Goal: Task Accomplishment & Management: Manage account settings

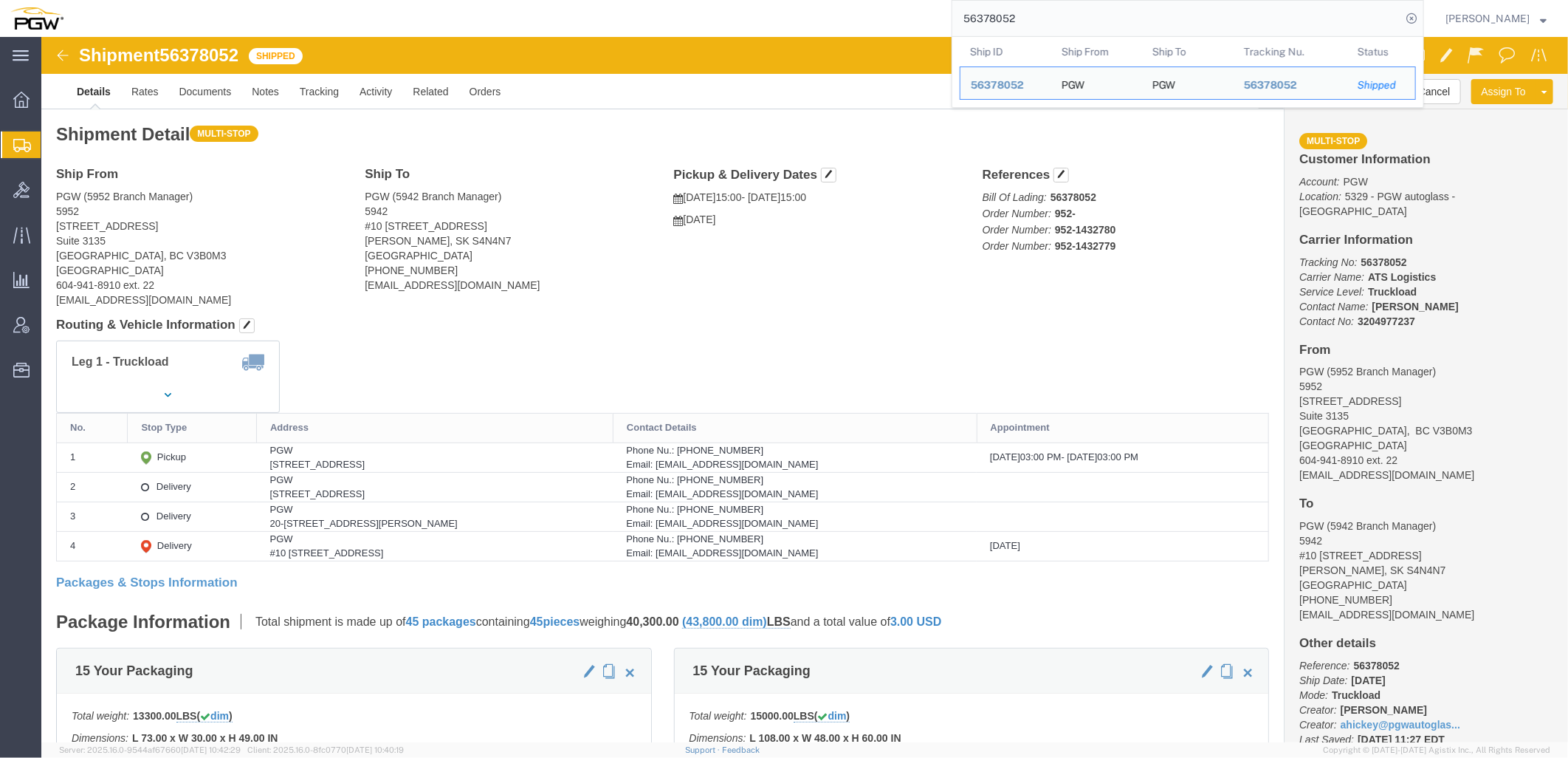
drag, startPoint x: 1187, startPoint y: 4, endPoint x: 646, endPoint y: 22, distance: 541.3
click at [646, 22] on div "56378052 Ship ID Ship From Ship To Tracking Nu. Status Ship ID 56378052 Ship Fr…" at bounding box center [749, 19] width 1350 height 37
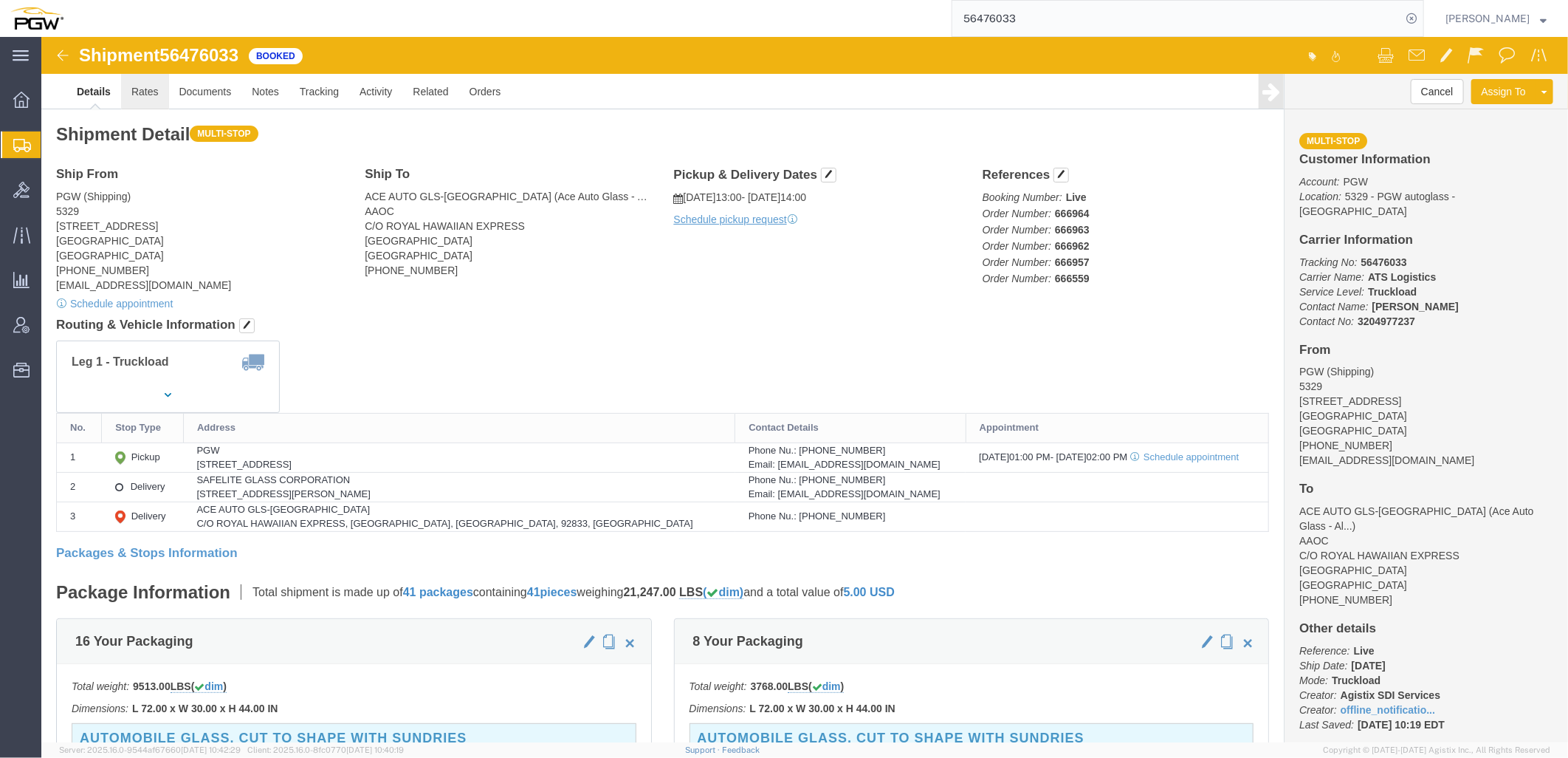
click link "Rates"
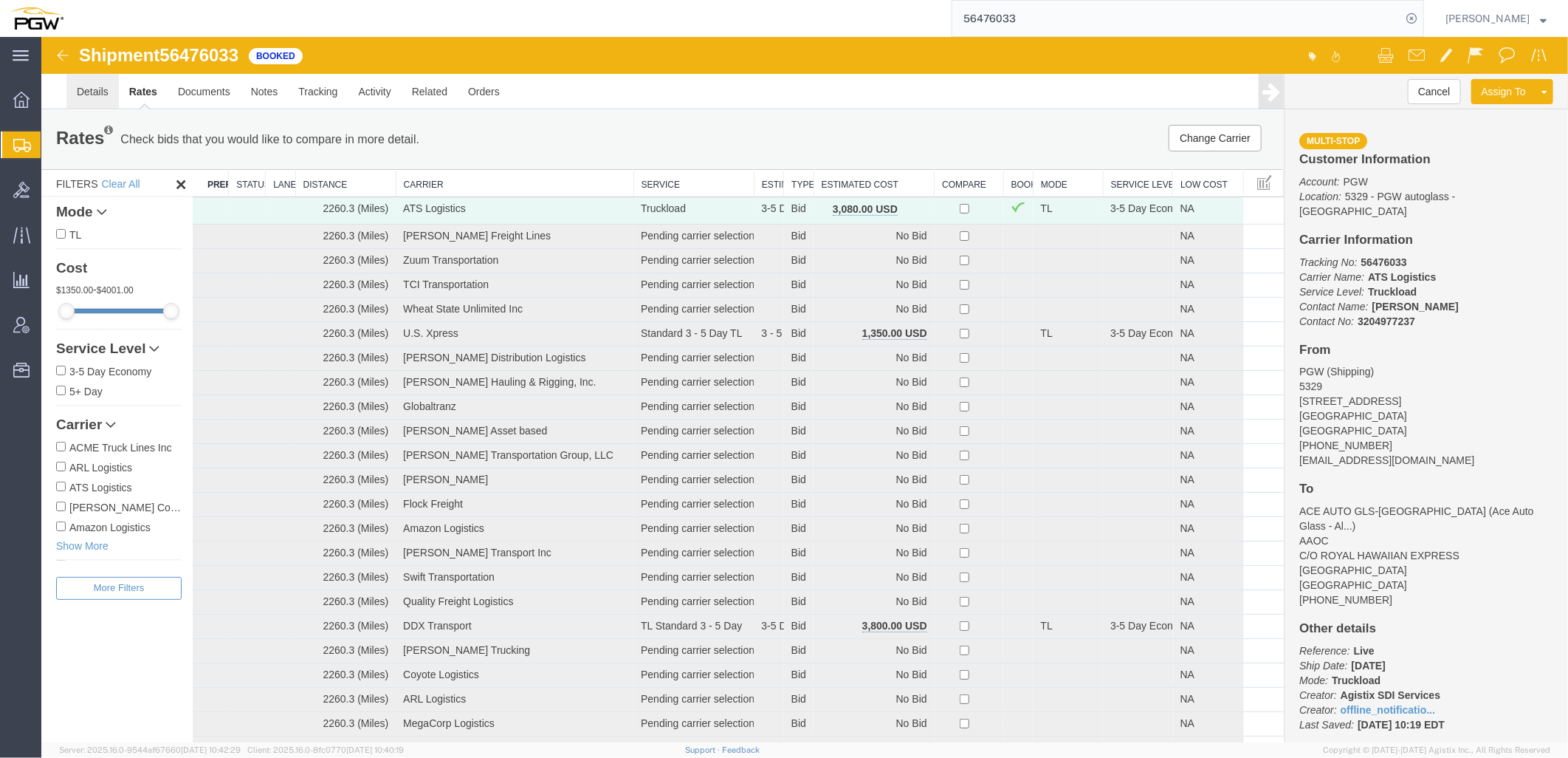
click at [85, 91] on link "Details" at bounding box center [92, 91] width 52 height 36
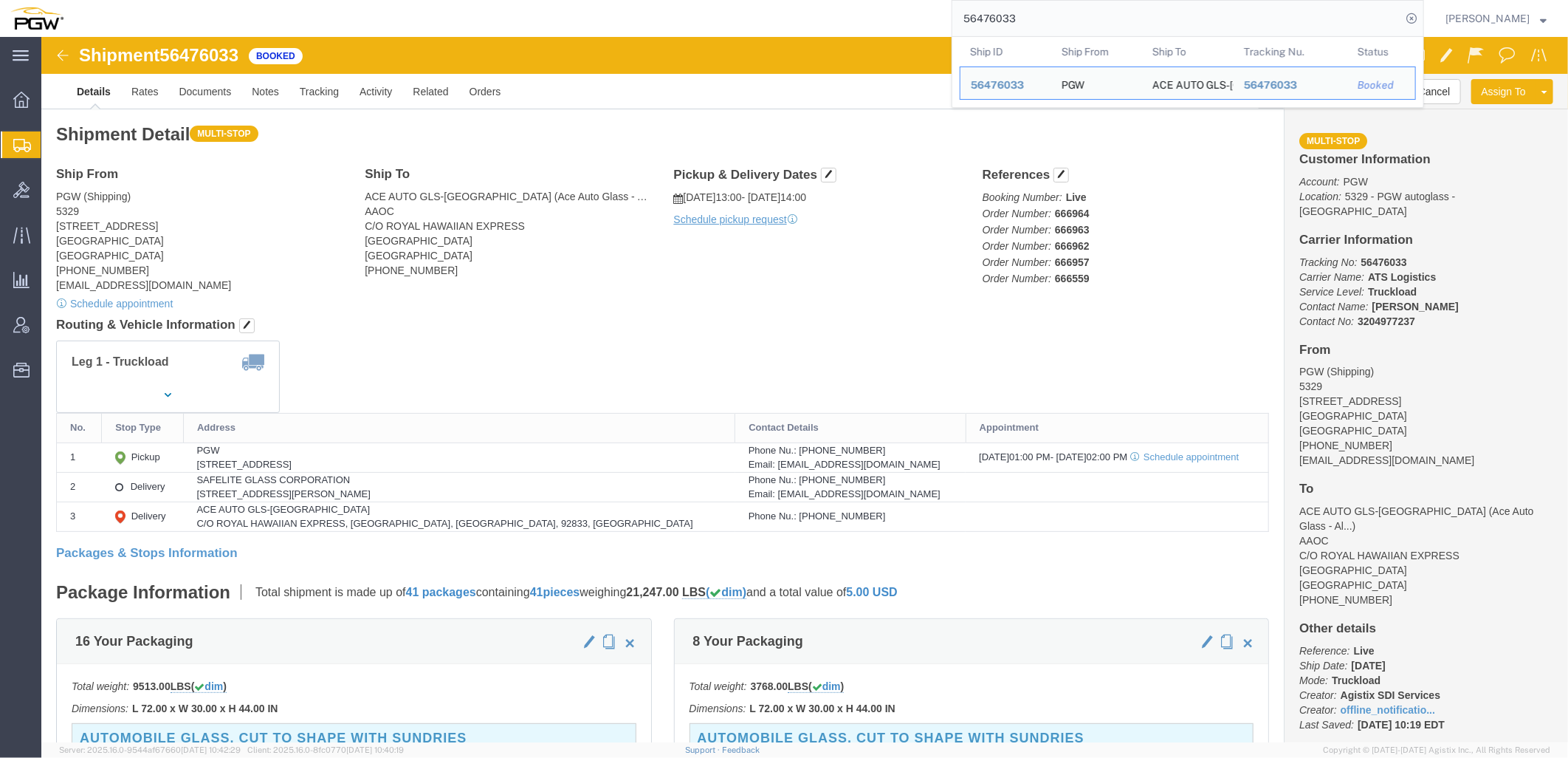
drag, startPoint x: 1111, startPoint y: 26, endPoint x: 648, endPoint y: 20, distance: 463.0
click at [651, 19] on div "56476033 Ship ID Ship From Ship To Tracking Nu. Status Ship ID 56476033 Ship Fr…" at bounding box center [749, 19] width 1350 height 37
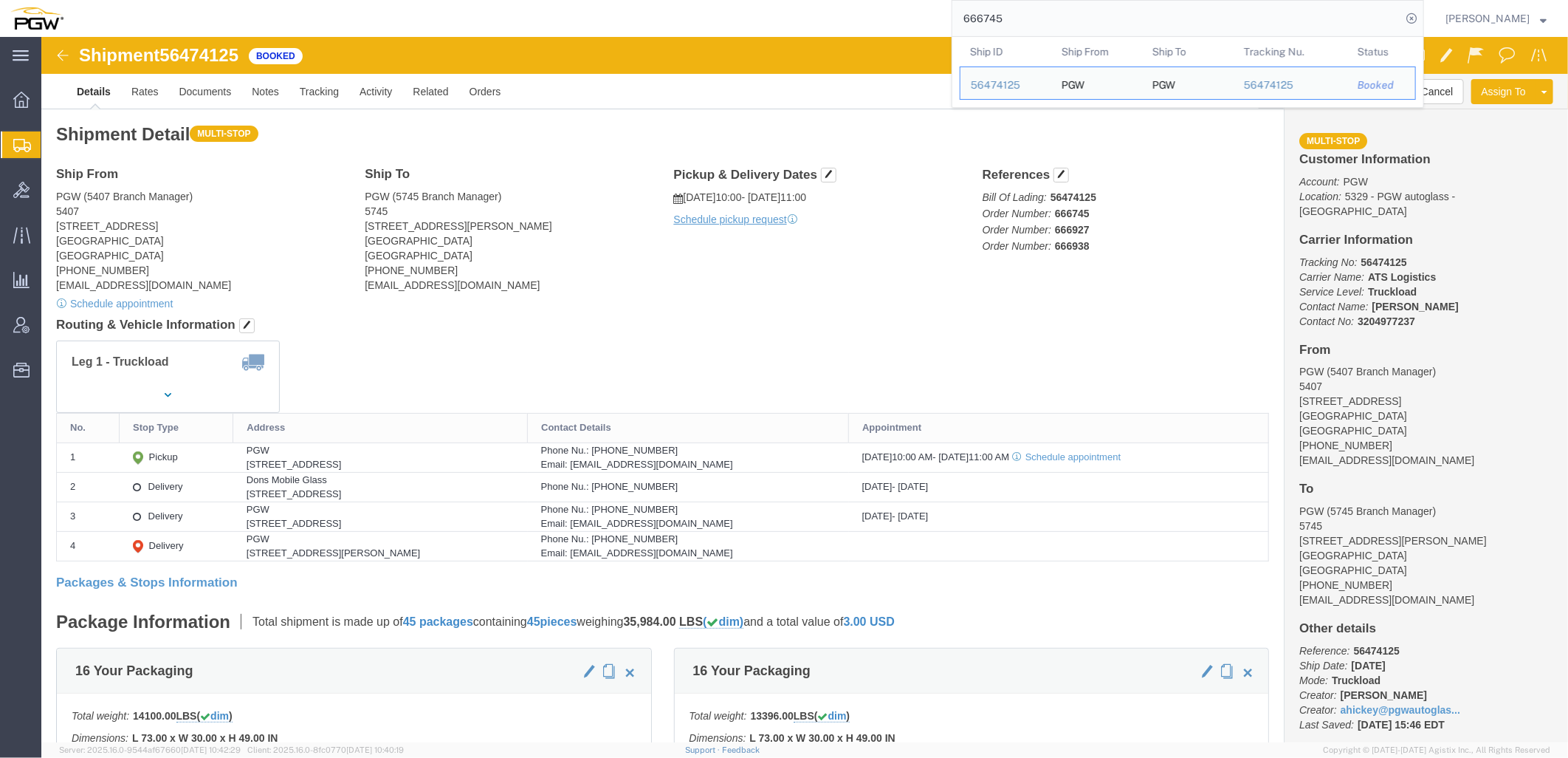
click div "Leg 1 - Truckload Vehicle 1: Standard Dry Van (53 Feet) Number of trucks: 1"
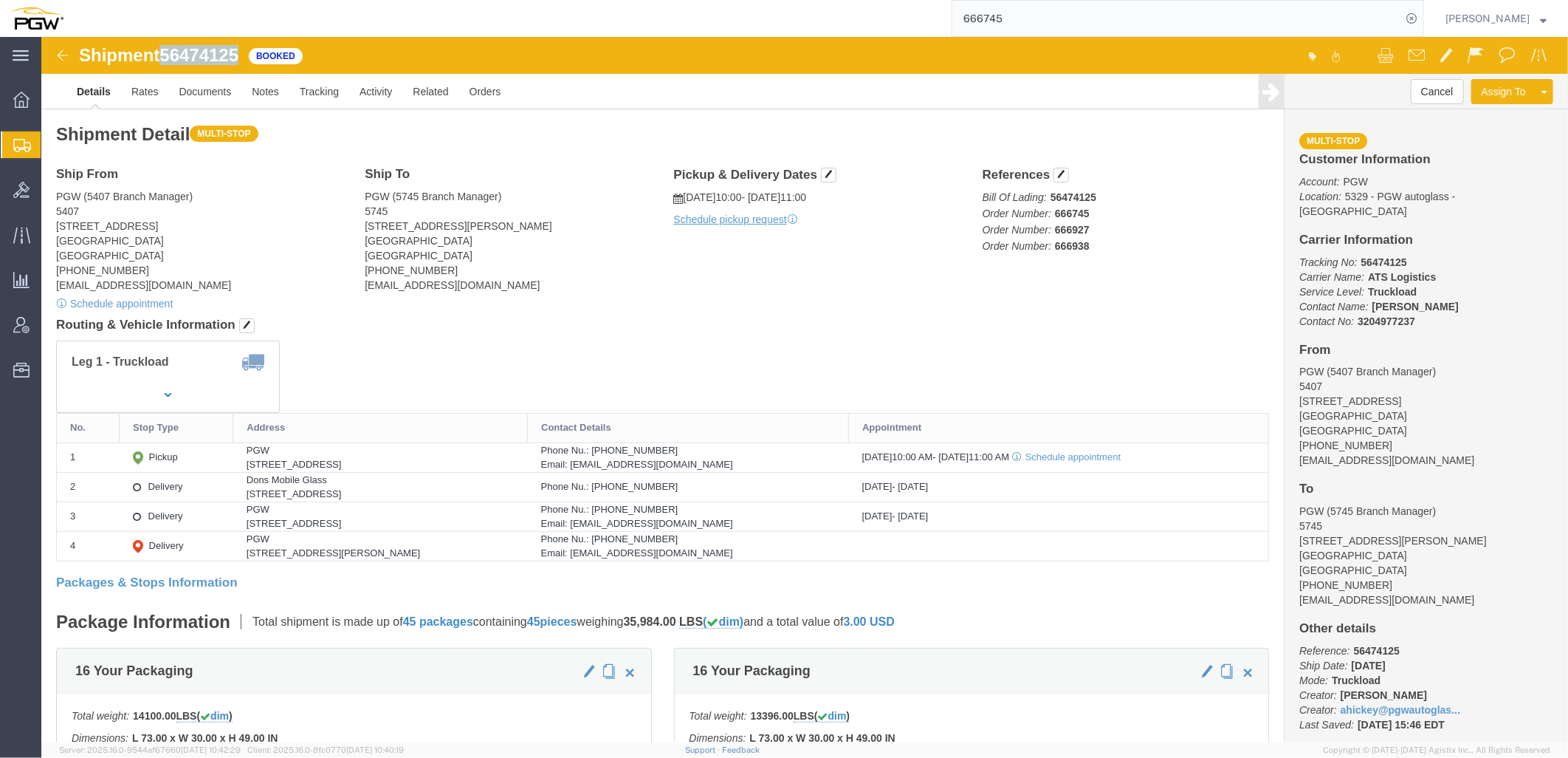
drag, startPoint x: 125, startPoint y: 20, endPoint x: 203, endPoint y: 20, distance: 78.0
click div "Shipment 56474125 Booked"
copy span "56474125"
drag, startPoint x: 221, startPoint y: 204, endPoint x: 403, endPoint y: 104, distance: 207.7
click address "PGW (5407 Branch Manager) [STREET_ADDRESS] [PHONE_NUMBER] [EMAIL_ADDRESS][DOMAI…"
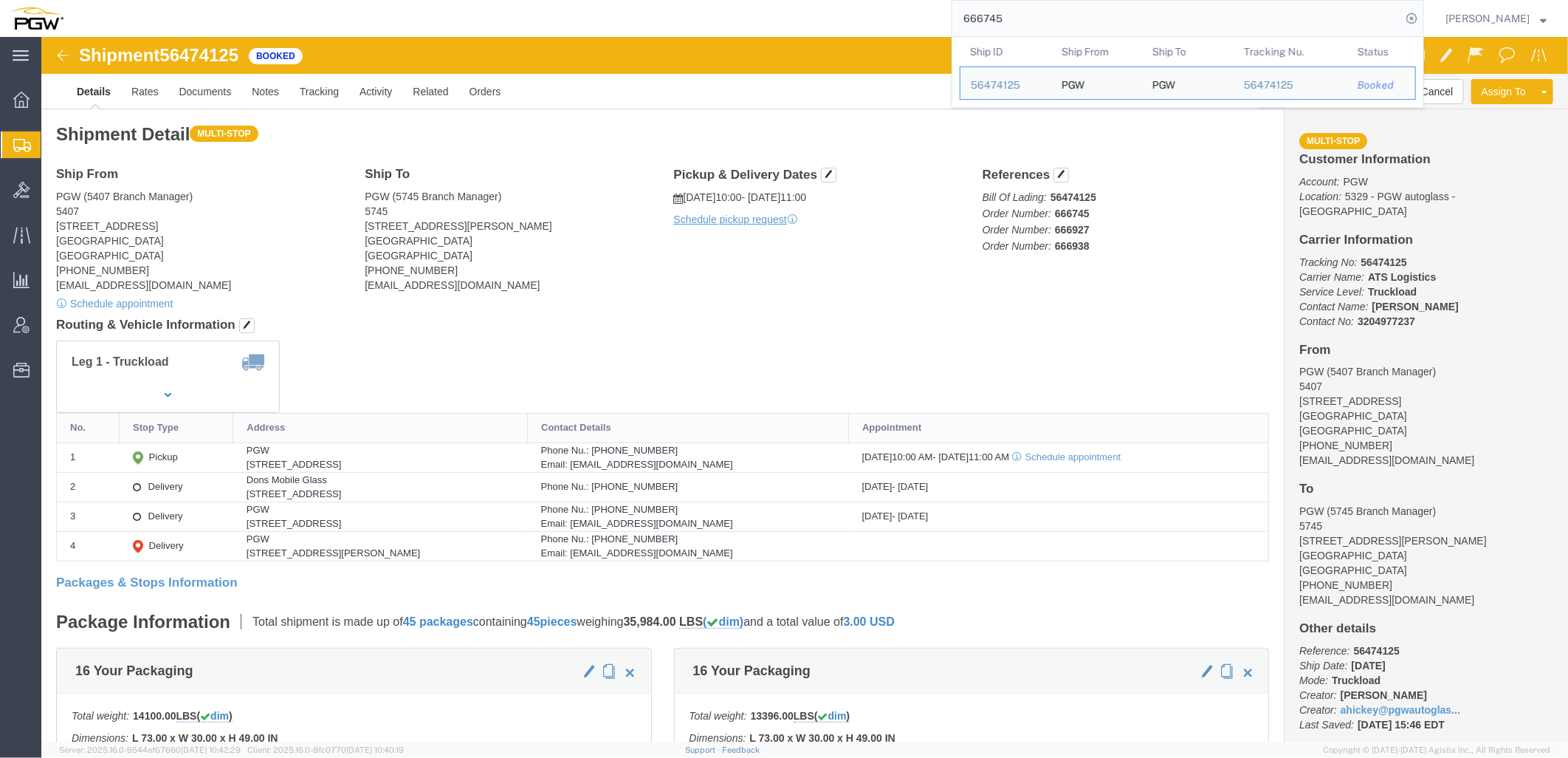
drag, startPoint x: 1086, startPoint y: 17, endPoint x: 561, endPoint y: 2, distance: 525.2
click at [562, 2] on div "666745 Ship ID Ship From Ship To Tracking Nu. Status Ship ID 56474125 Ship From…" at bounding box center [749, 19] width 1350 height 37
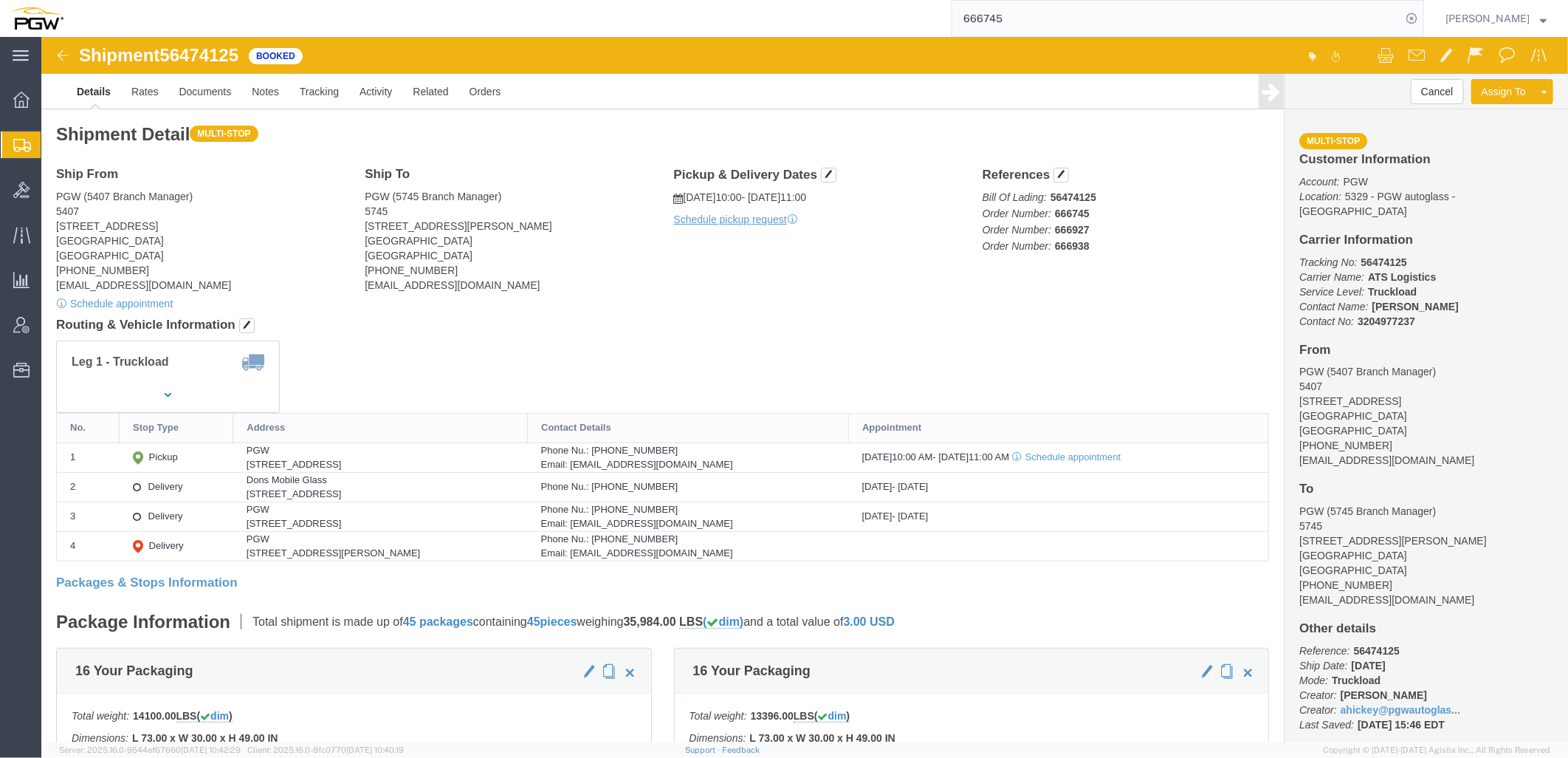
paste input "56486974"
type input "56486974"
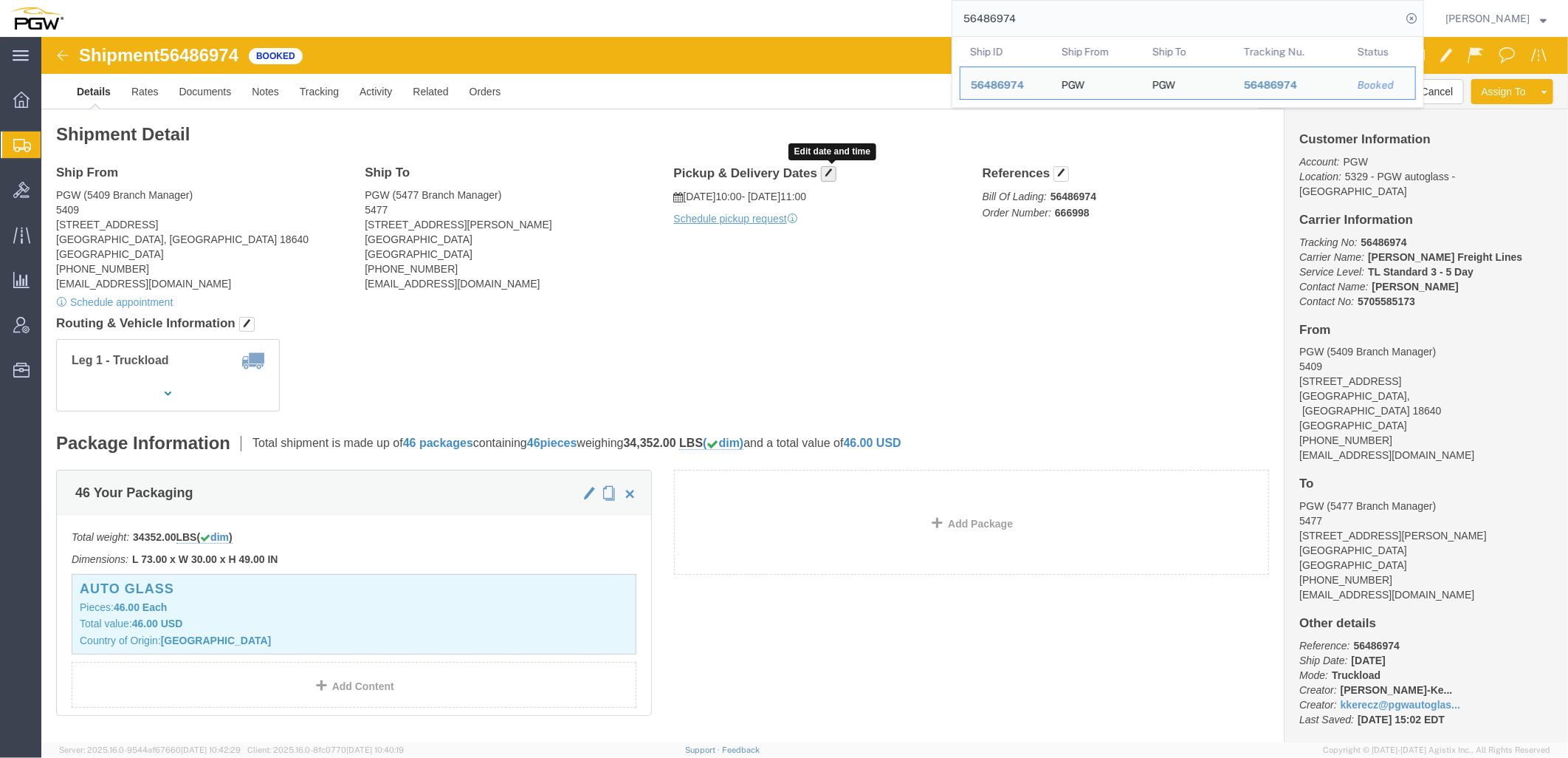
click button "button"
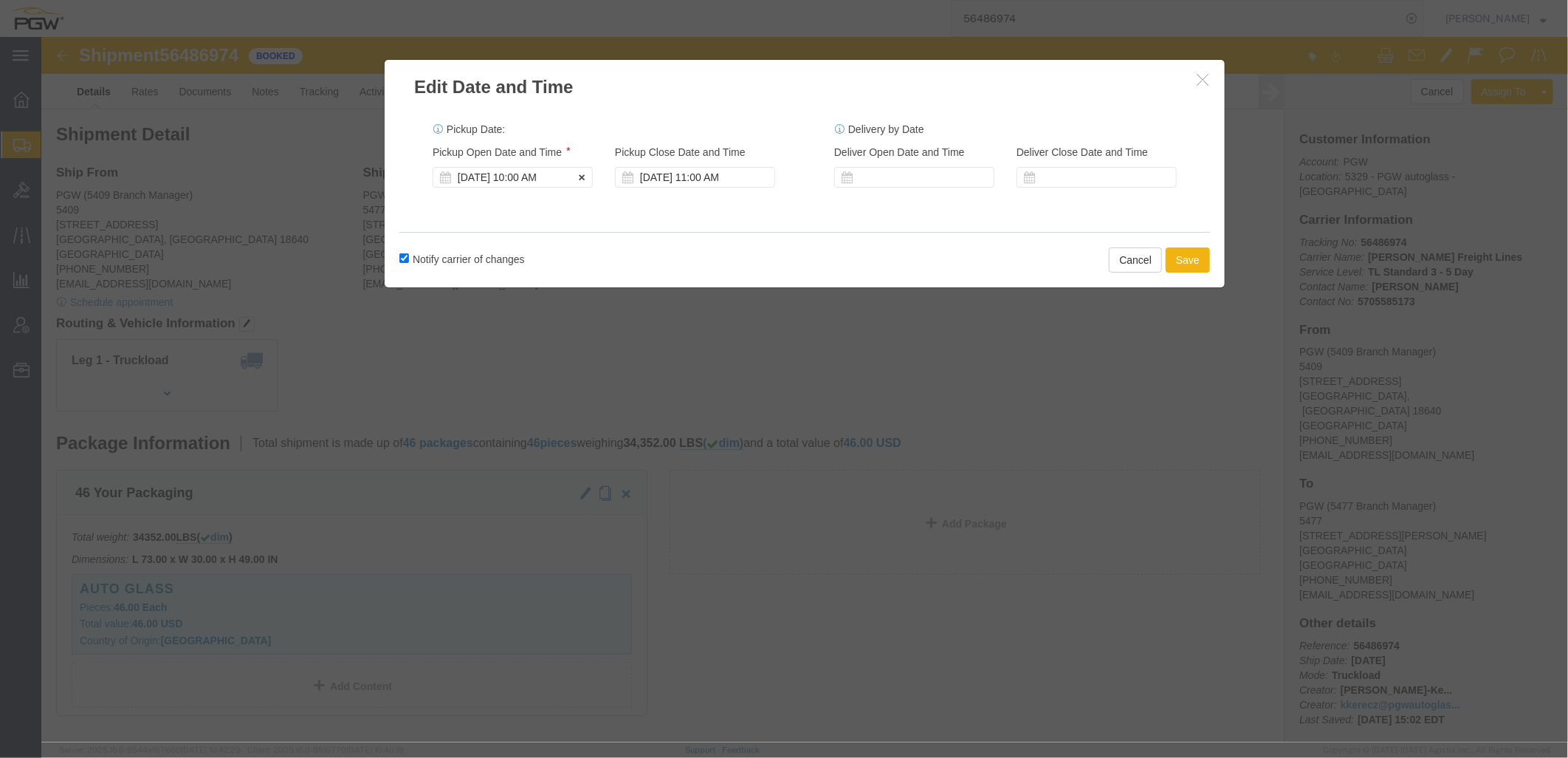
click div "[DATE] 10:00 AM"
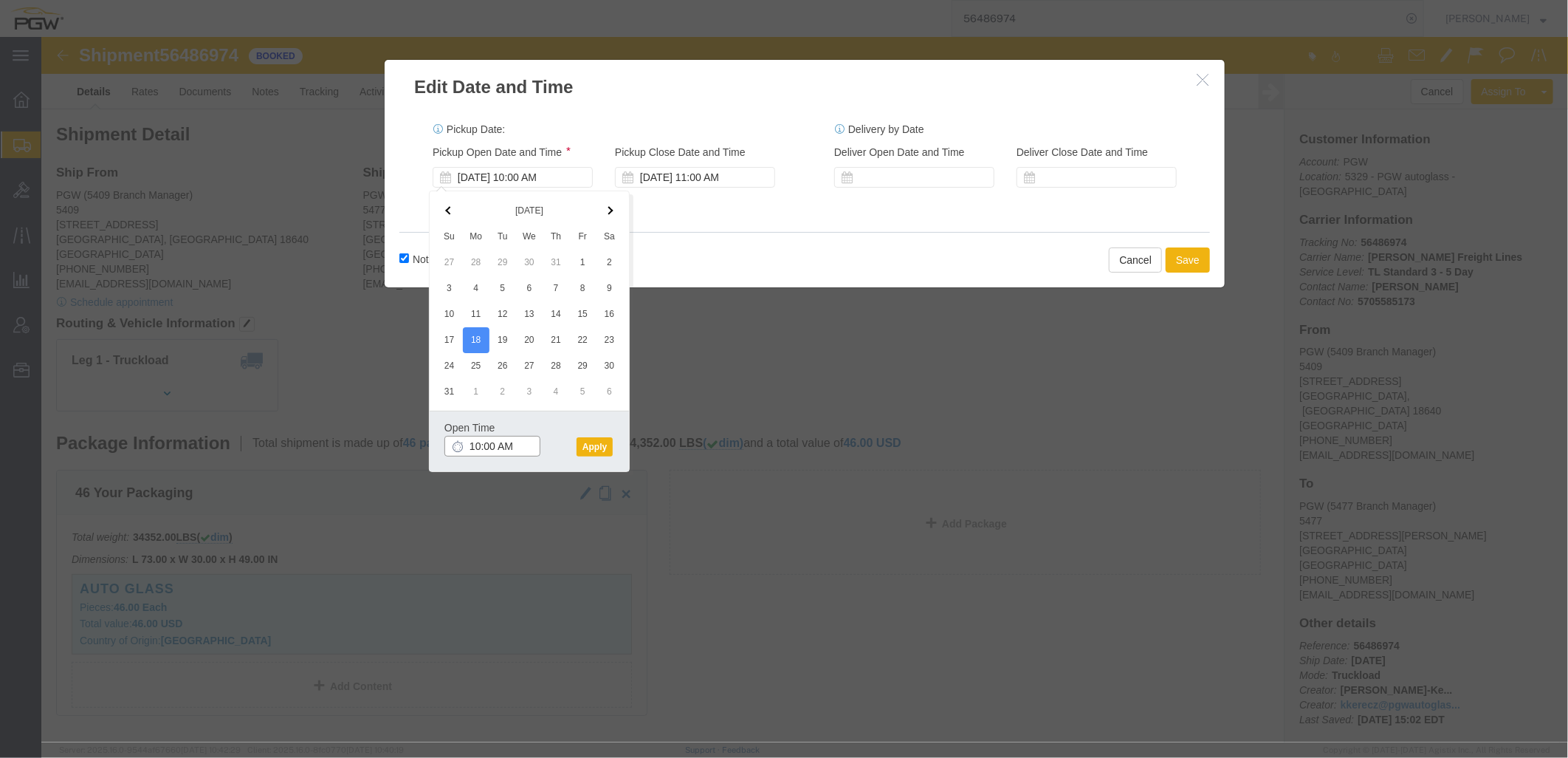
click input "10:00 AM"
type input "8:00 AM"
click button "Apply"
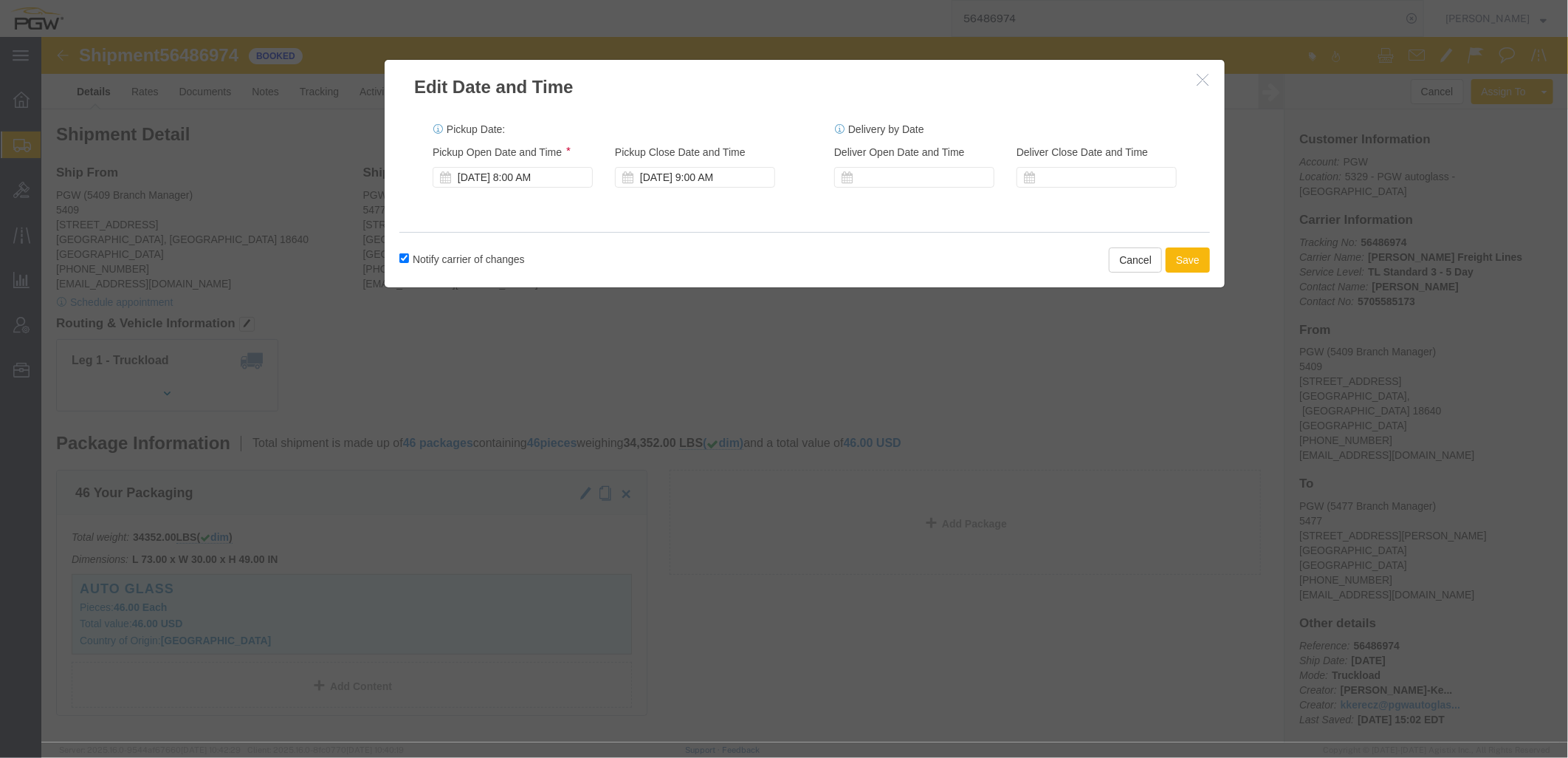
click button "Save"
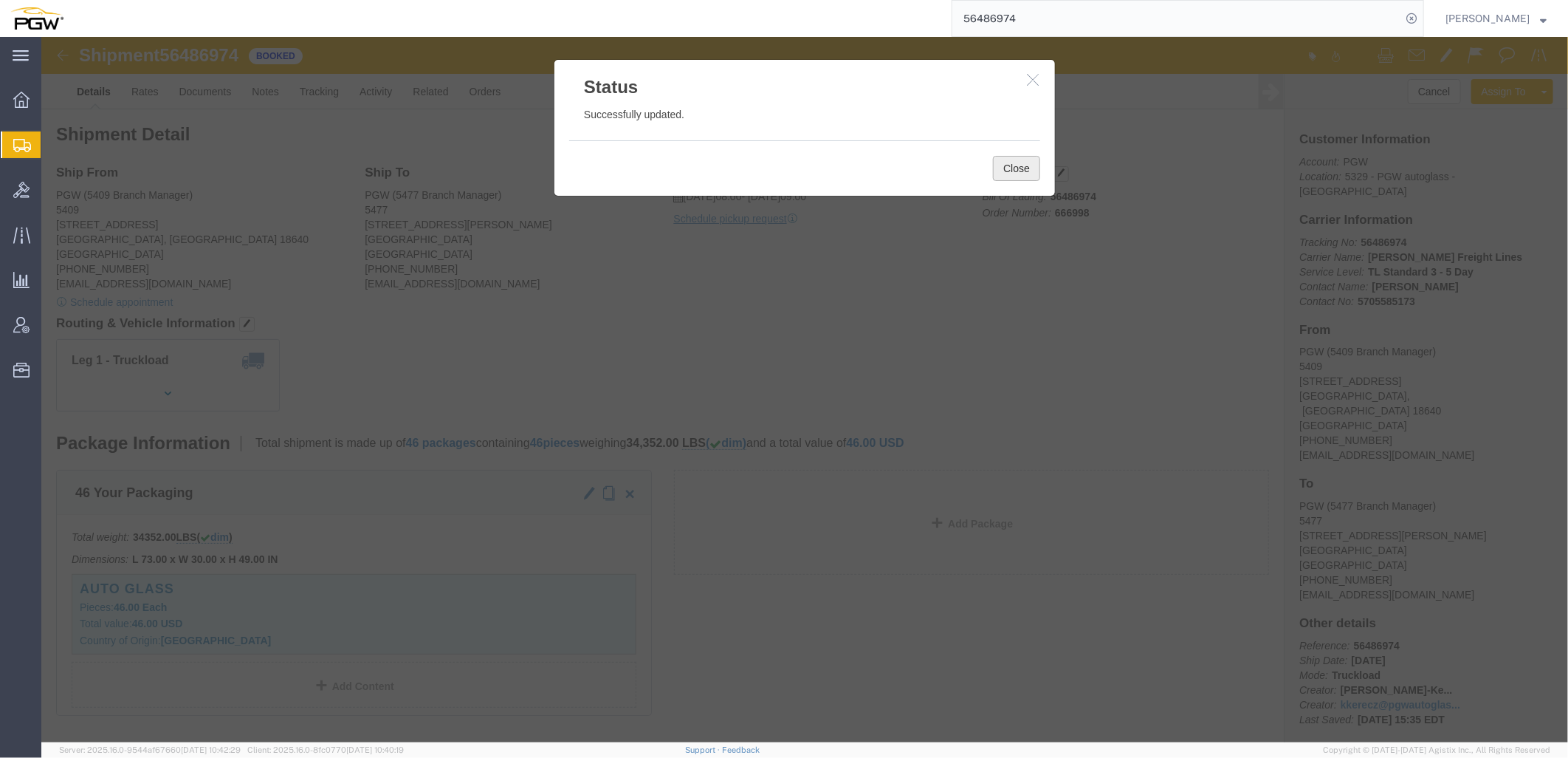
click button "Close"
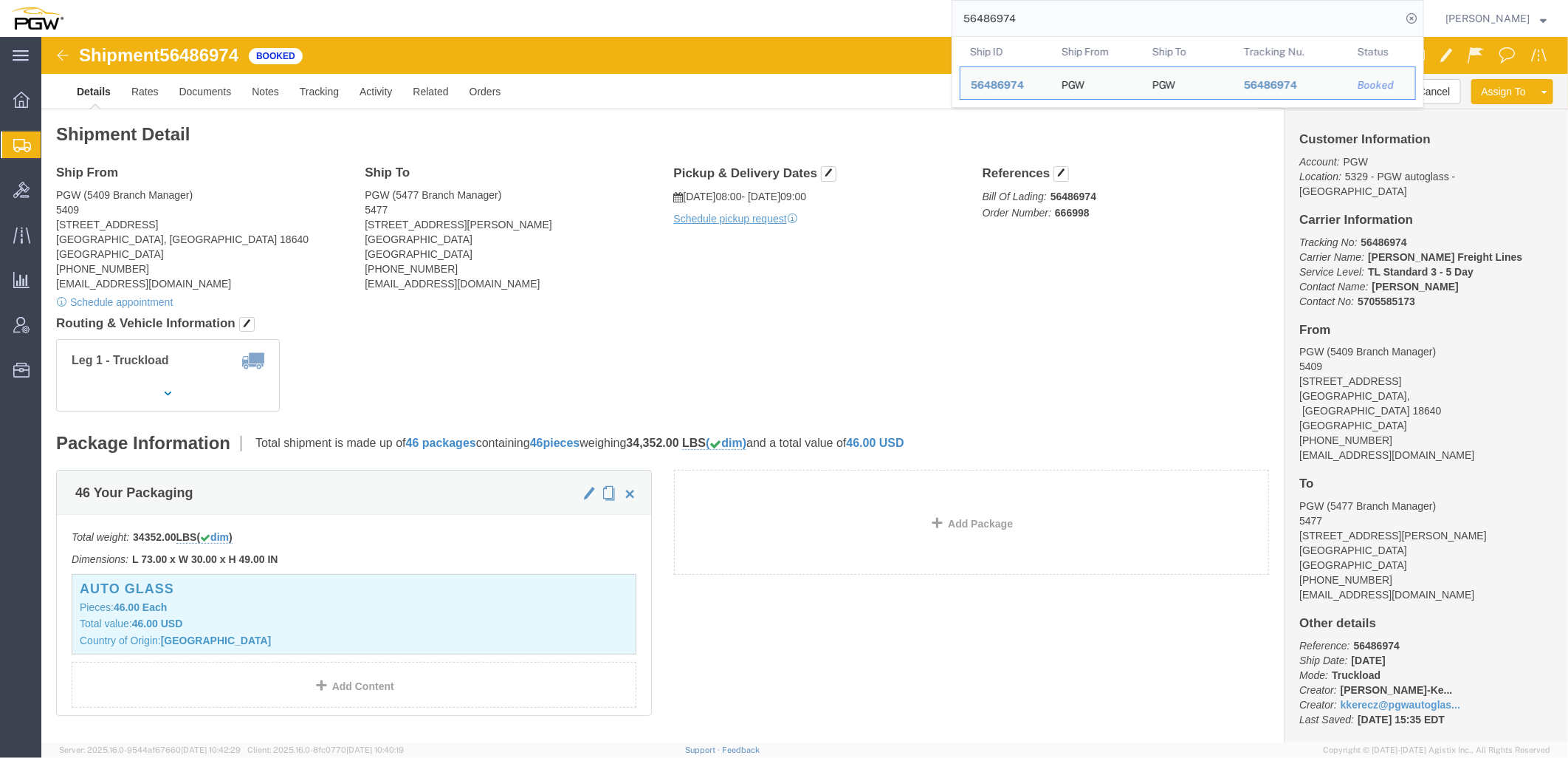
drag, startPoint x: 1198, startPoint y: 16, endPoint x: 378, endPoint y: 7, distance: 820.0
click at [374, 9] on div "56486974 Ship ID Ship From Ship To Tracking Nu. Status Ship ID 56486974 Ship Fr…" at bounding box center [749, 19] width 1350 height 37
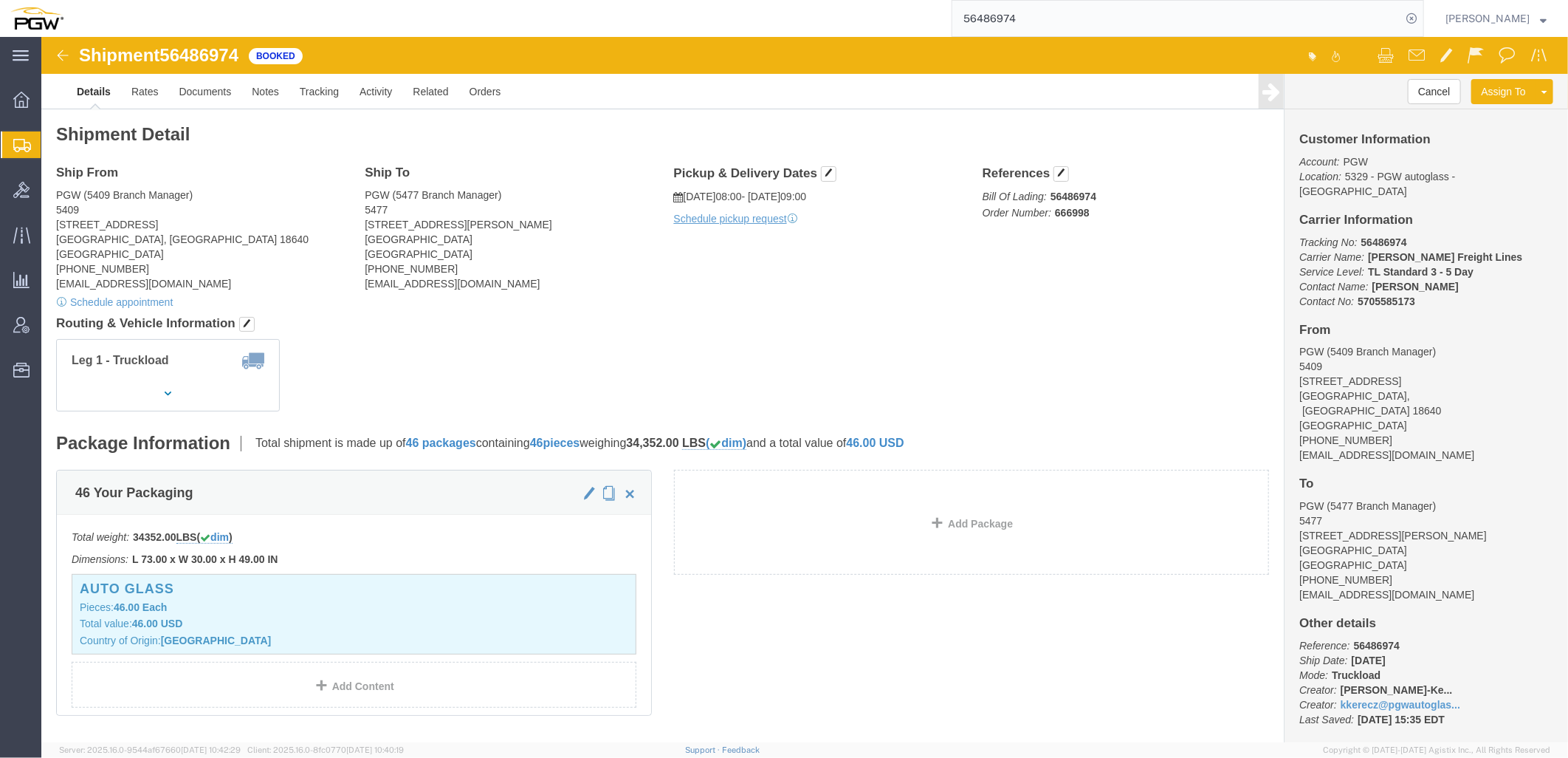
paste input "370501"
click link "Rates"
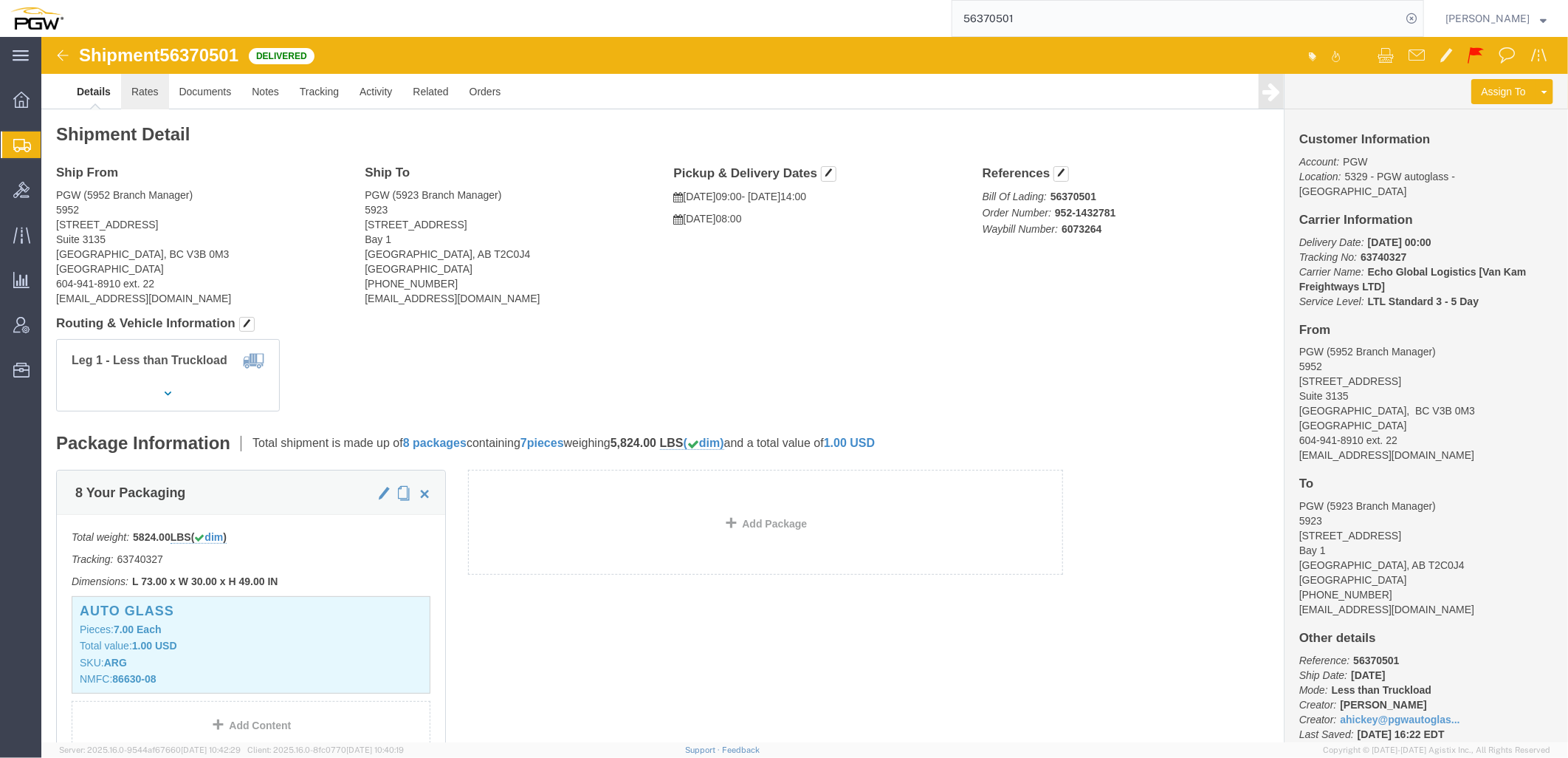
drag, startPoint x: 92, startPoint y: 55, endPoint x: 81, endPoint y: 63, distance: 13.6
click link "Rates"
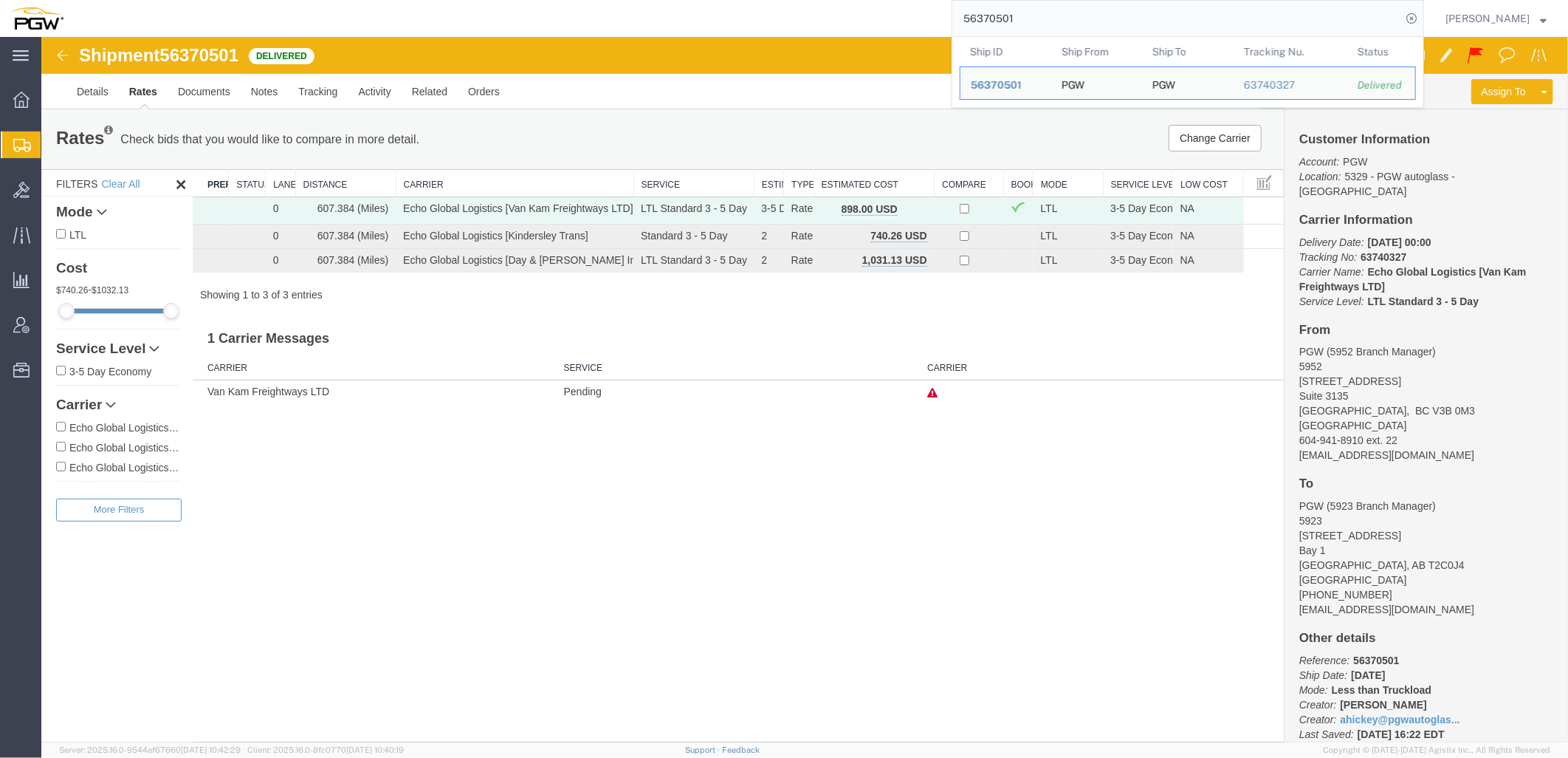
drag, startPoint x: 1046, startPoint y: 8, endPoint x: 415, endPoint y: 23, distance: 631.2
click at [415, 23] on div "56370501 Ship ID Ship From Ship To Tracking Nu. Status Ship ID 56370501 Ship Fr…" at bounding box center [749, 19] width 1350 height 37
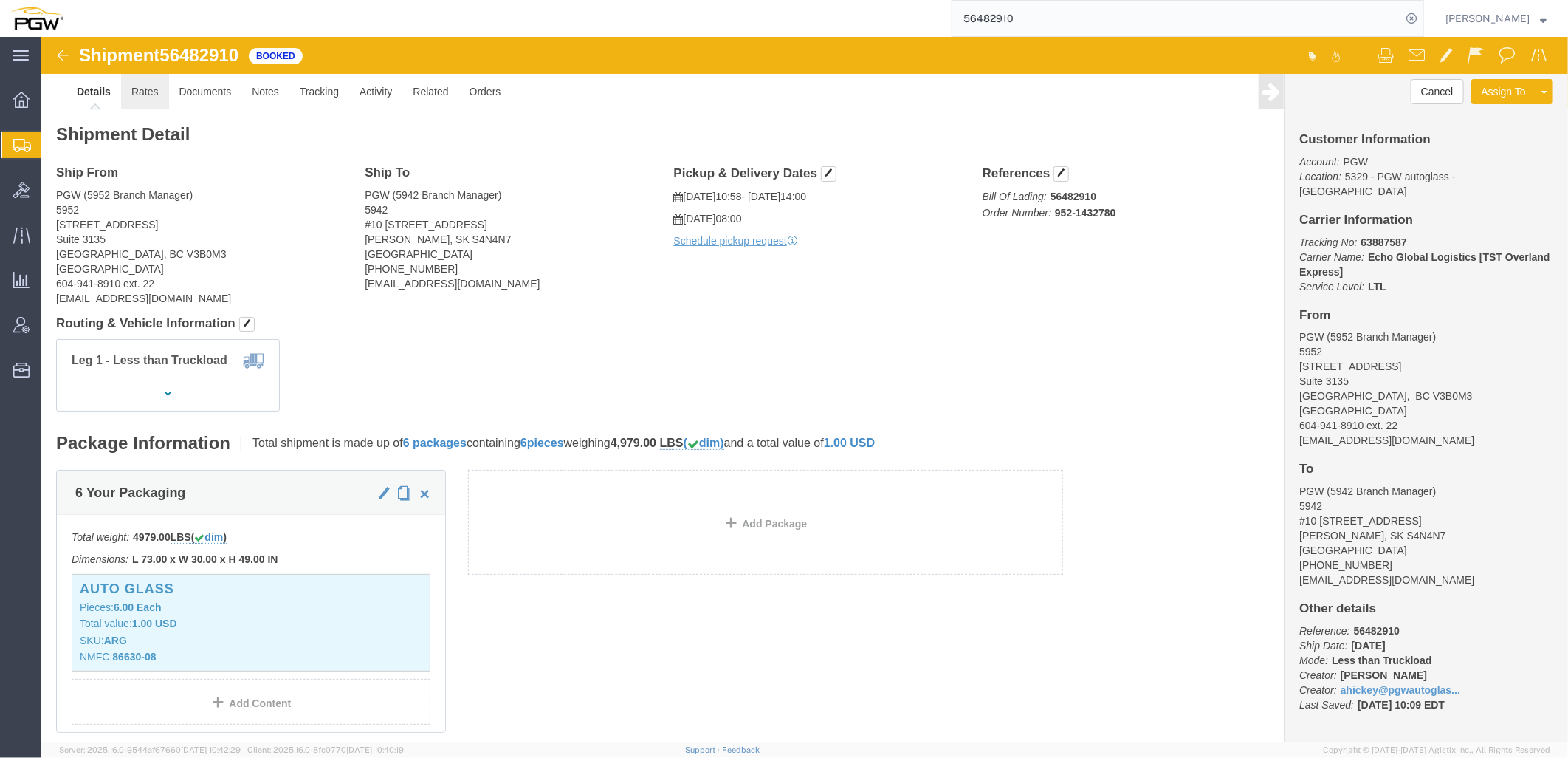
click link "Rates"
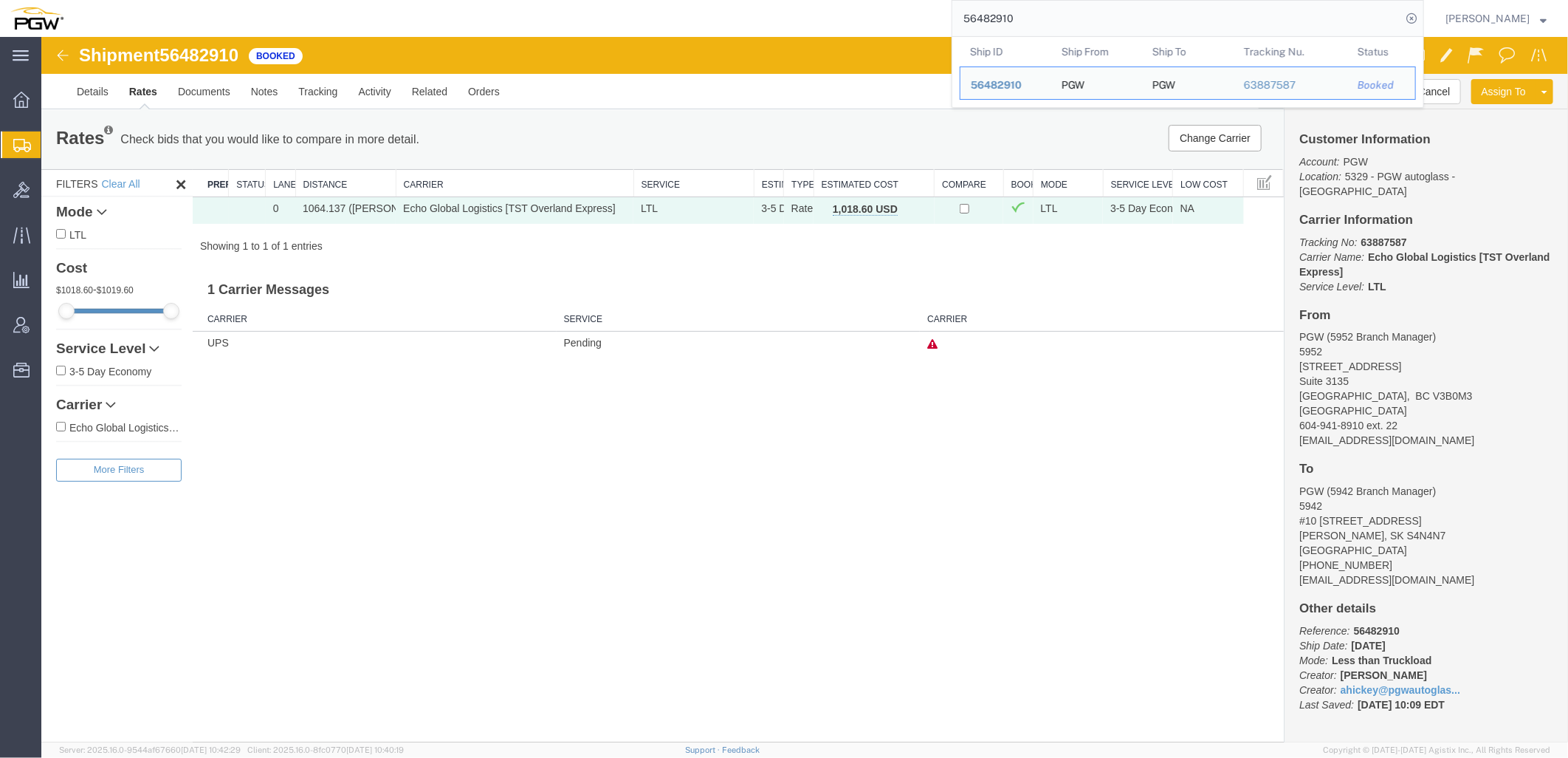
drag, startPoint x: 1122, startPoint y: 61, endPoint x: 191, endPoint y: 49, distance: 931.1
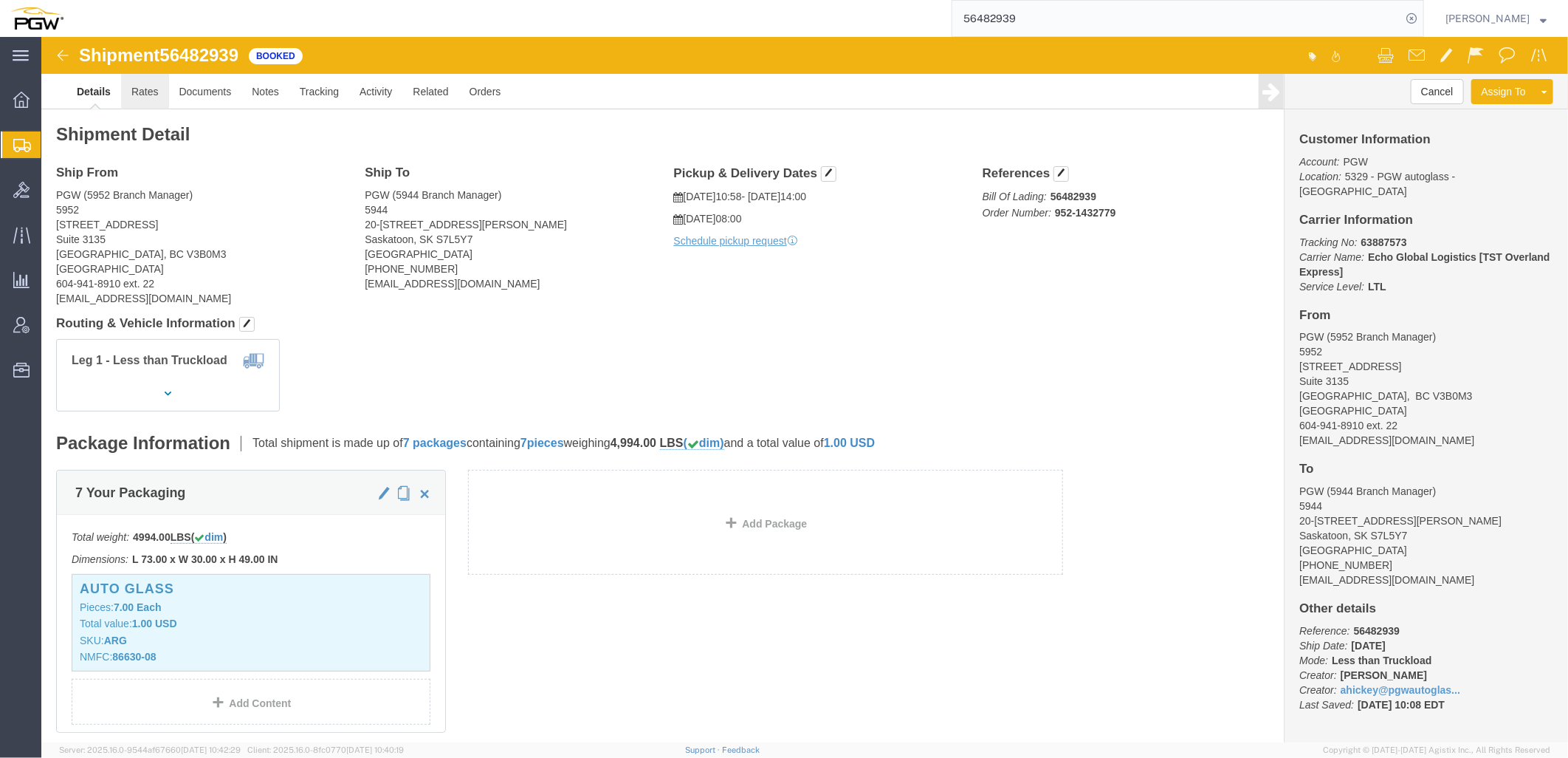
click link "Rates"
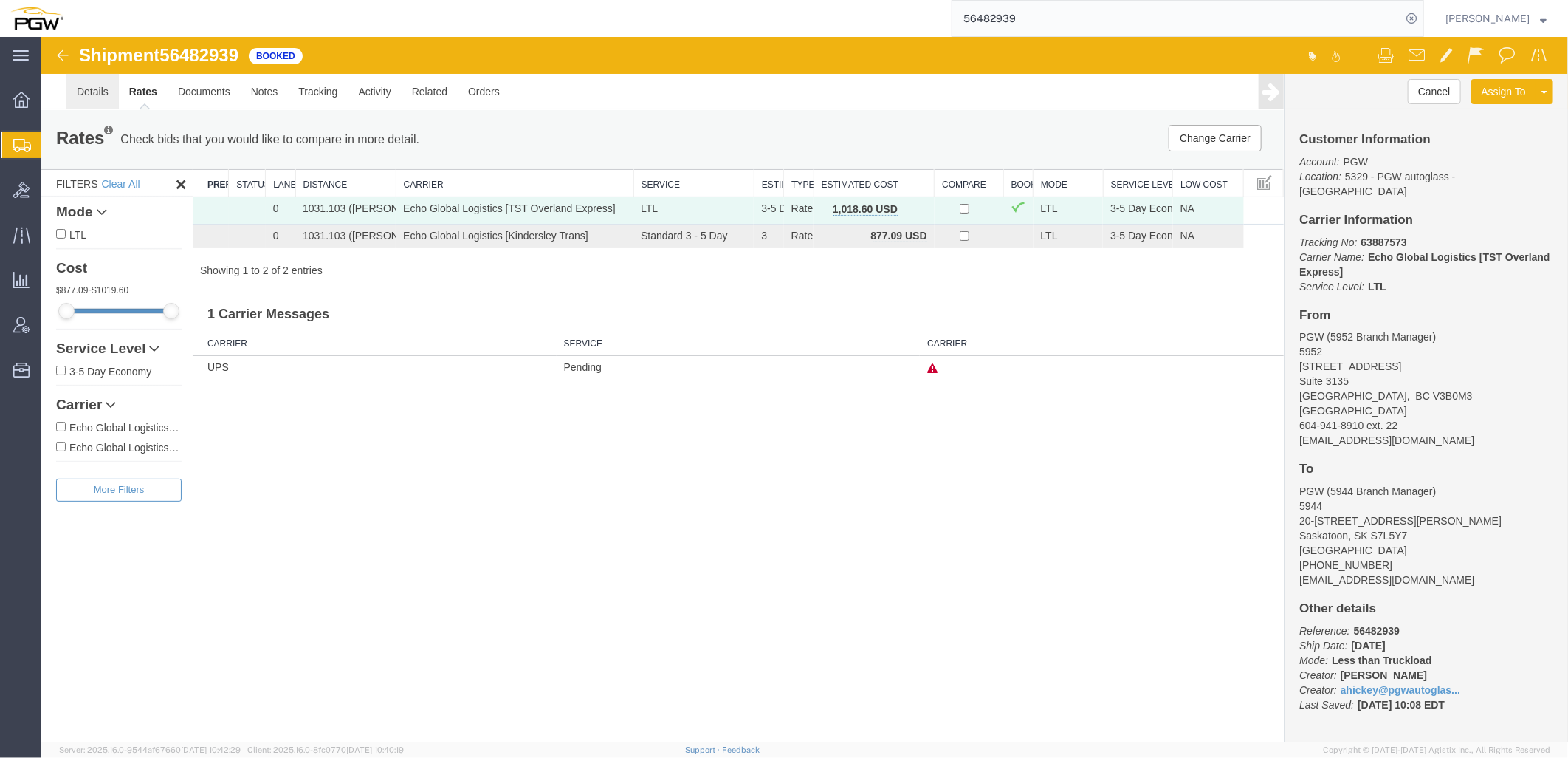
click at [74, 86] on link "Details" at bounding box center [92, 91] width 52 height 36
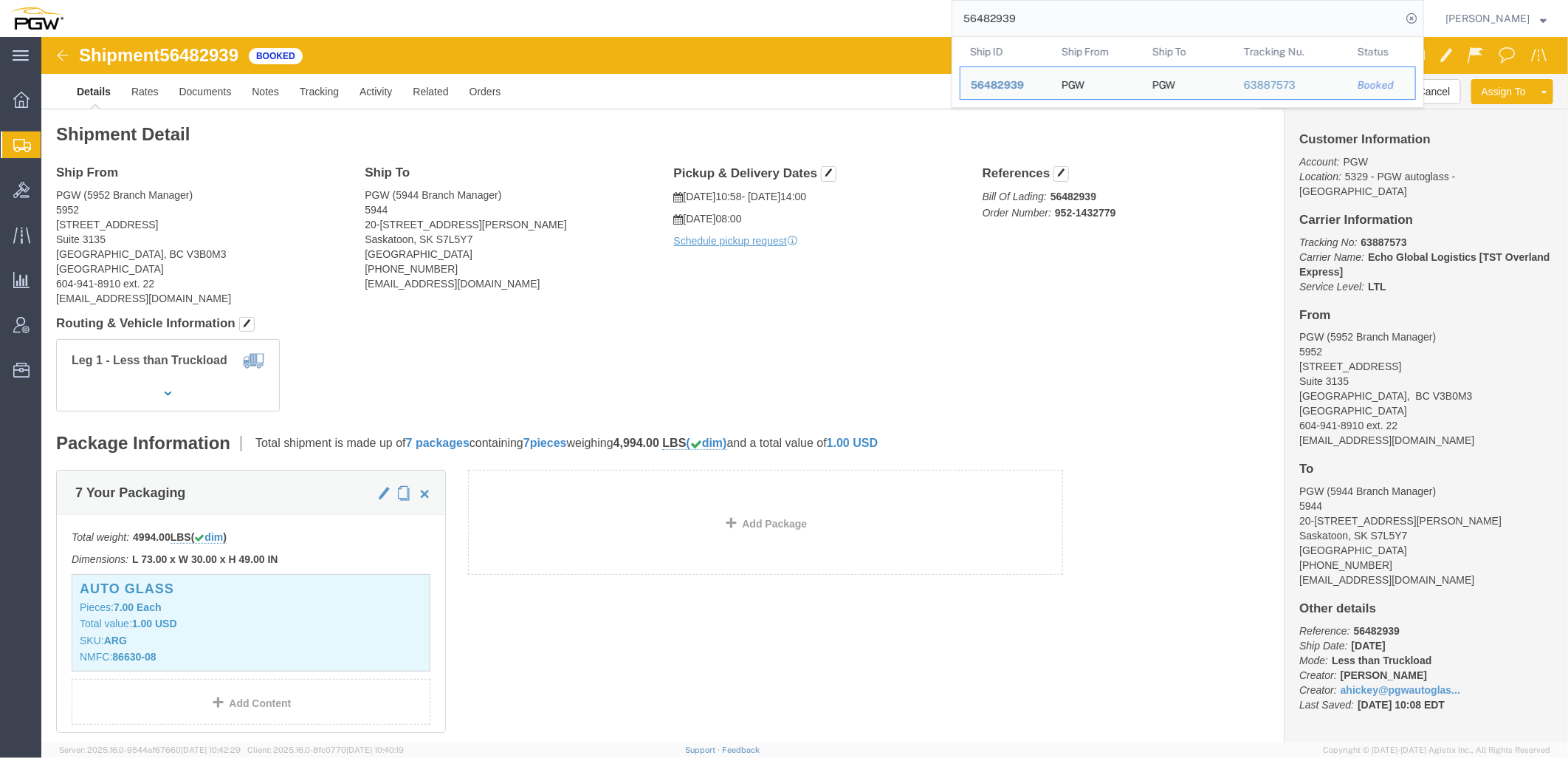
drag, startPoint x: 1120, startPoint y: 20, endPoint x: 592, endPoint y: 18, distance: 528.0
click at [580, 18] on div "56482939 Ship ID Ship From Ship To Tracking Nu. Status Ship ID 56482939 Ship Fr…" at bounding box center [749, 19] width 1350 height 37
paste input "10"
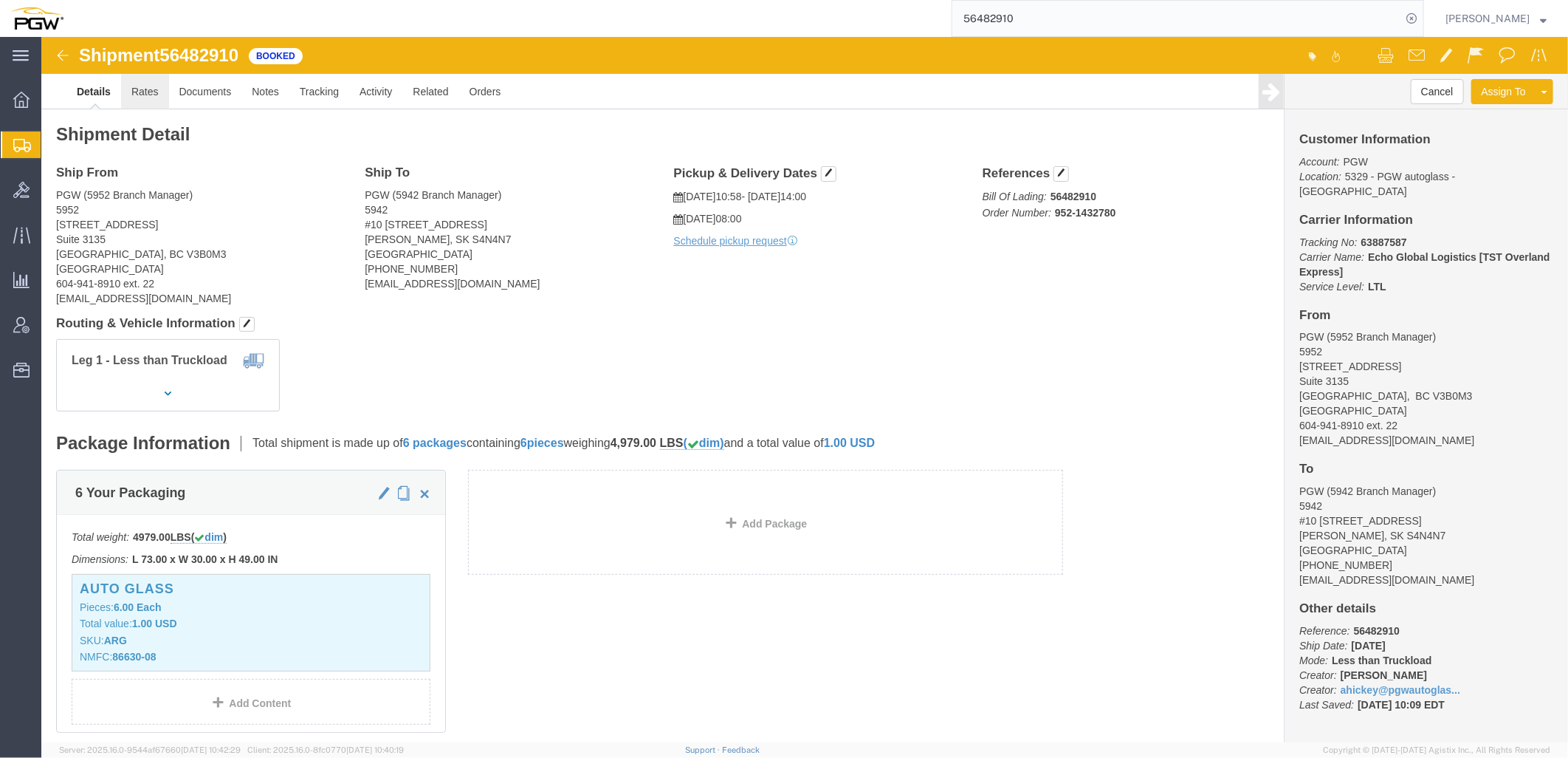
click link "Rates"
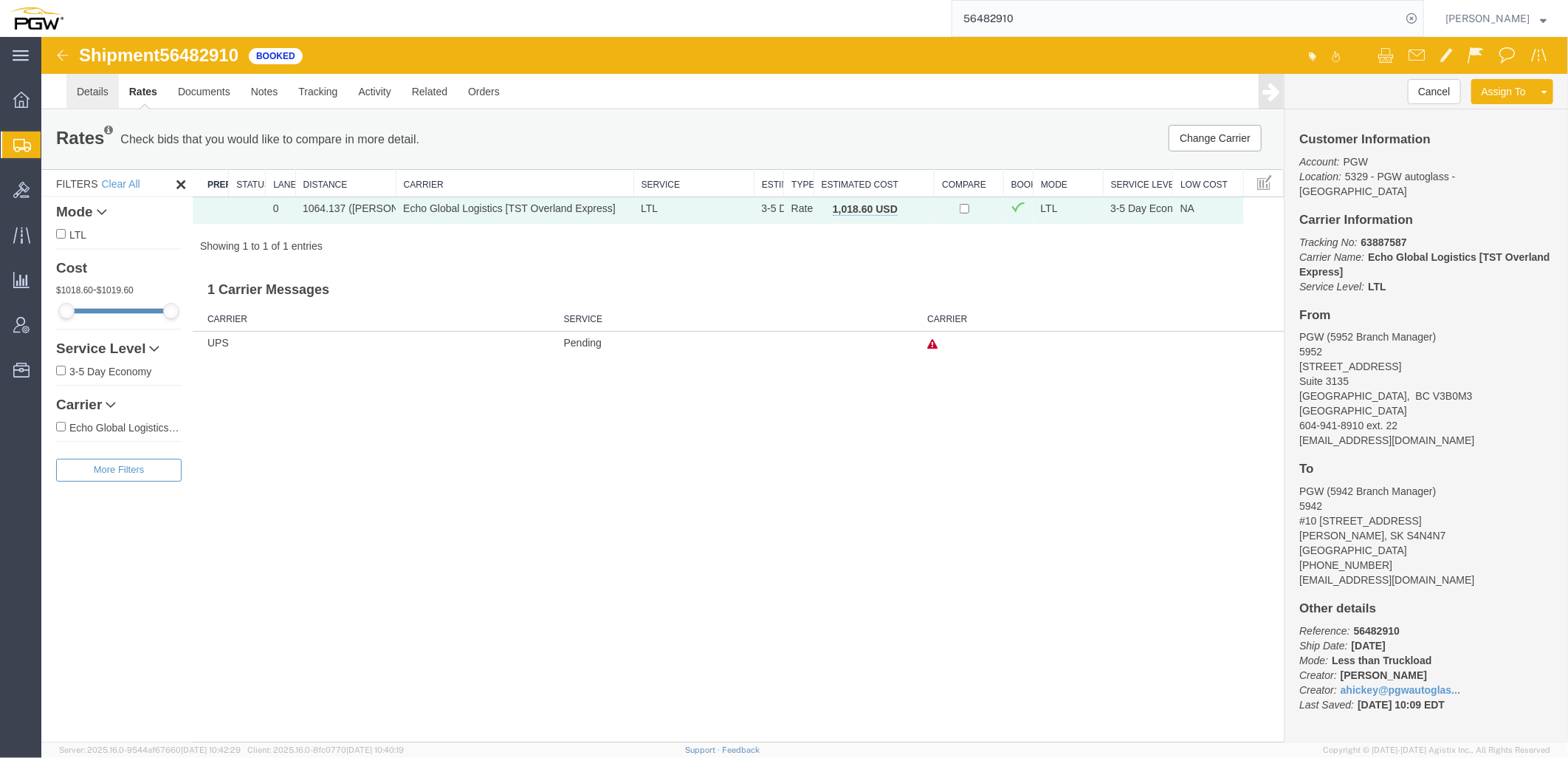
click at [92, 93] on link "Details" at bounding box center [92, 91] width 52 height 36
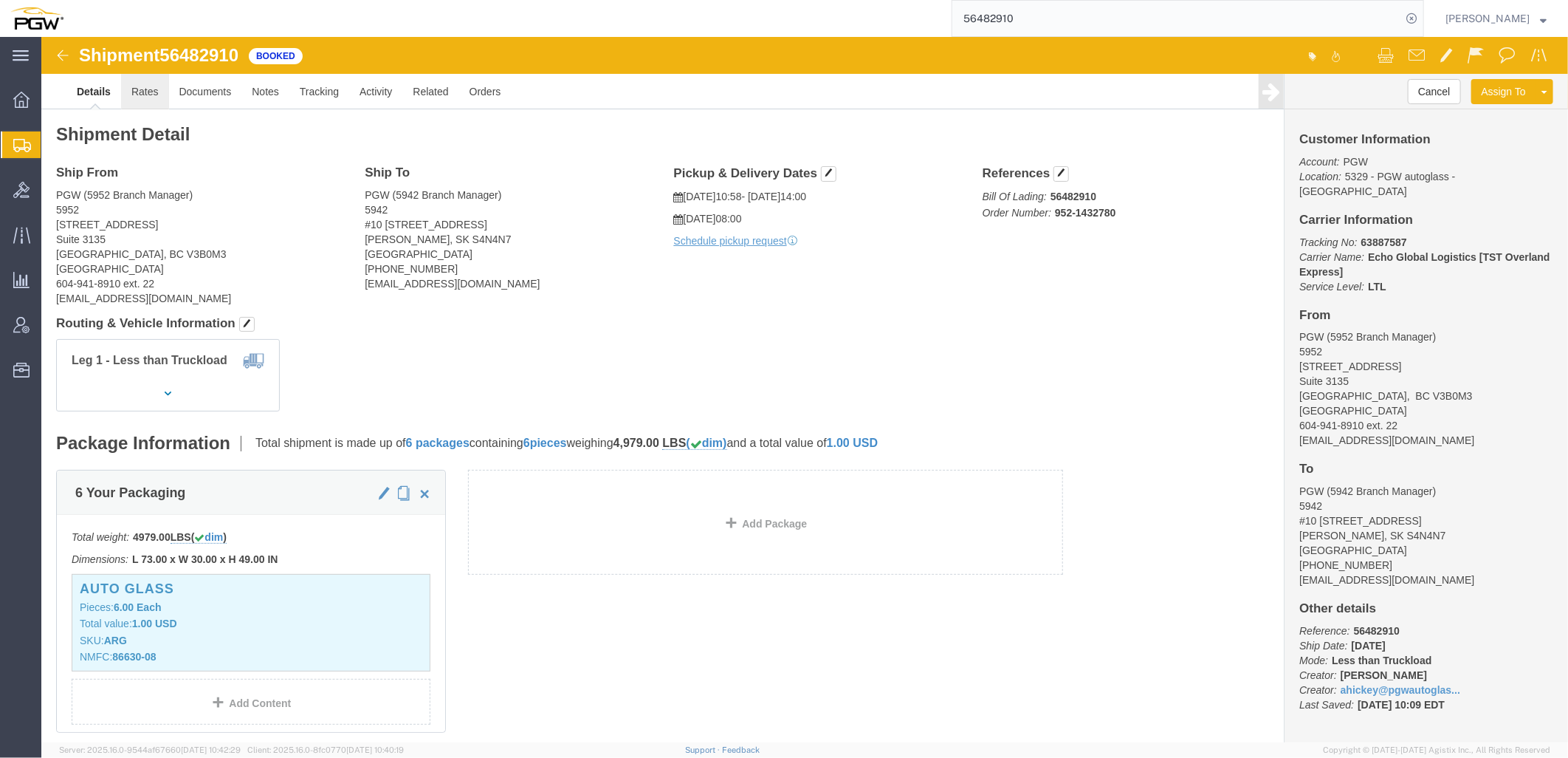
click link "Rates"
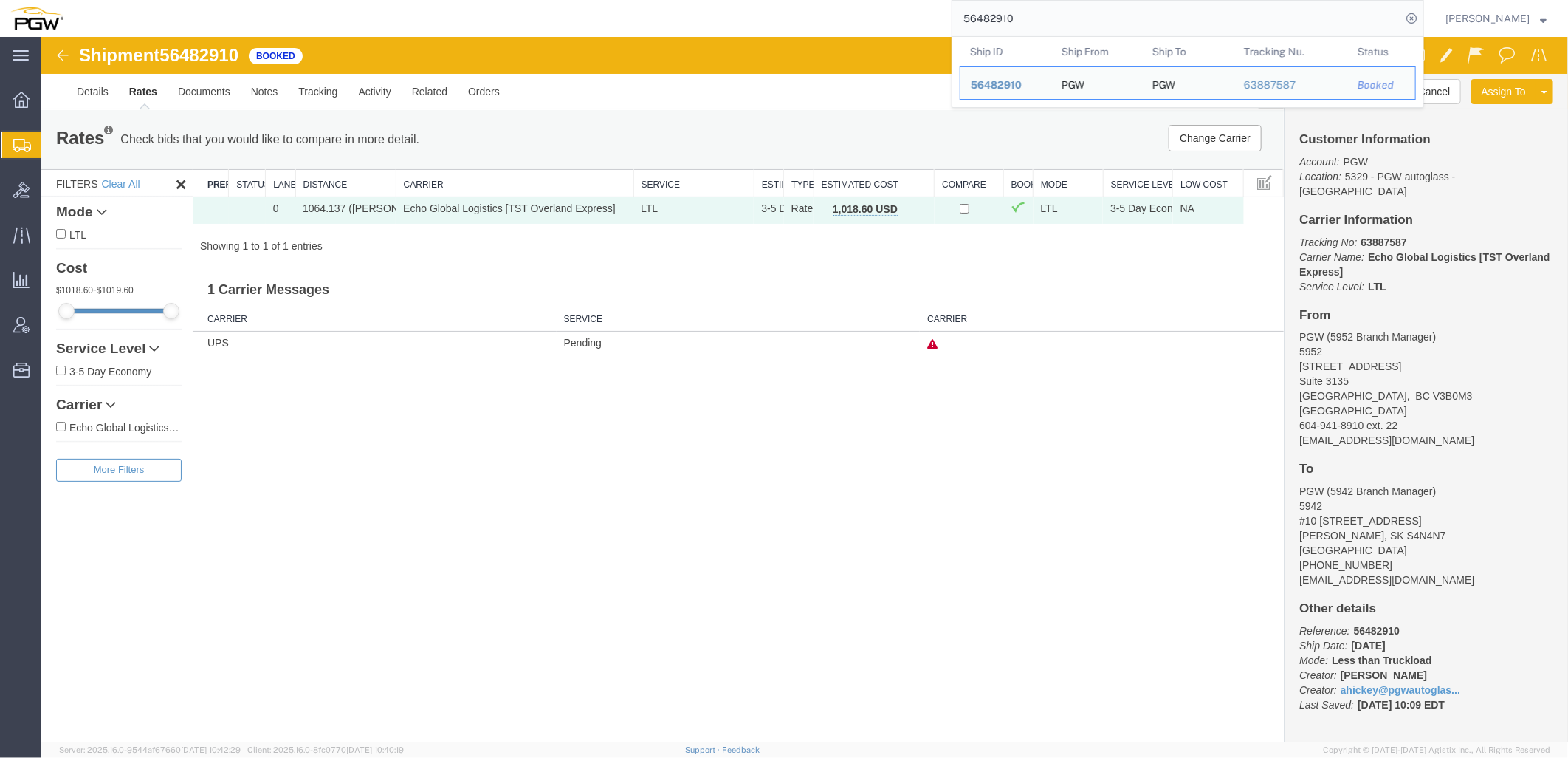
drag, startPoint x: 1055, startPoint y: 22, endPoint x: 453, endPoint y: 33, distance: 602.1
click at [453, 33] on div "56482910 Ship ID Ship From Ship To Tracking Nu. Status Ship ID 56482910 Ship Fr…" at bounding box center [749, 19] width 1350 height 37
paste input "39"
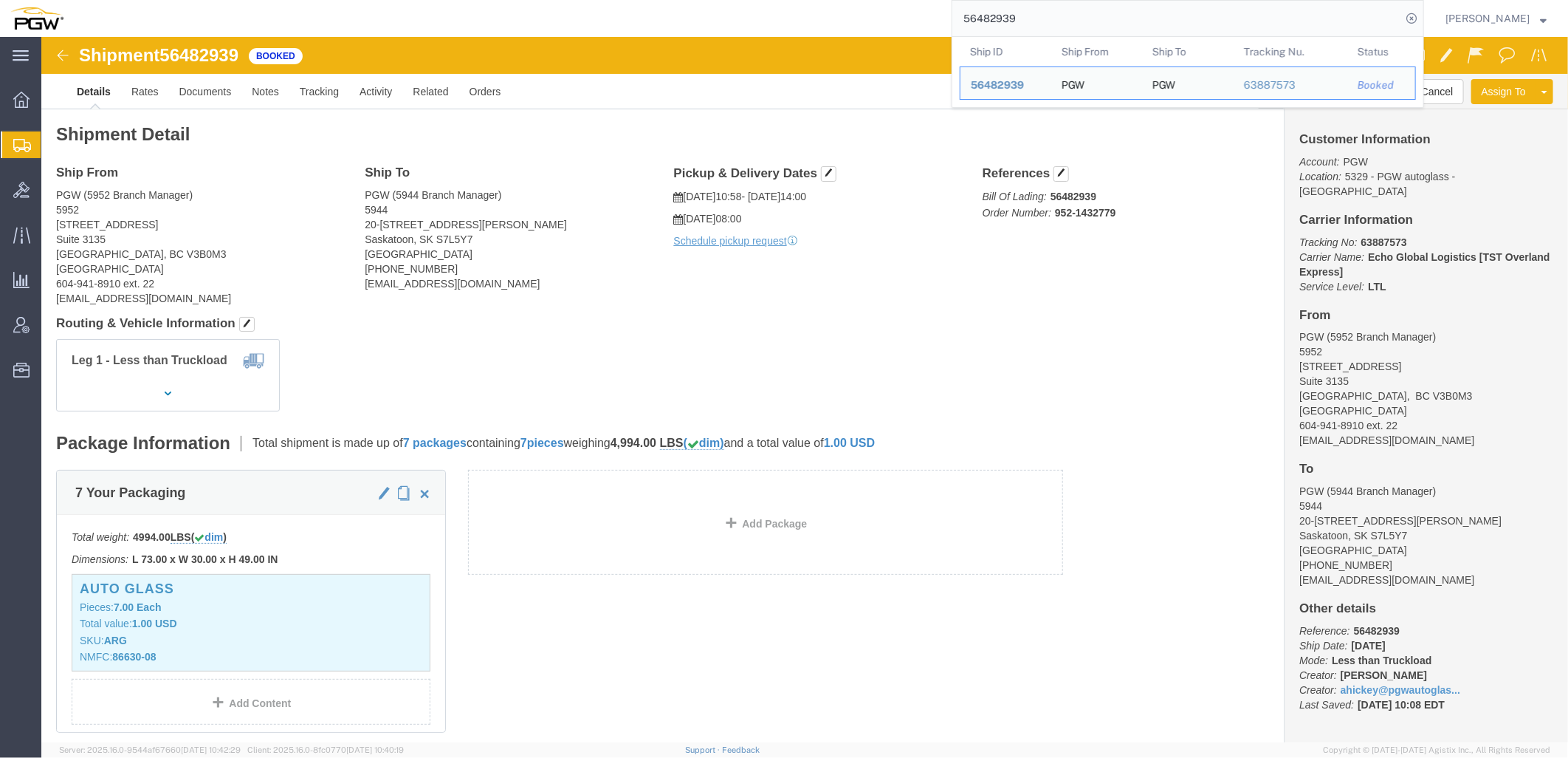
drag, startPoint x: 1088, startPoint y: 17, endPoint x: 475, endPoint y: -16, distance: 613.9
click at [475, 0] on html "main_menu Created with Sketch. Collapse Menu Overview Shipments Shipment Manage…" at bounding box center [784, 379] width 1568 height 758
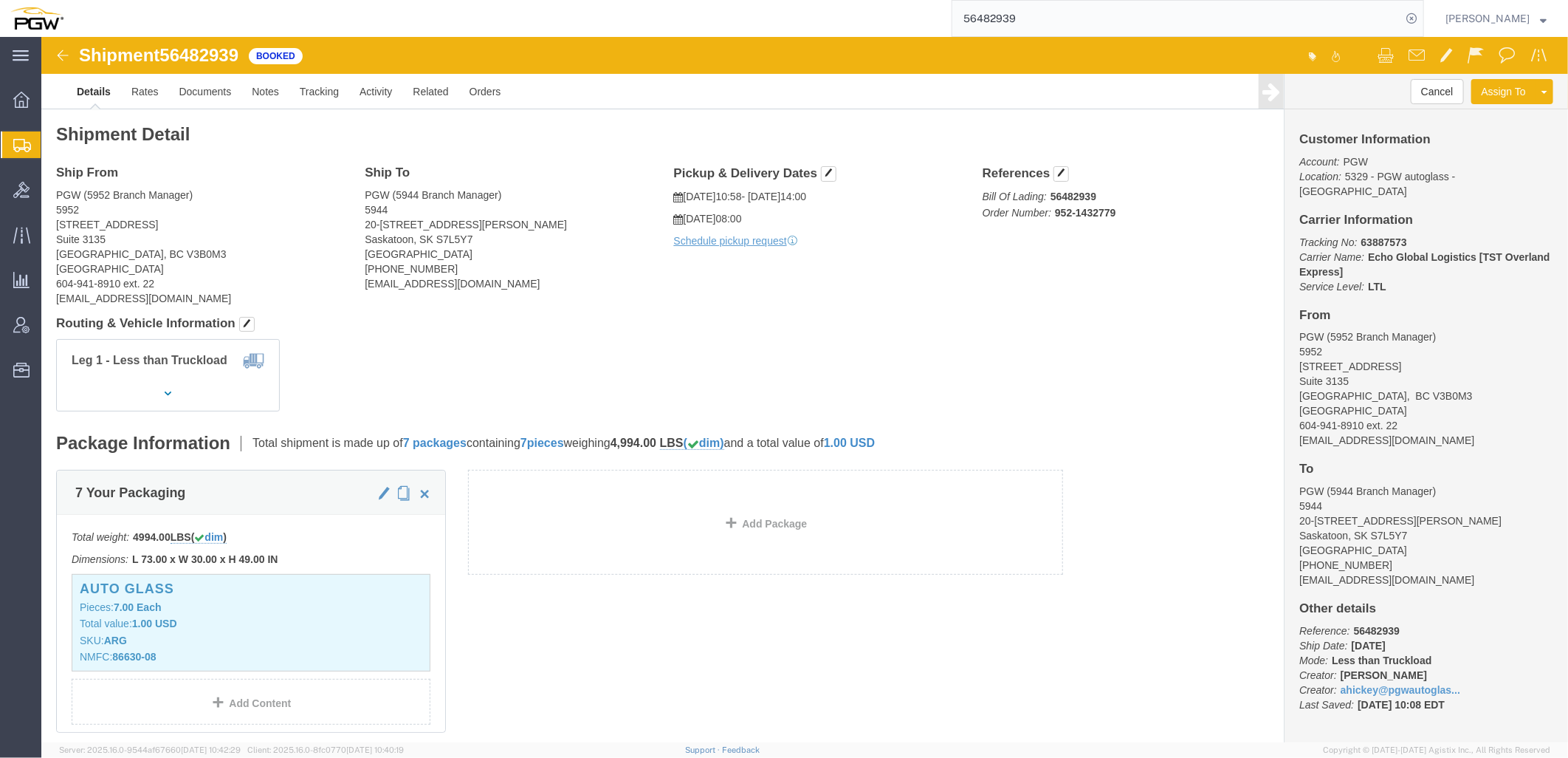
paste input "378052"
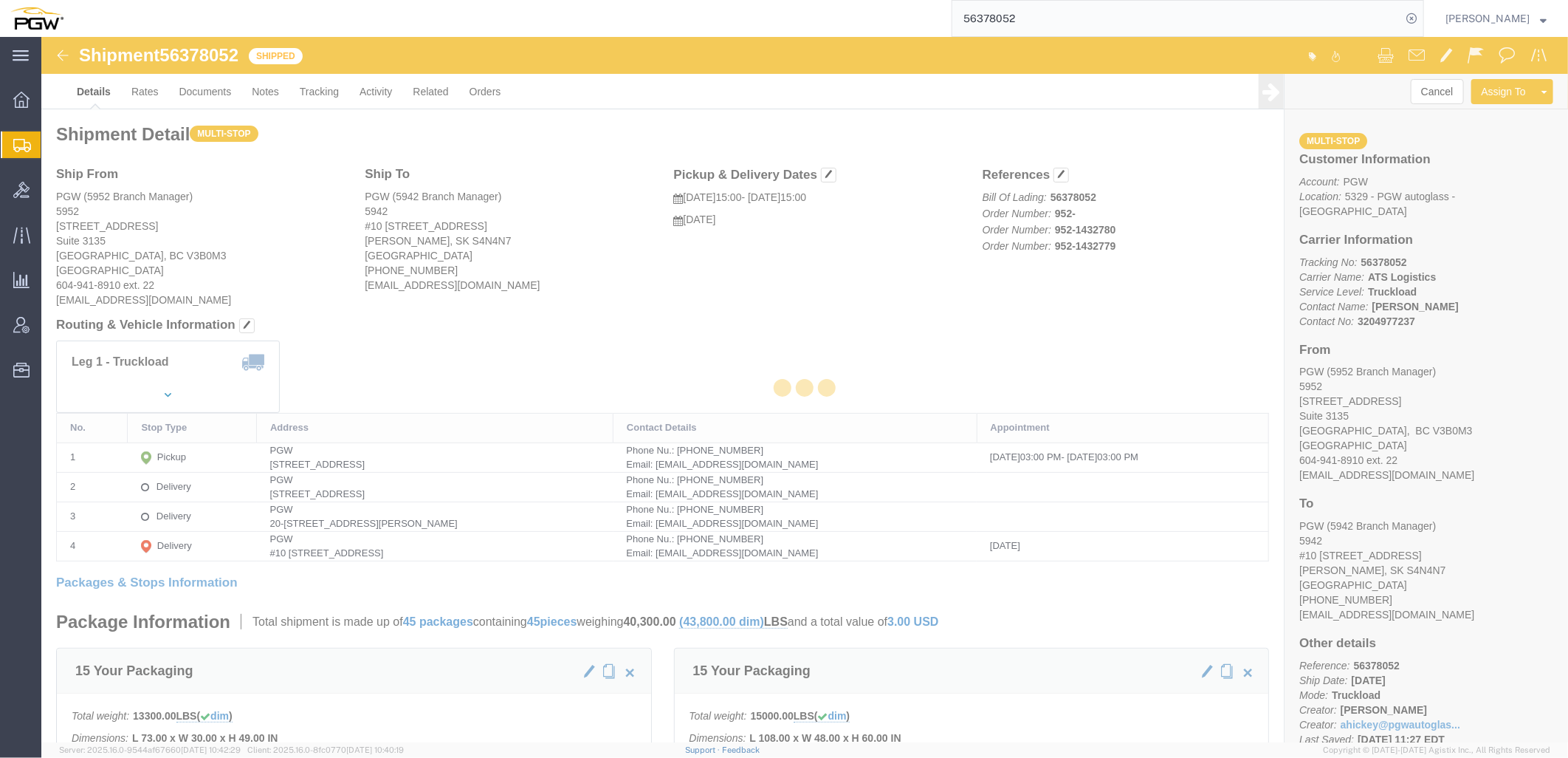
click at [563, 294] on div at bounding box center [805, 390] width 1527 height 706
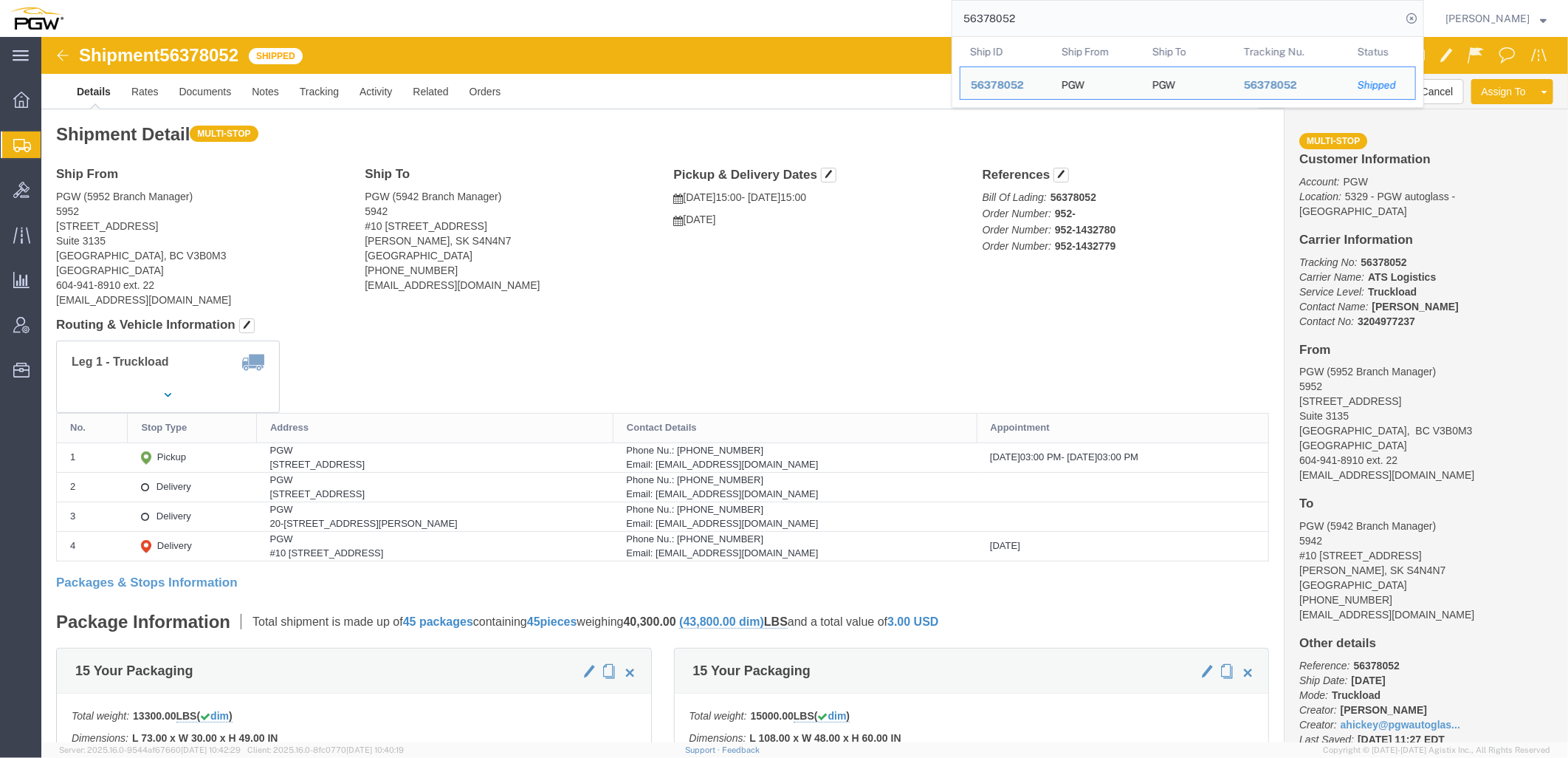
drag, startPoint x: 1069, startPoint y: 20, endPoint x: 400, endPoint y: 10, distance: 669.1
click at [394, 10] on div "56378052 Ship ID Ship From Ship To Tracking Nu. Status Ship ID 56378052 Ship Fr…" at bounding box center [749, 19] width 1350 height 37
paste input "3331"
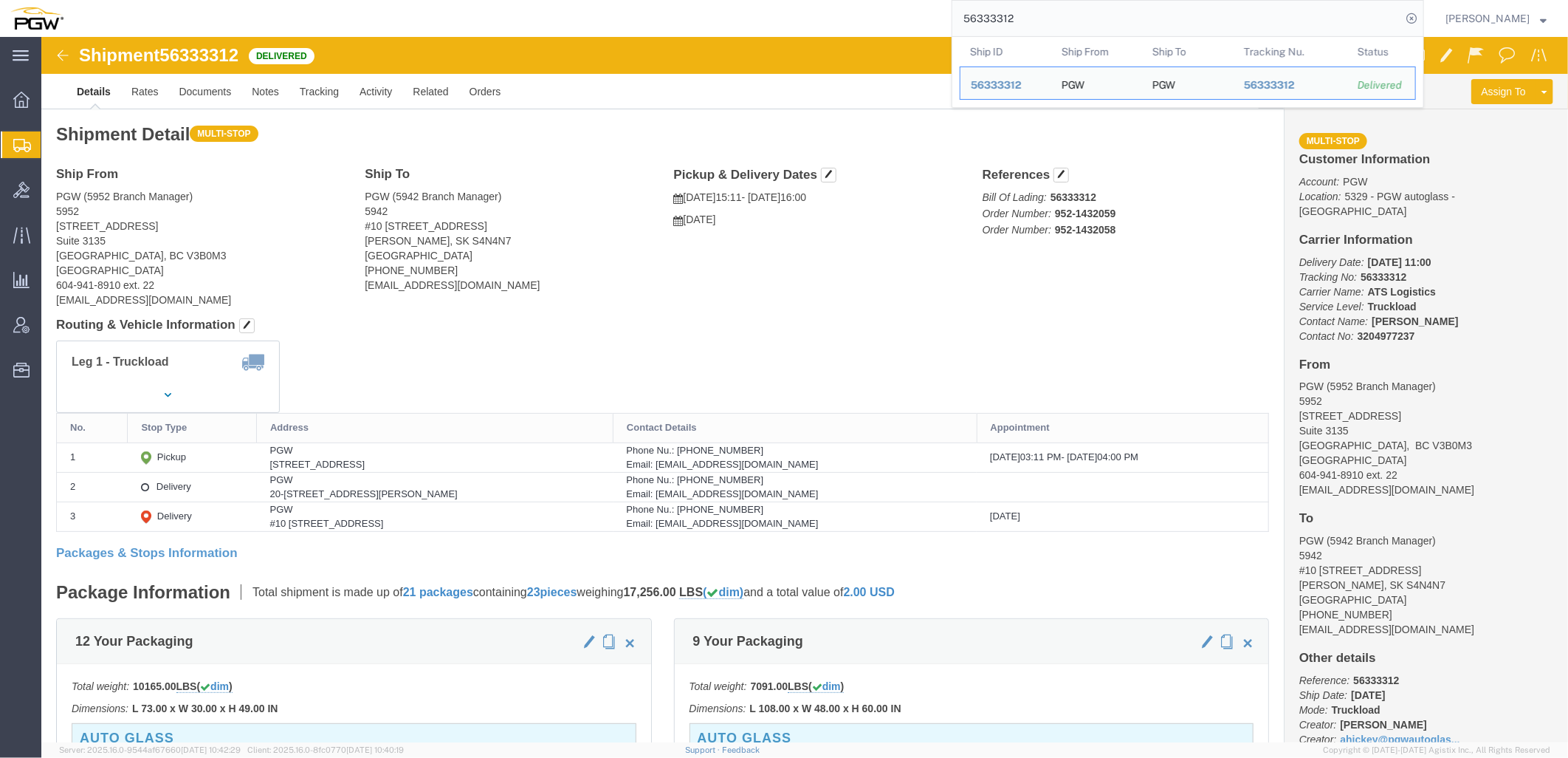
drag, startPoint x: 1057, startPoint y: 10, endPoint x: 680, endPoint y: 24, distance: 377.3
click at [680, 24] on div "56333312 Ship ID Ship From Ship To Tracking Nu. Status Ship ID 56333312 Ship Fr…" at bounding box center [749, 19] width 1350 height 37
paste input "7805"
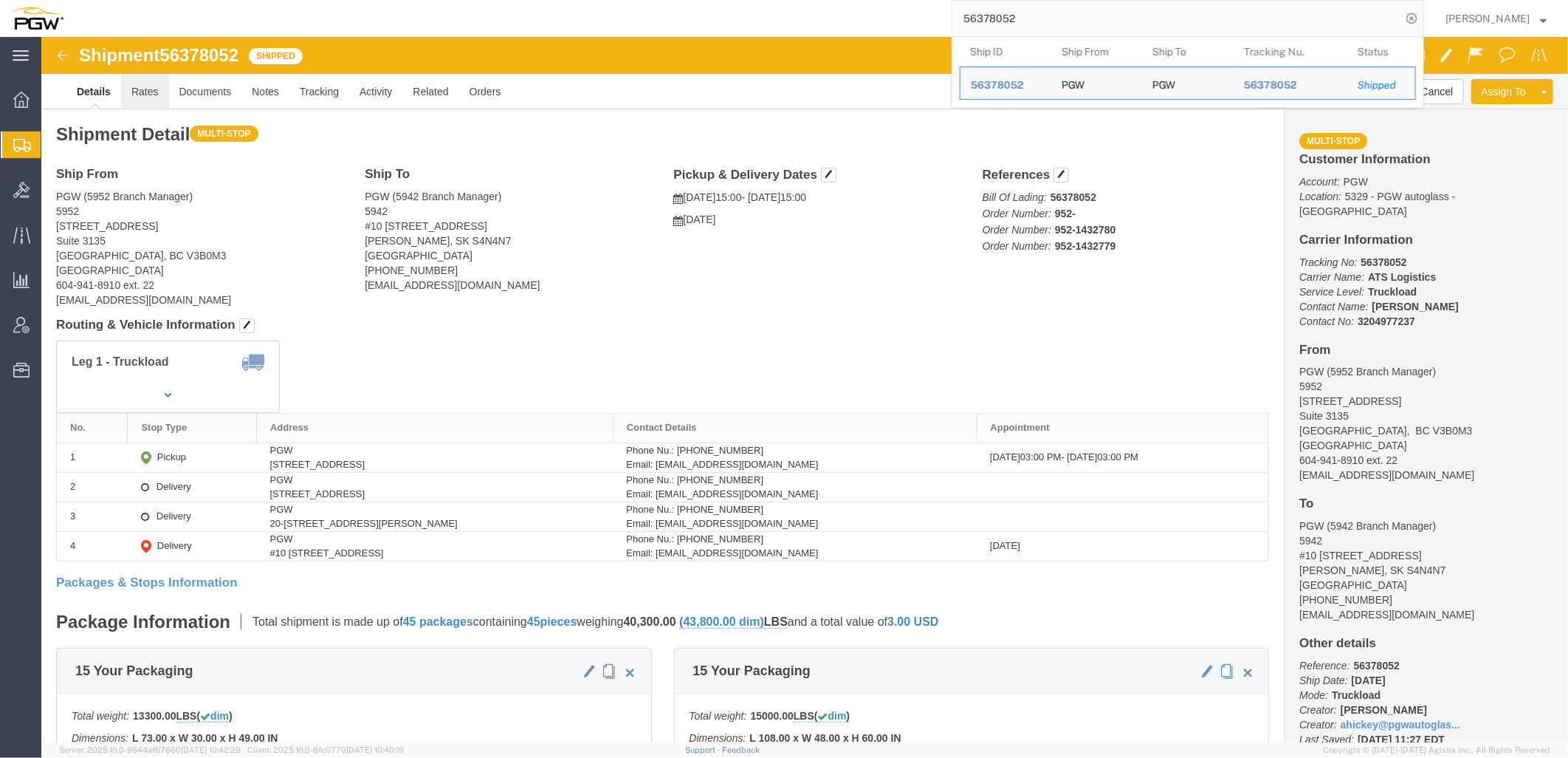
click link "Rates"
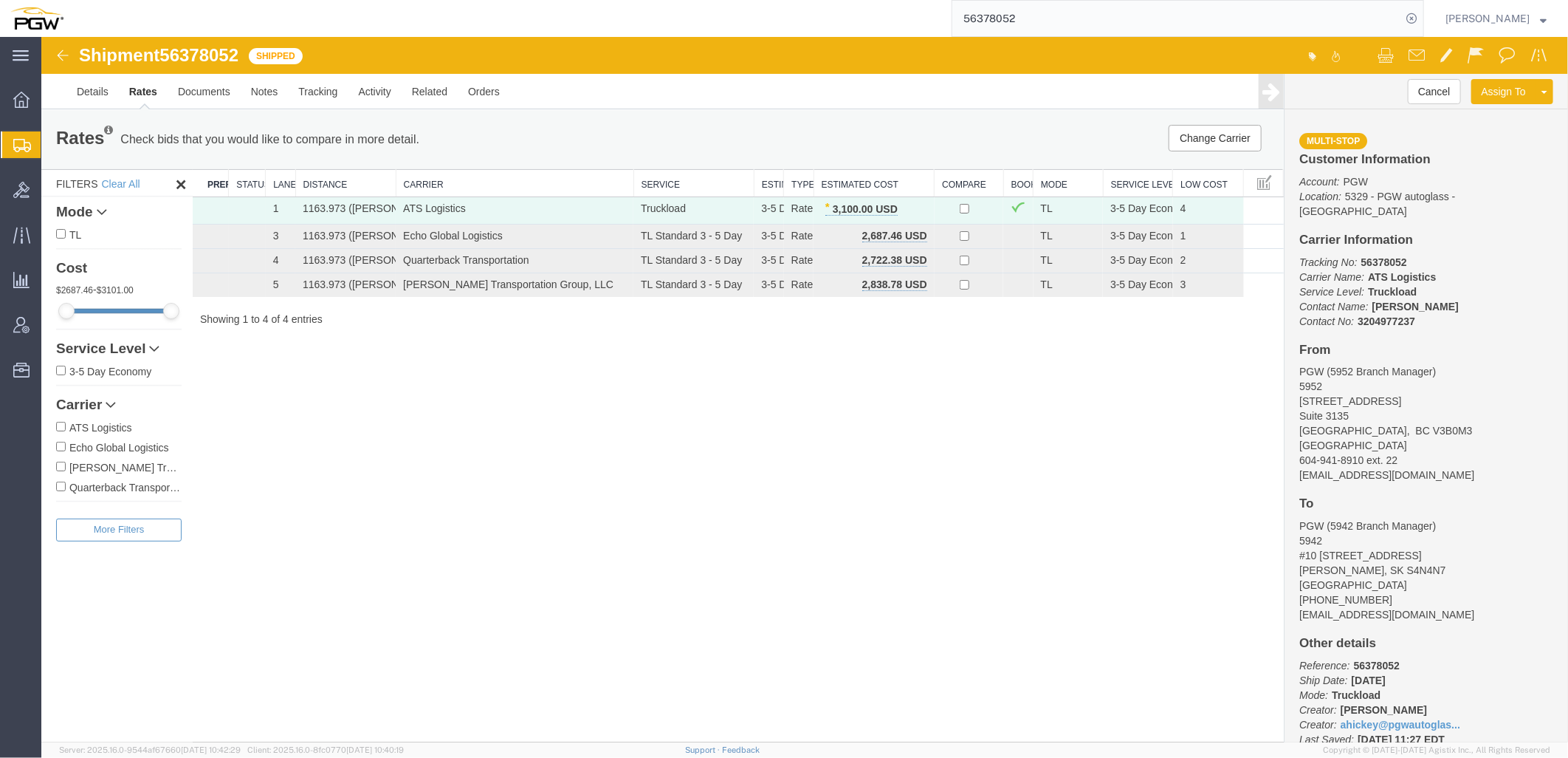
drag, startPoint x: 346, startPoint y: 476, endPoint x: 310, endPoint y: 469, distance: 36.7
click at [346, 476] on div "Shipment 56378052 4 of 4 Shipped Details Rates Documents Notes Tracking Activit…" at bounding box center [804, 389] width 1527 height 706
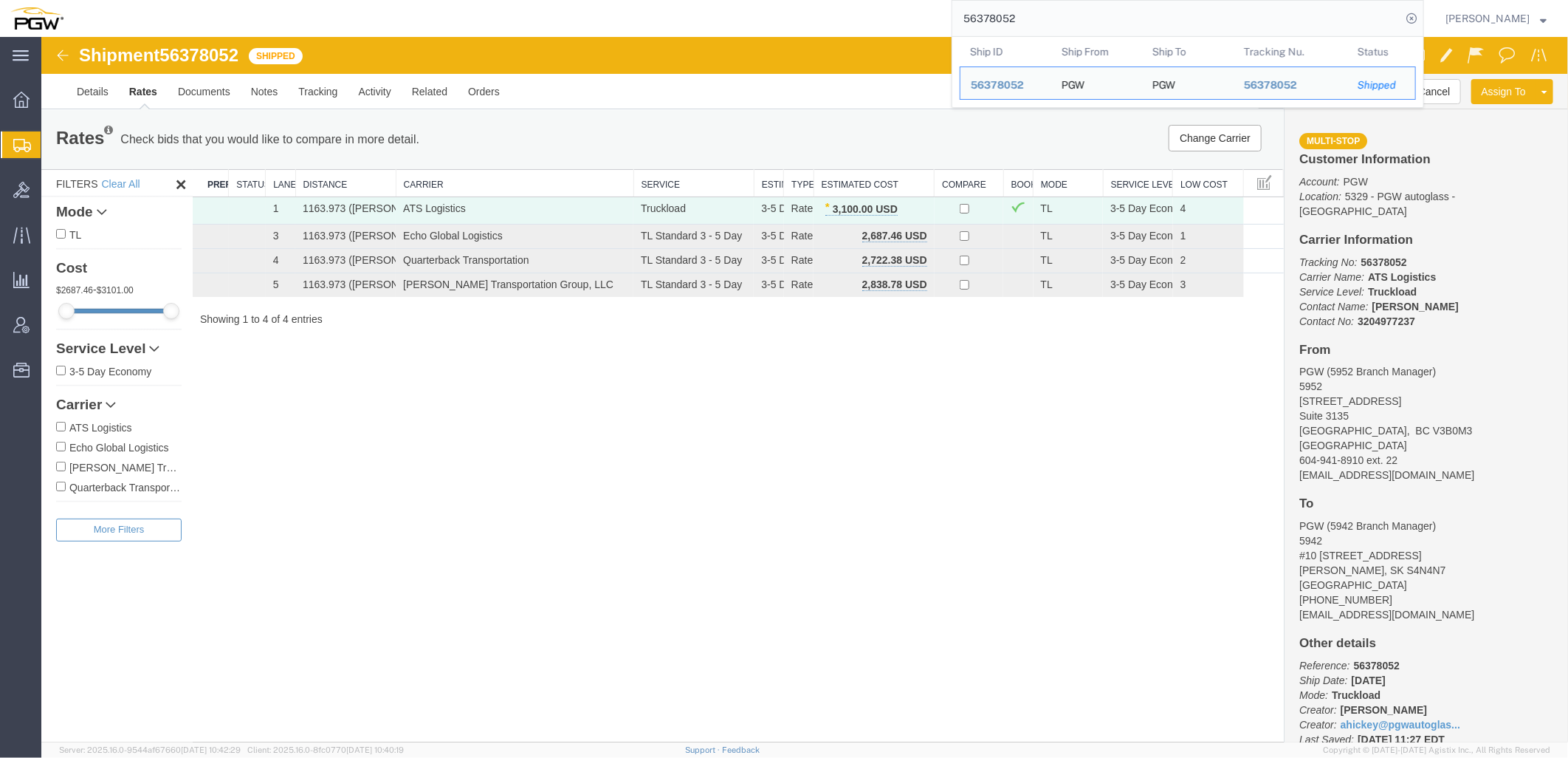
drag, startPoint x: 1102, startPoint y: 33, endPoint x: 402, endPoint y: -9, distance: 701.3
click at [402, 0] on html "main_menu Created with Sketch. Collapse Menu Overview Shipments Shipment Manage…" at bounding box center [784, 379] width 1568 height 758
paste input "473447"
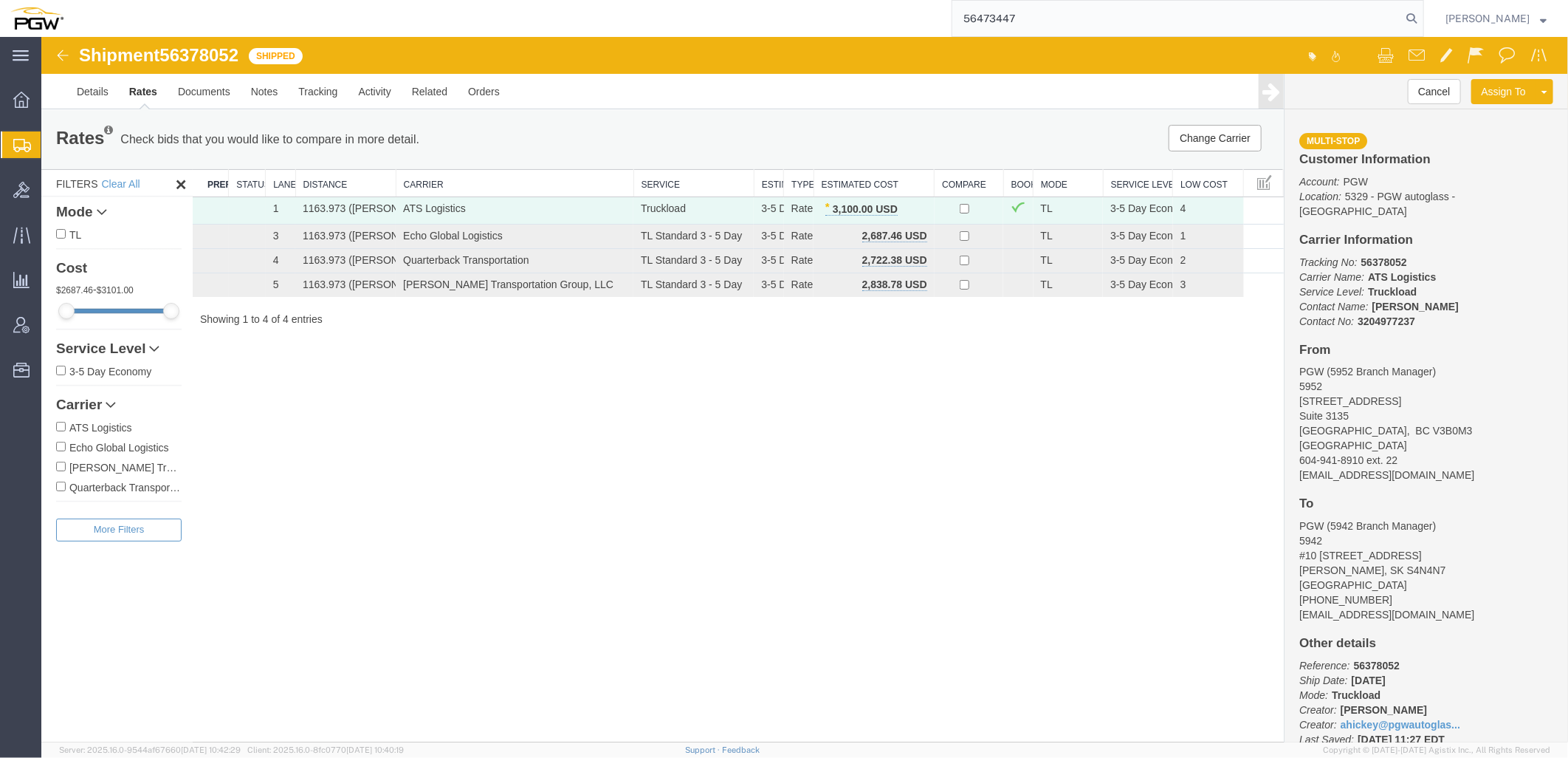
type input "56473447"
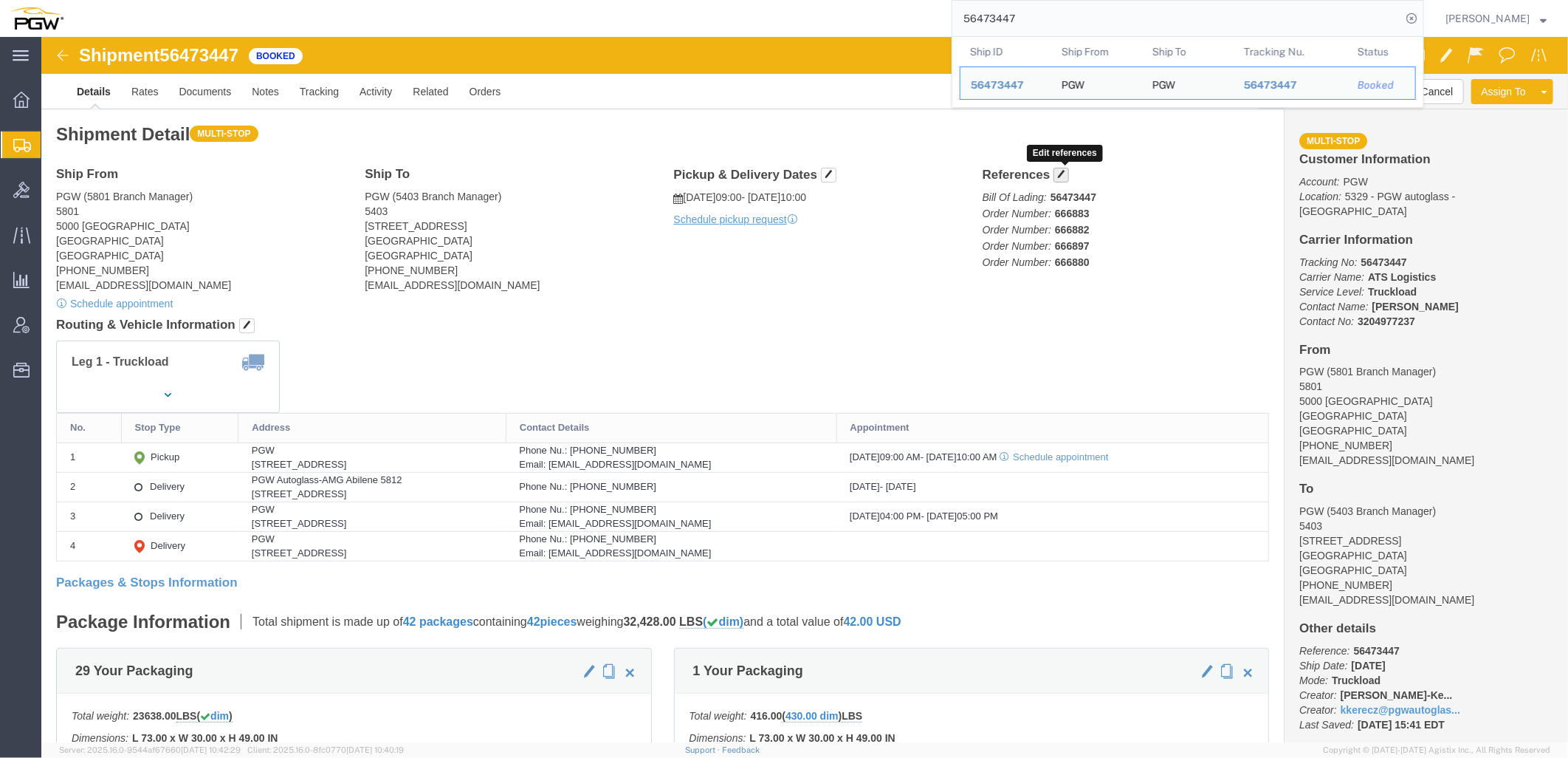
click span "button"
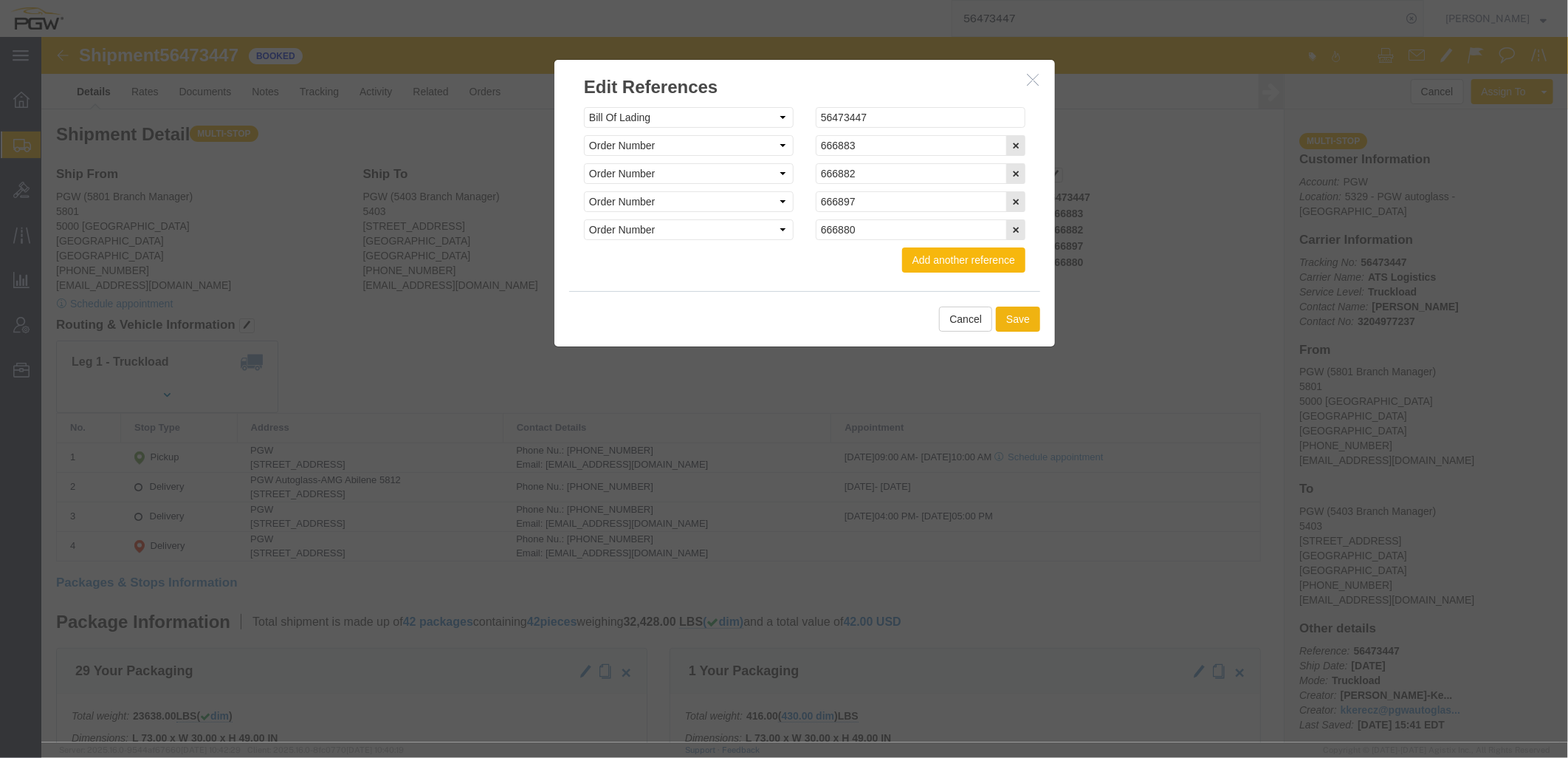
click button "Add another reference"
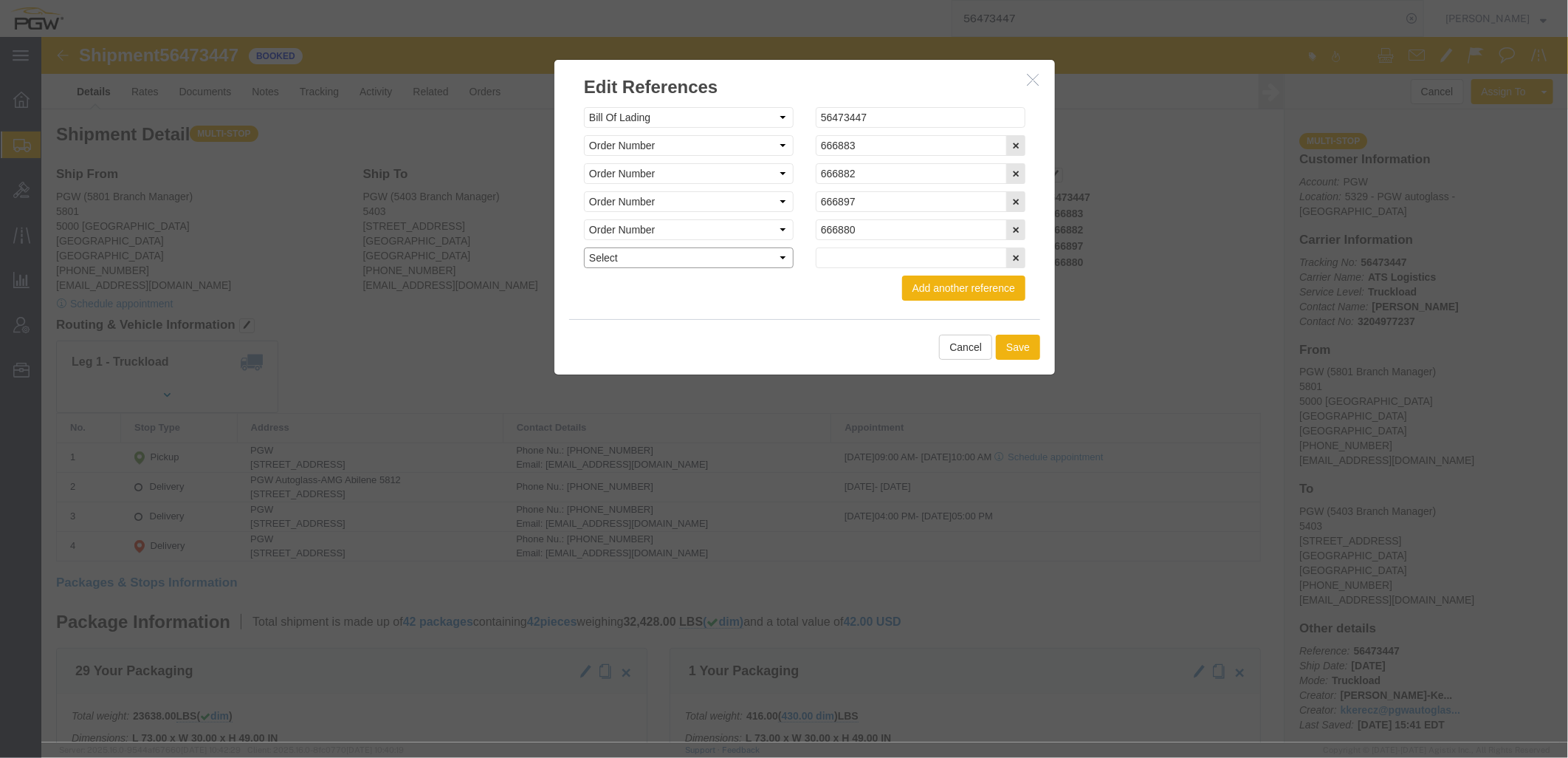
click select "Select Account Type Activity ID Airline Appointment Number ASN Batch Request # …"
select select "ORDERNUM"
click select "Select Account Type Activity ID Airline Appointment Number ASN Batch Request # …"
click input "text"
paste input "666978"
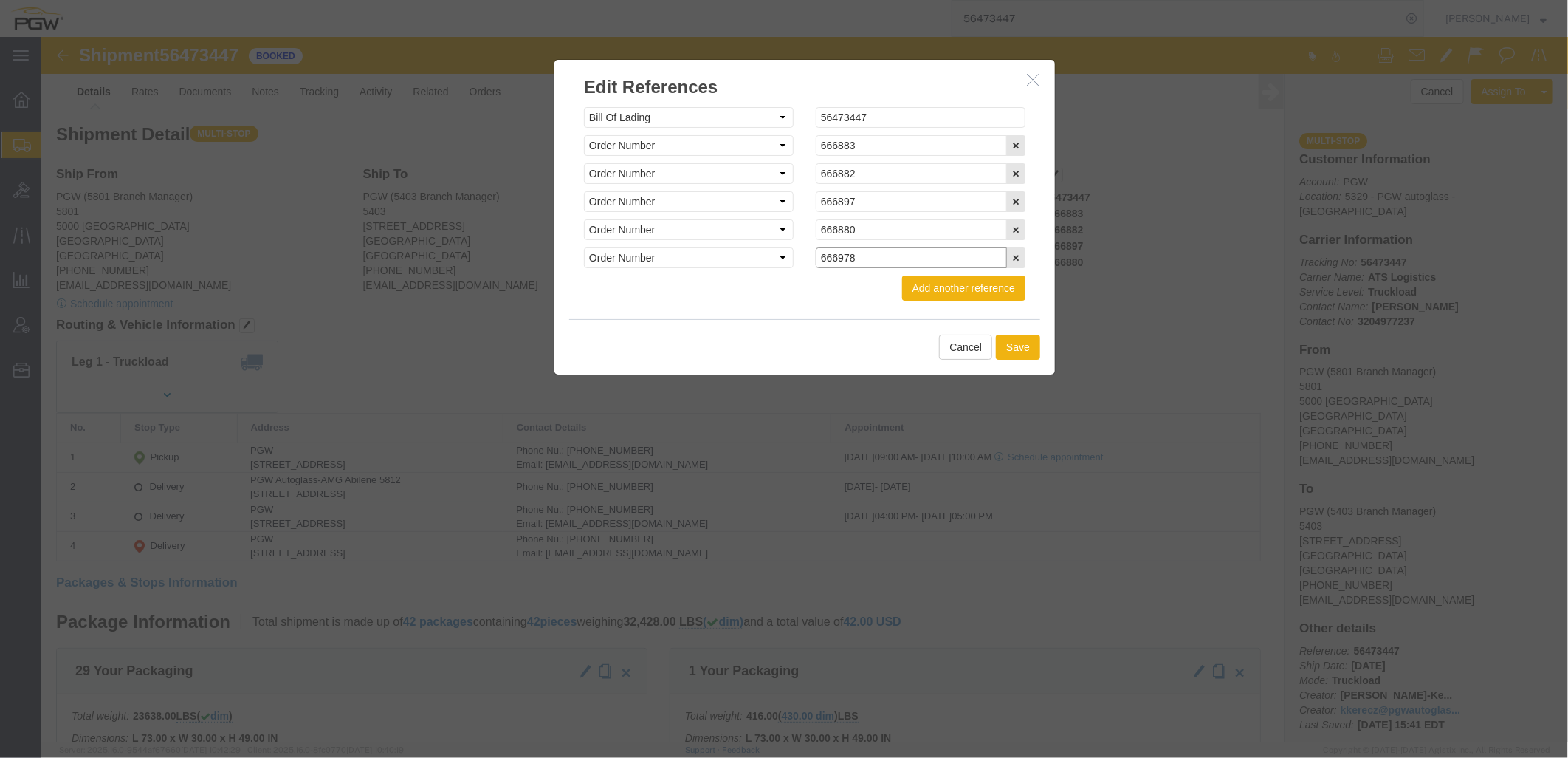
type input "666978"
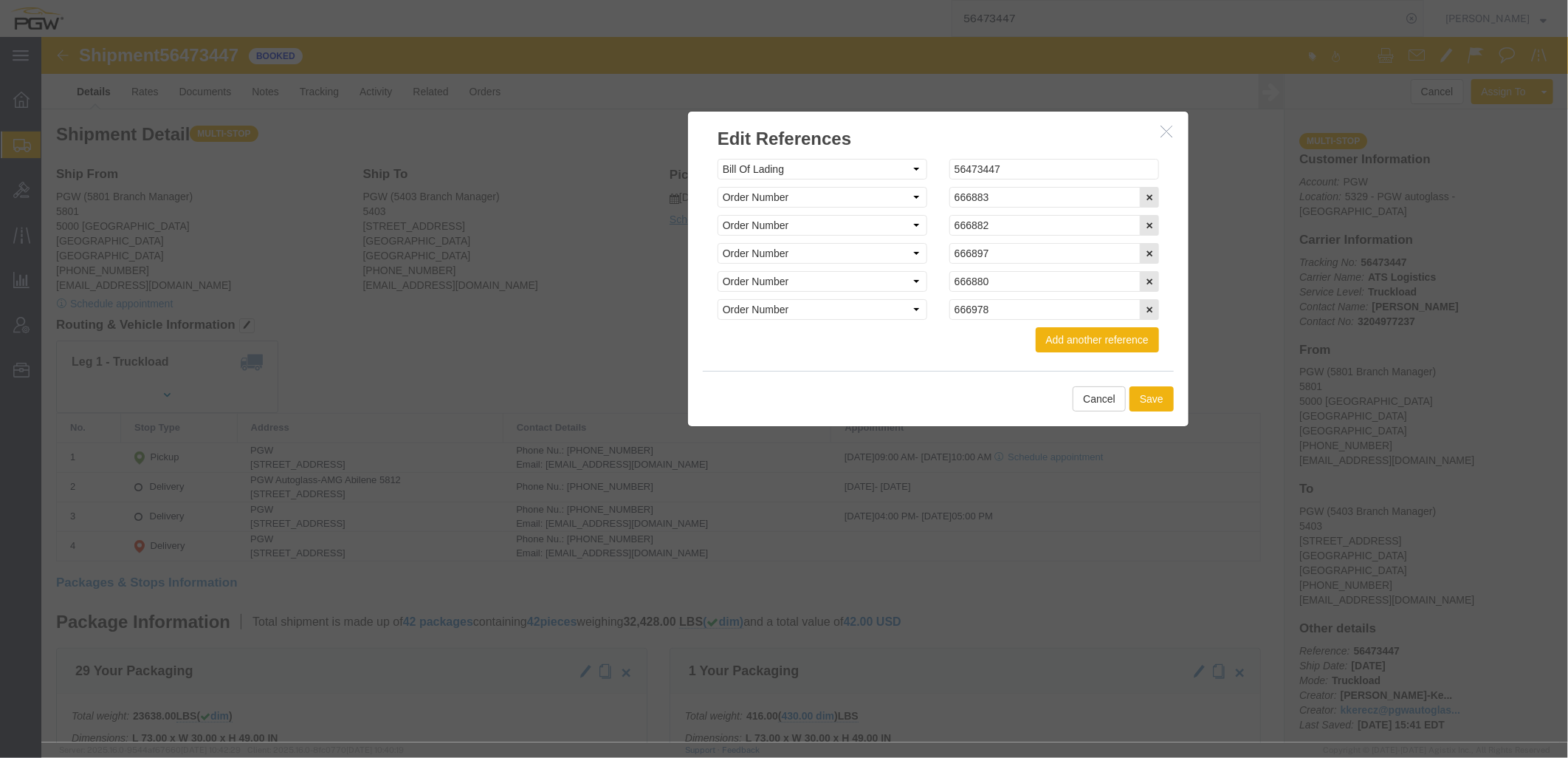
drag, startPoint x: 634, startPoint y: 46, endPoint x: 863, endPoint y: 118, distance: 240.1
click h2 "Edit References"
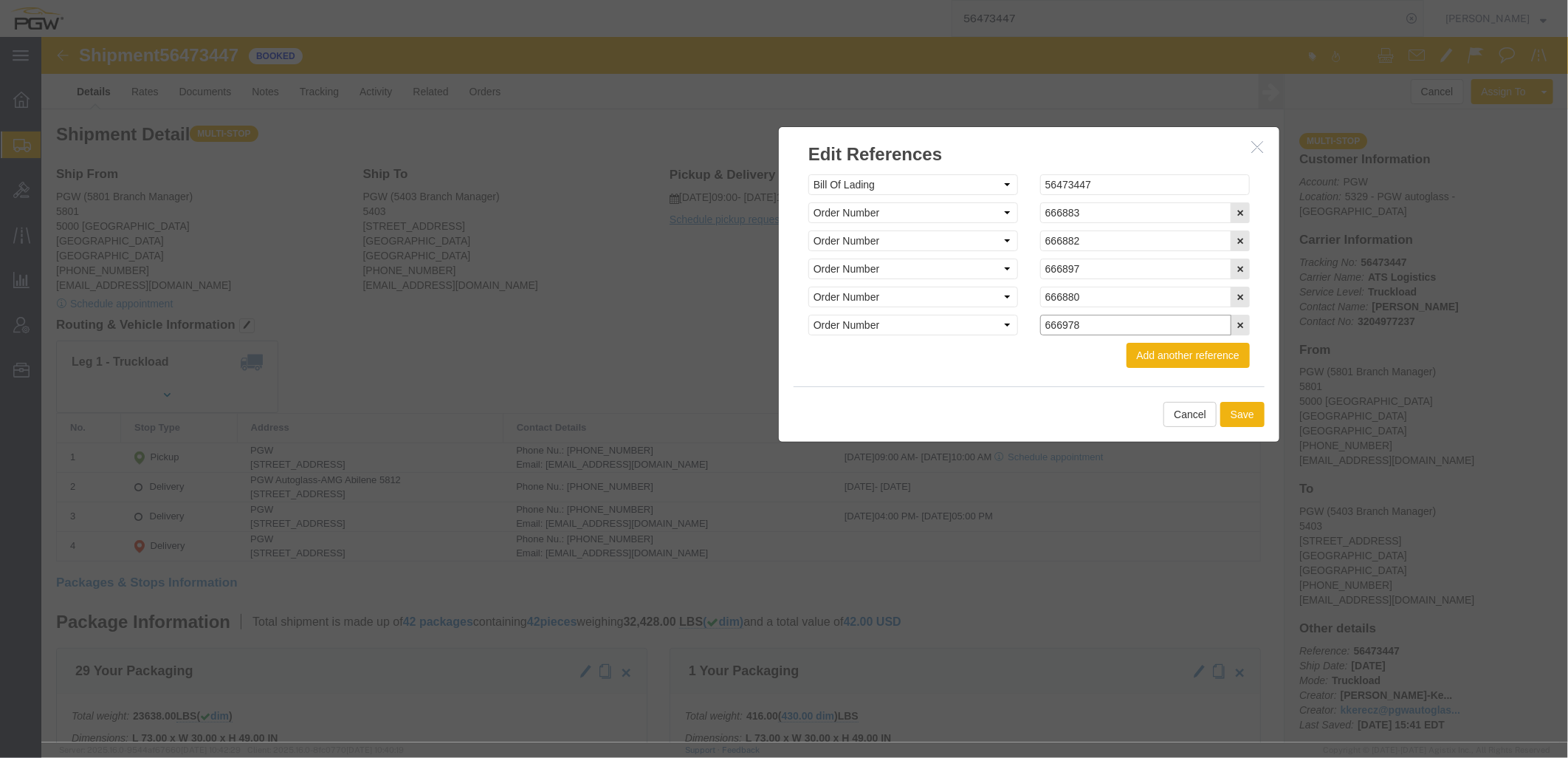
drag, startPoint x: 1068, startPoint y: 288, endPoint x: 891, endPoint y: 292, distance: 177.0
click div "Select Account Type Activity ID Airline Appointment Number ASN Batch Request # …"
click button "Save"
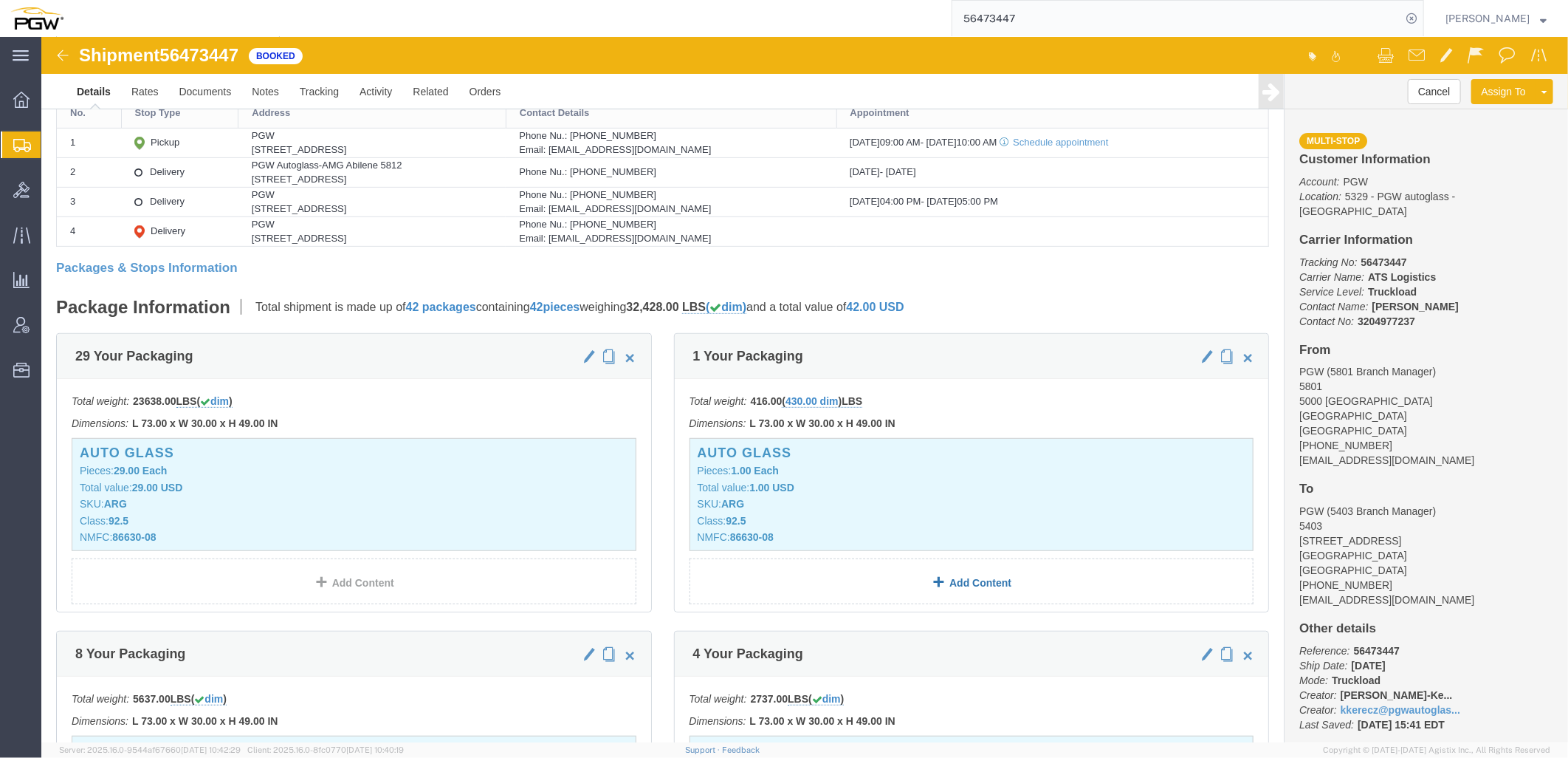
scroll to position [328, 0]
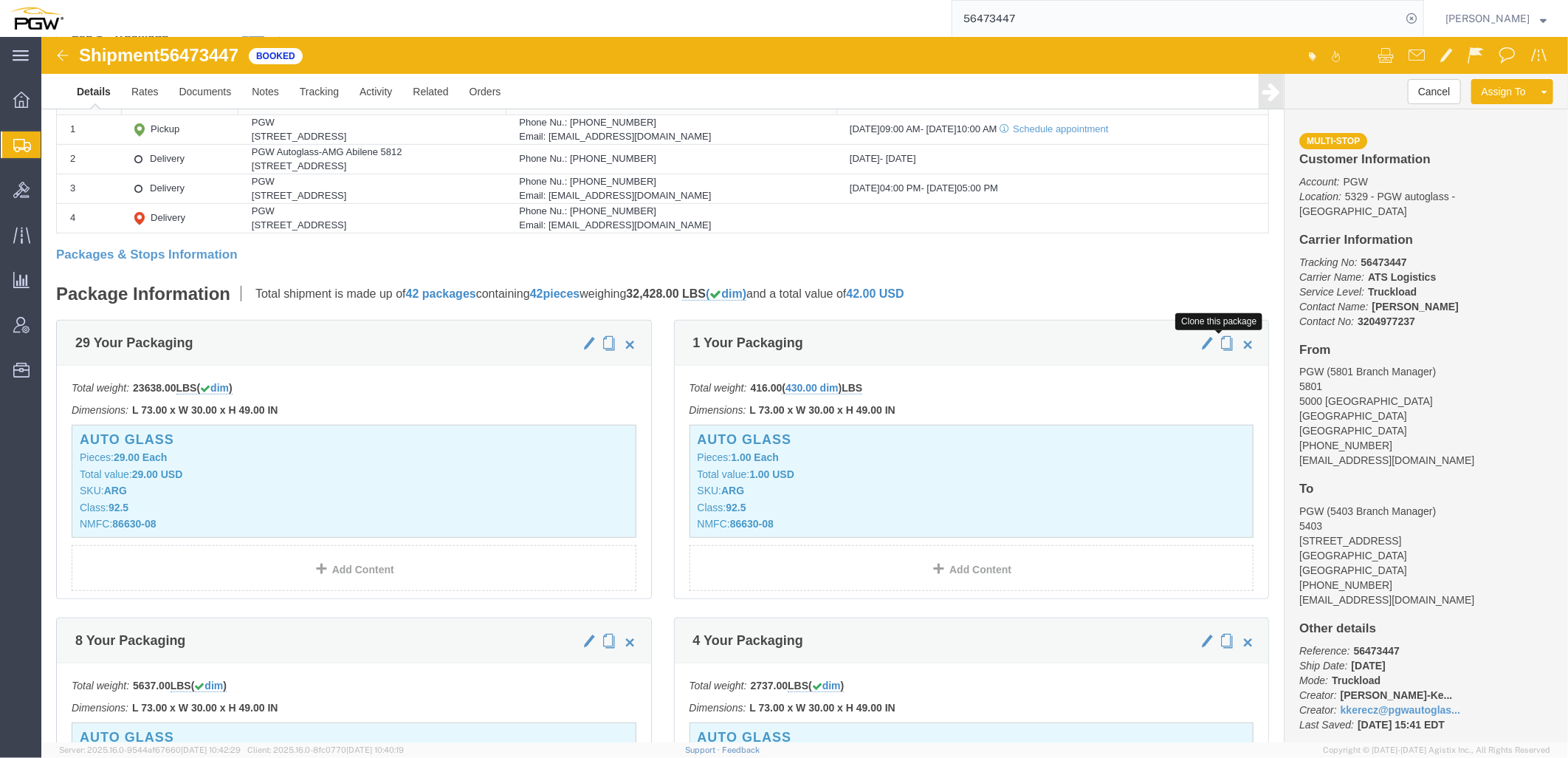
click span "button"
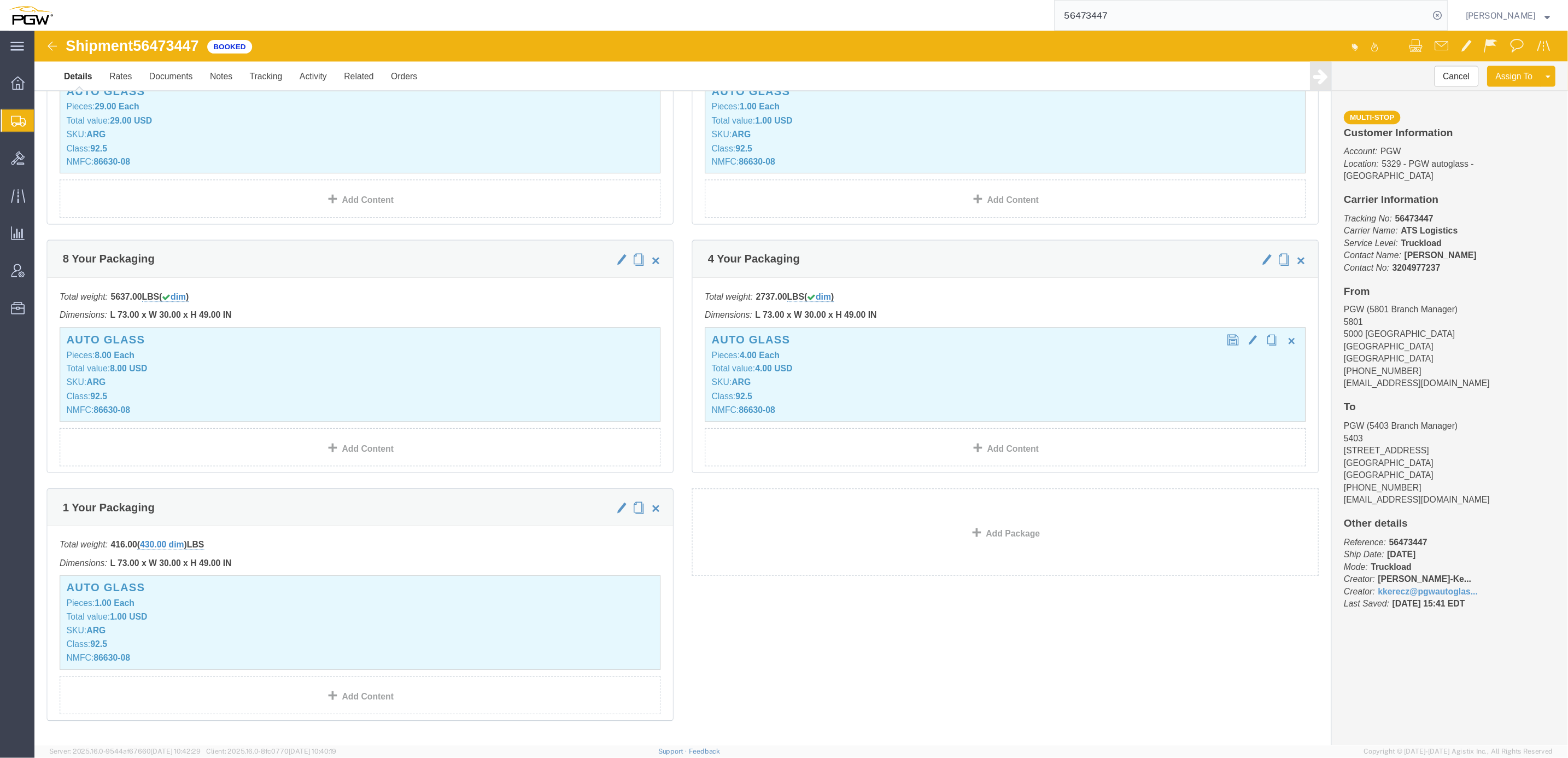
scroll to position [488, 0]
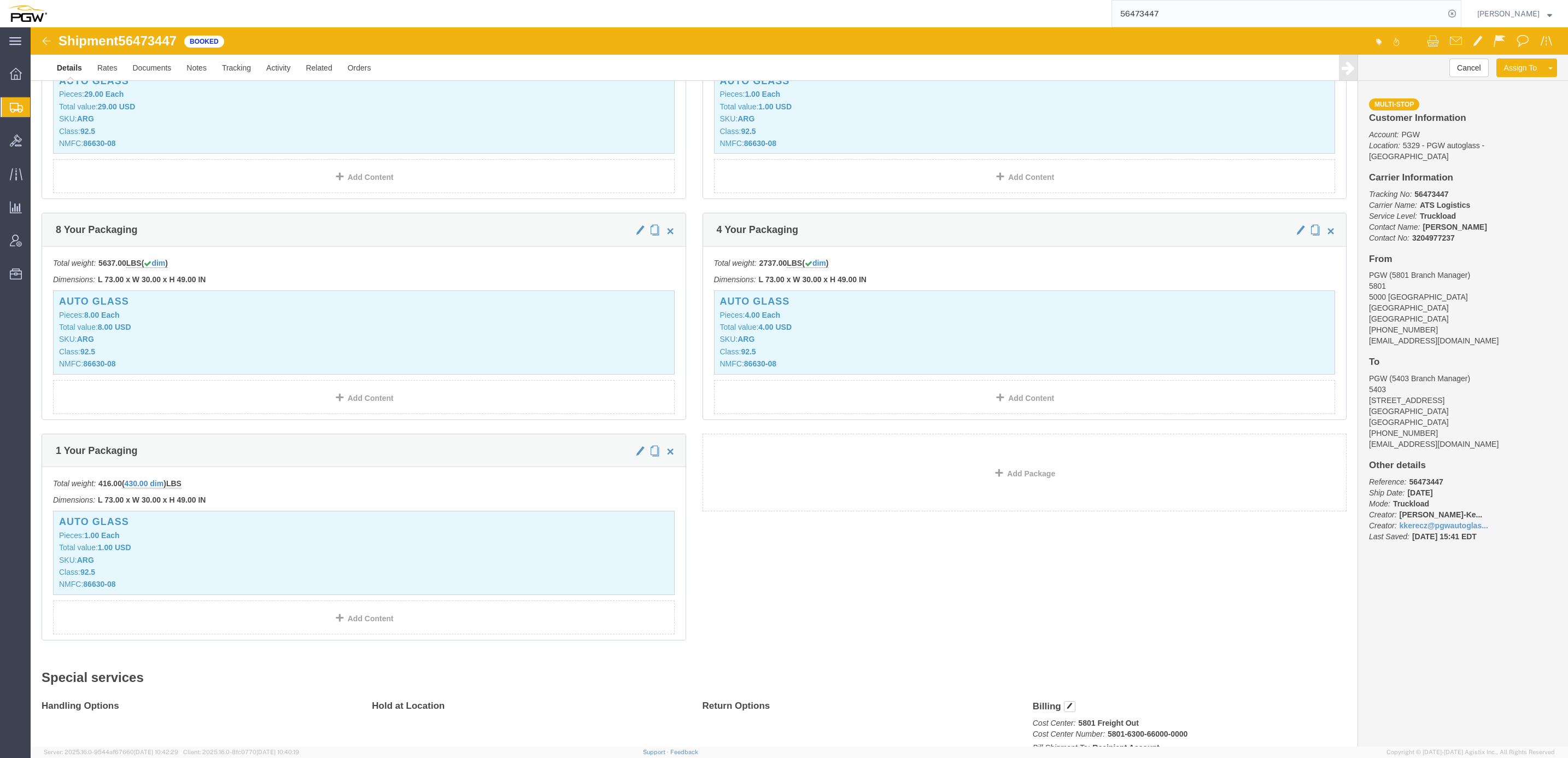
click icon
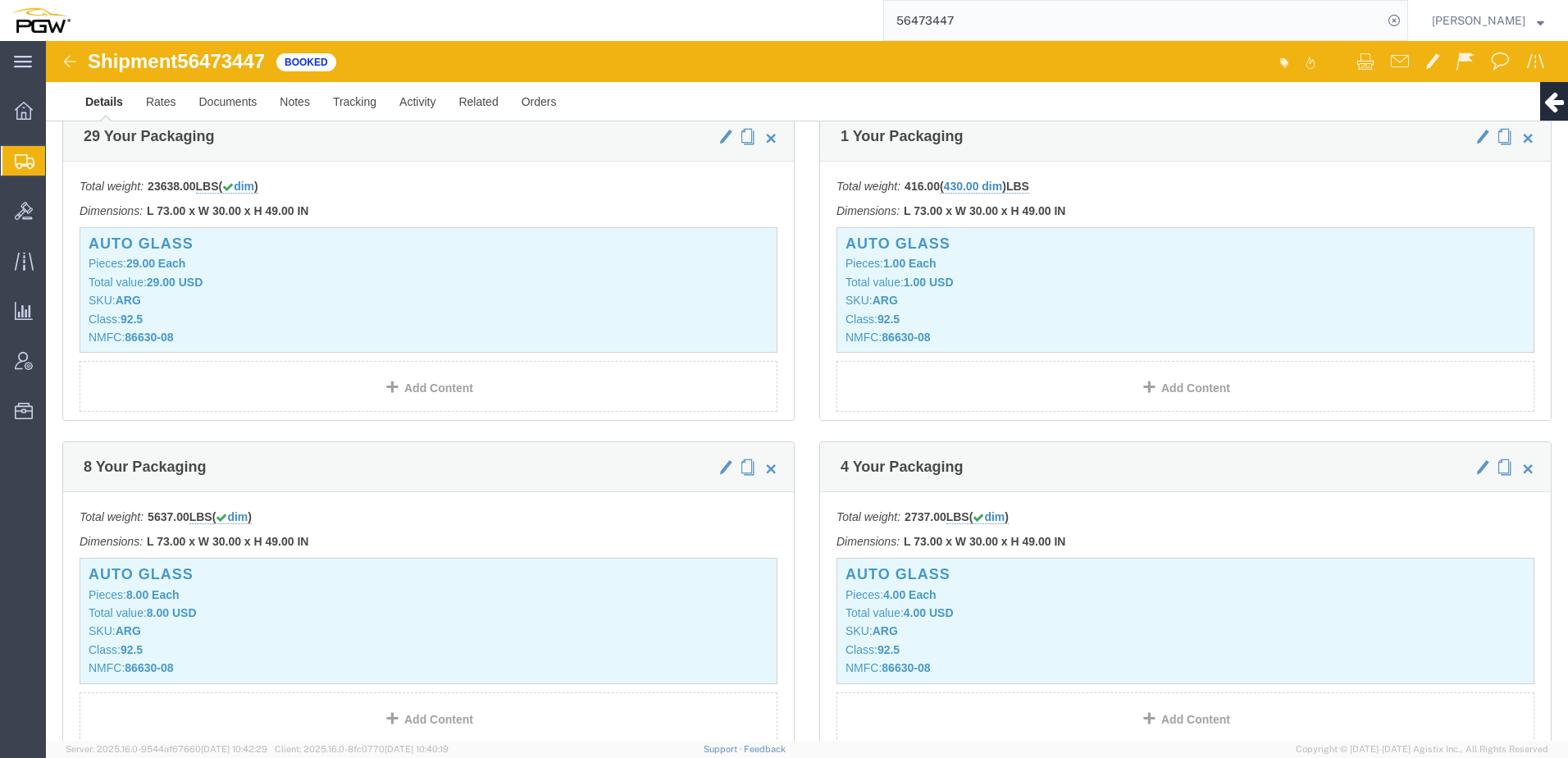
scroll to position [1019, 0]
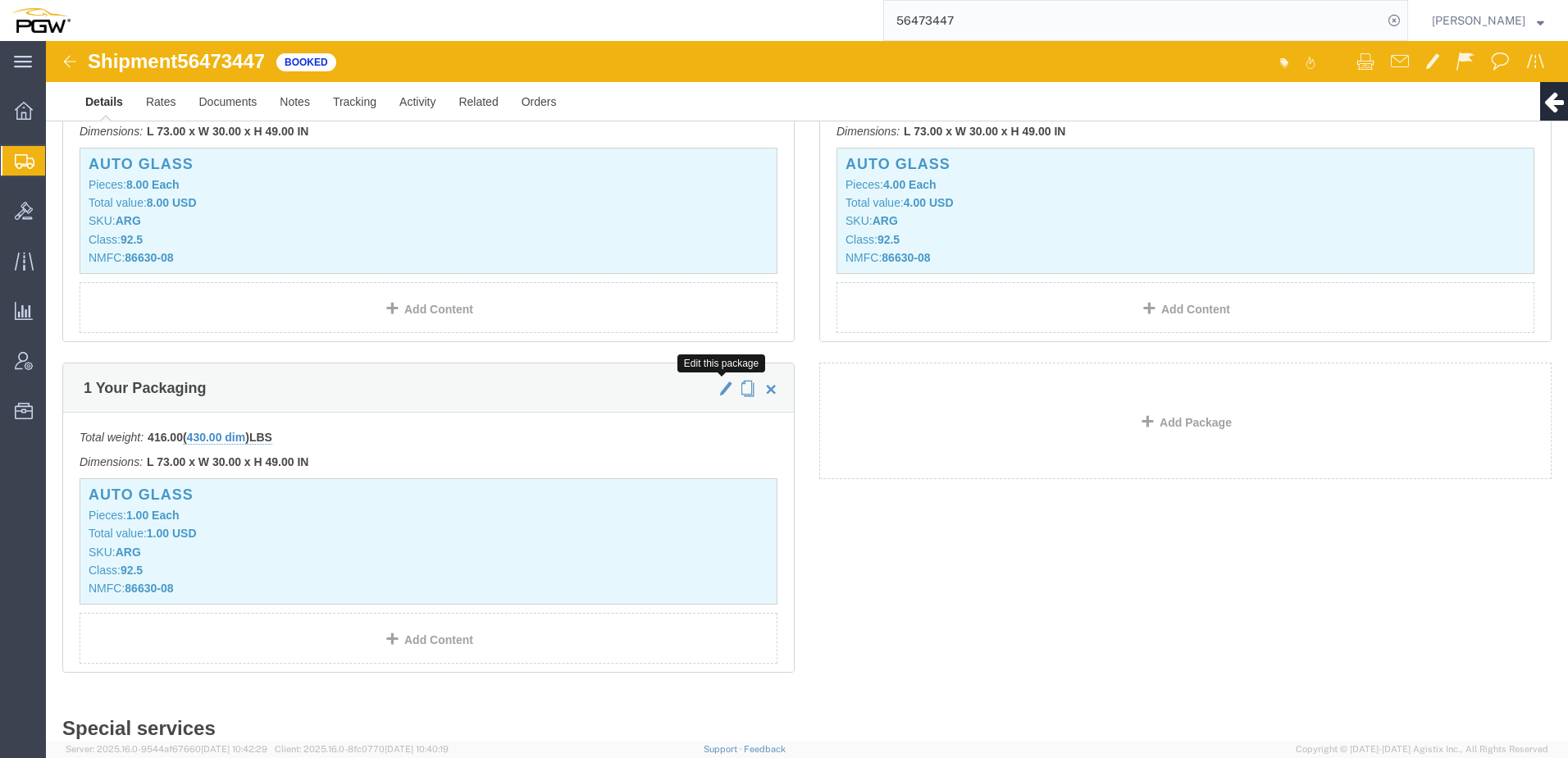
click span "button"
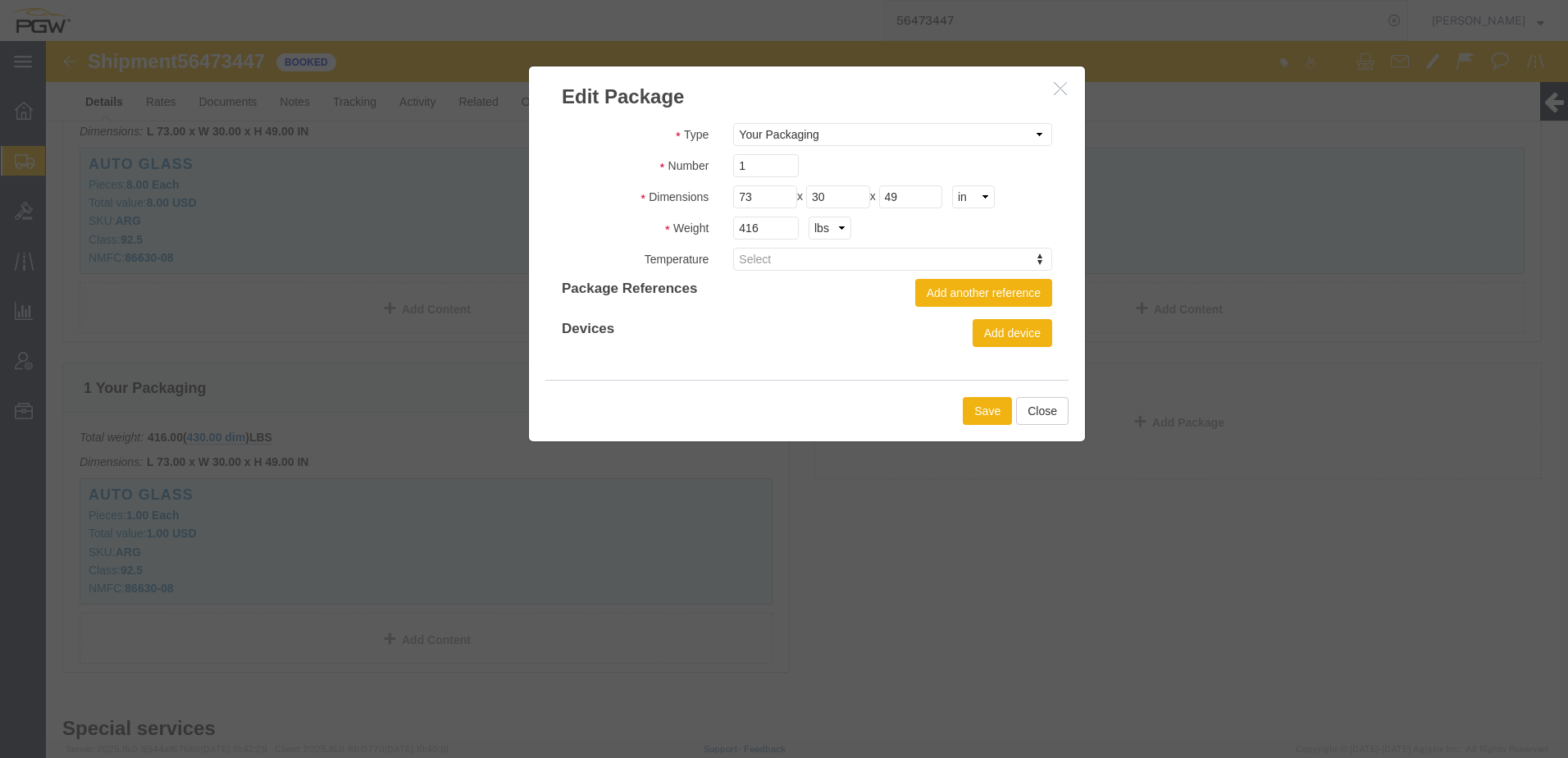
drag, startPoint x: 801, startPoint y: 55, endPoint x: 816, endPoint y: 52, distance: 15.3
click h3 "Edit Package"
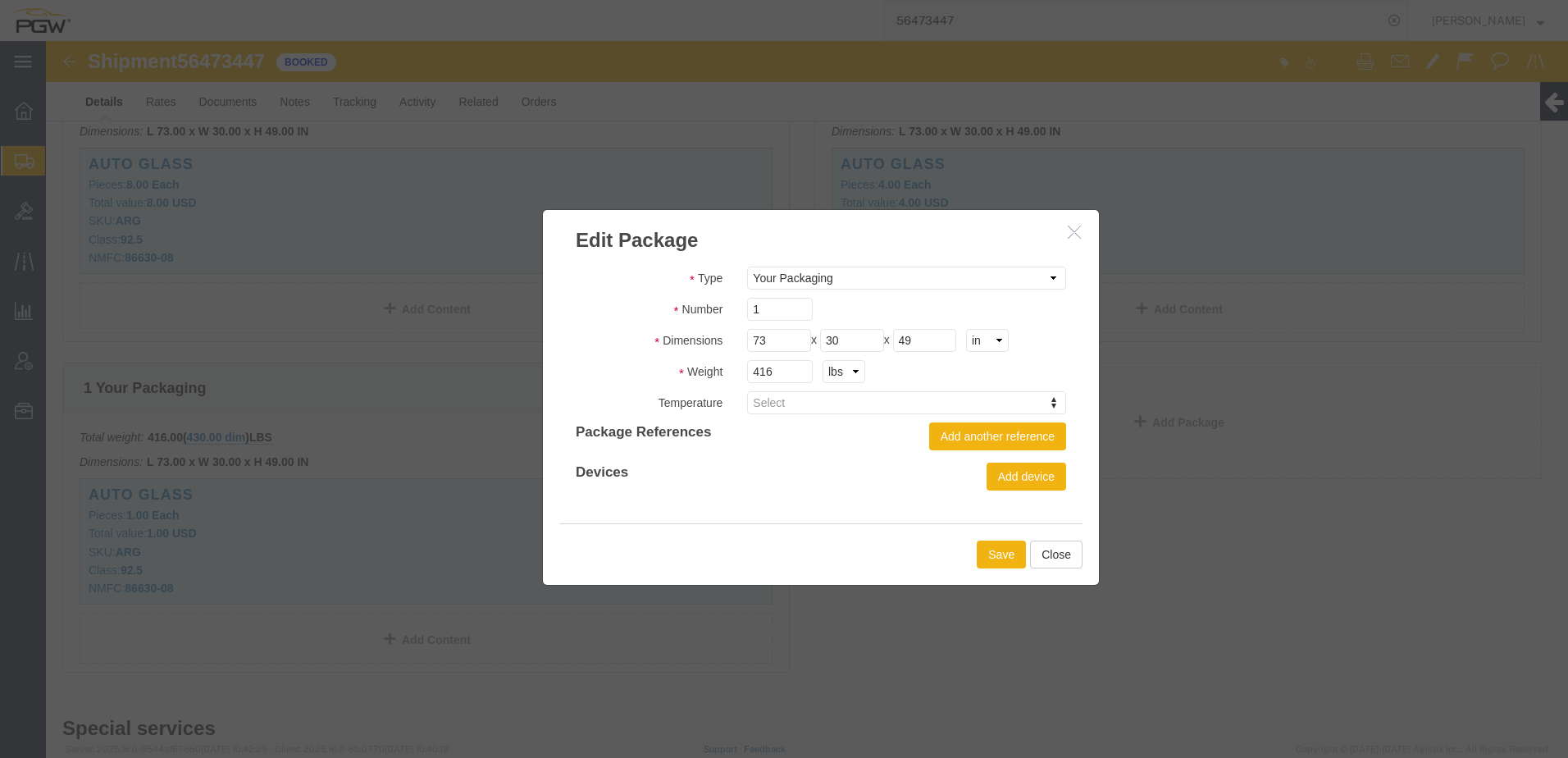
drag, startPoint x: 849, startPoint y: 51, endPoint x: 864, endPoint y: 201, distance: 150.7
click h3 "Edit Package"
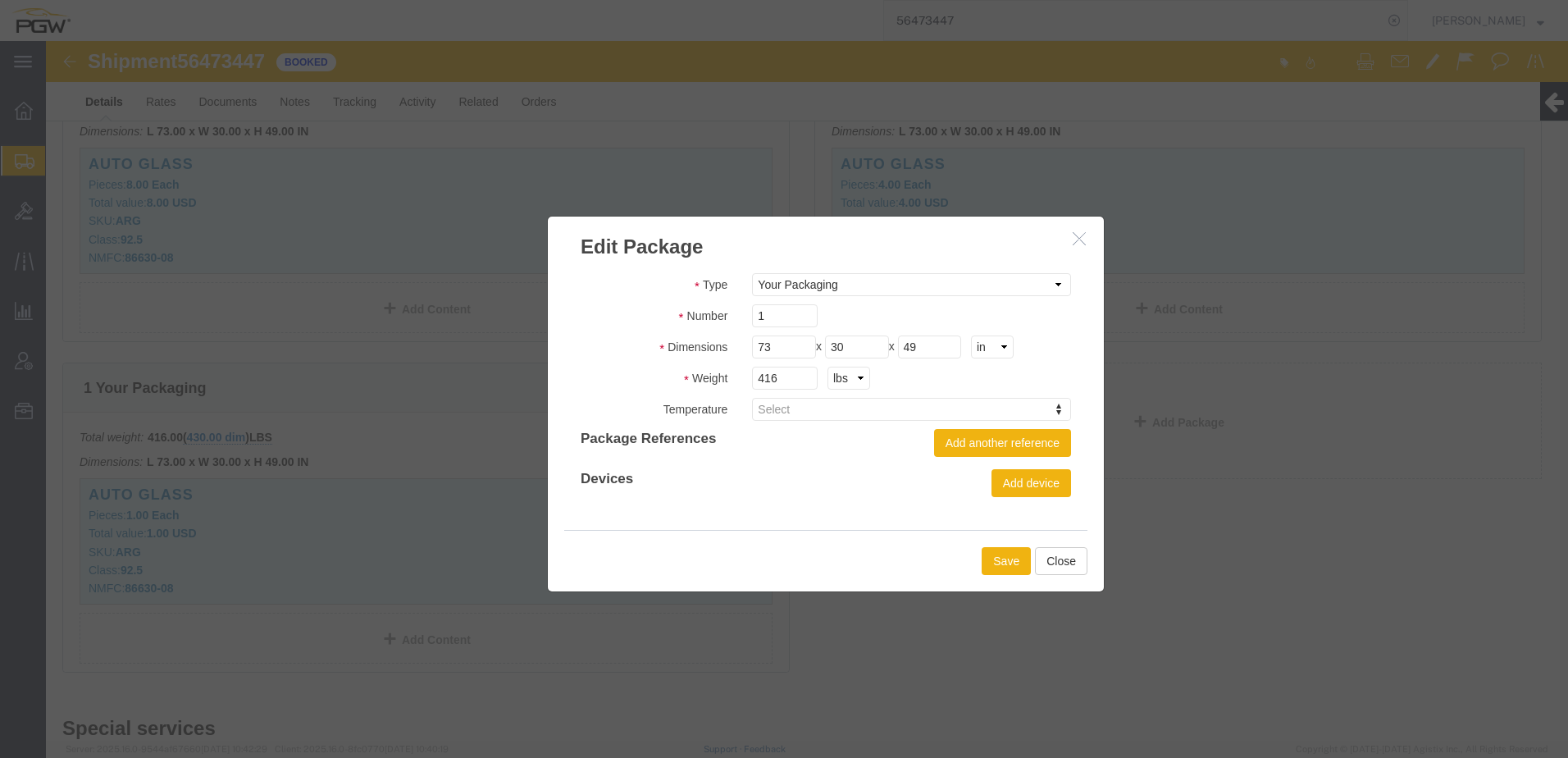
click icon "button"
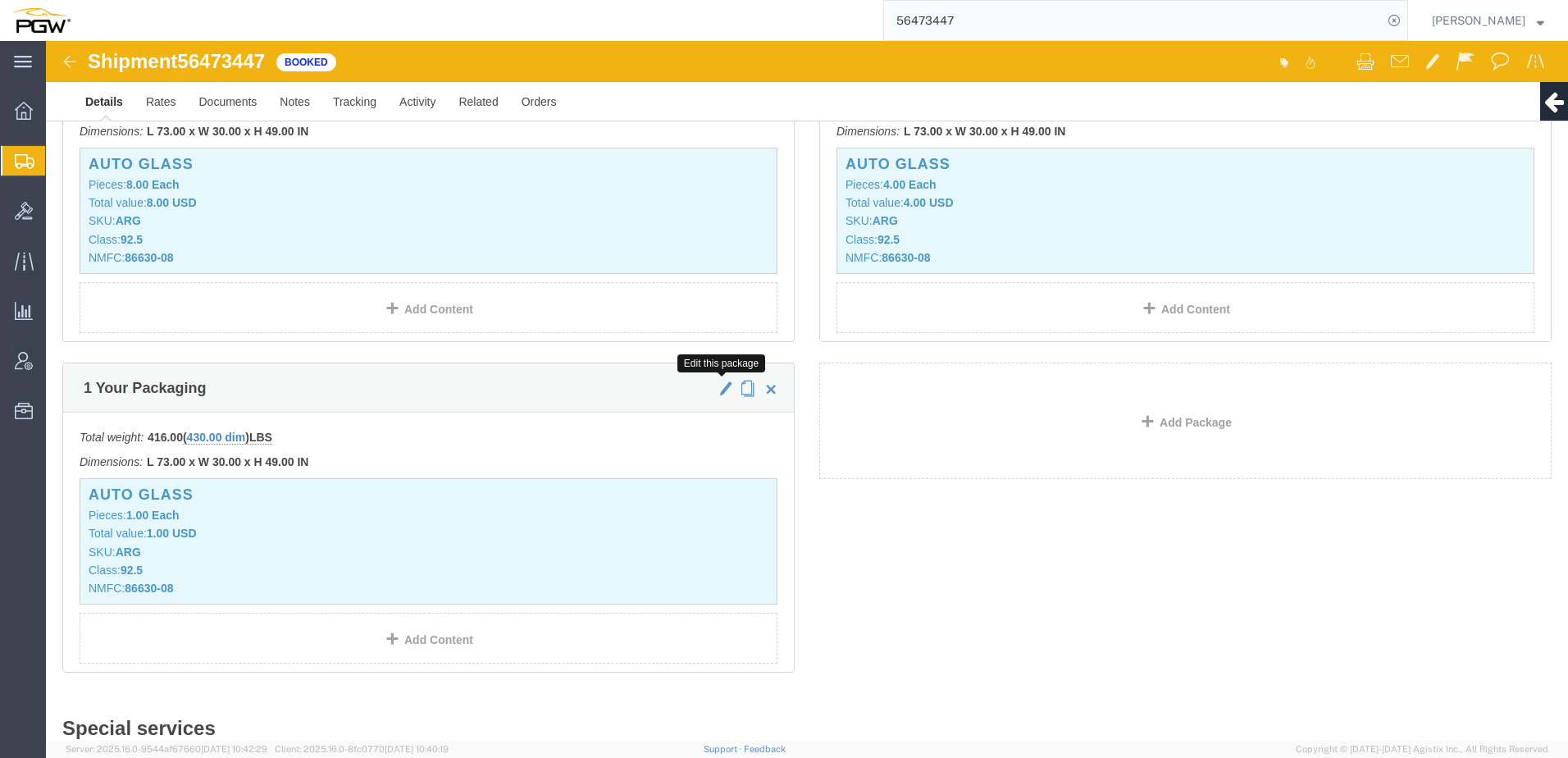
click span "button"
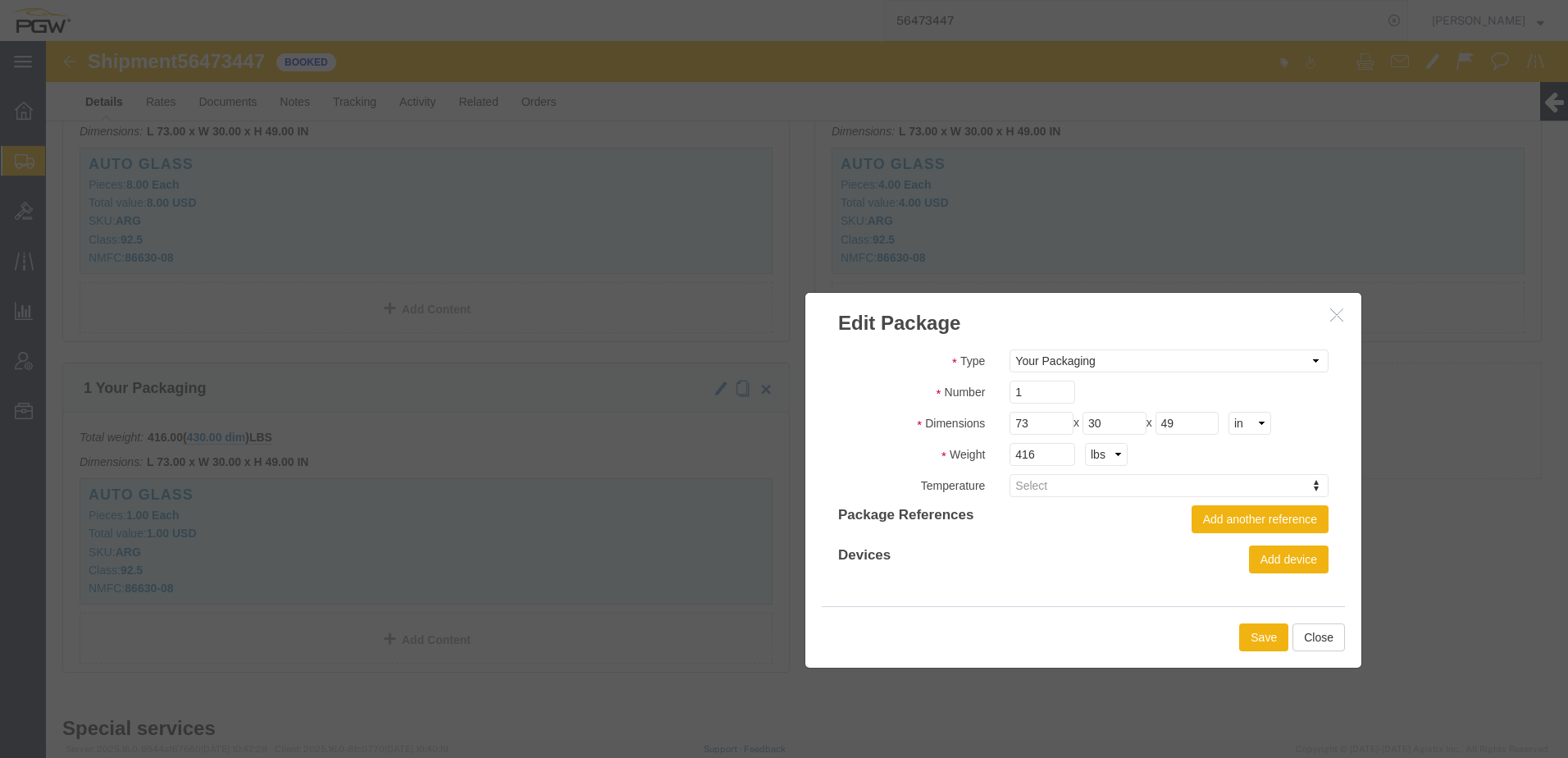
drag, startPoint x: 517, startPoint y: 52, endPoint x: 793, endPoint y: 279, distance: 357.4
click h3 "Edit Package"
drag, startPoint x: 1006, startPoint y: 412, endPoint x: 890, endPoint y: 417, distance: 116.1
click div "Weight 416 kgs lbs"
click input "384"
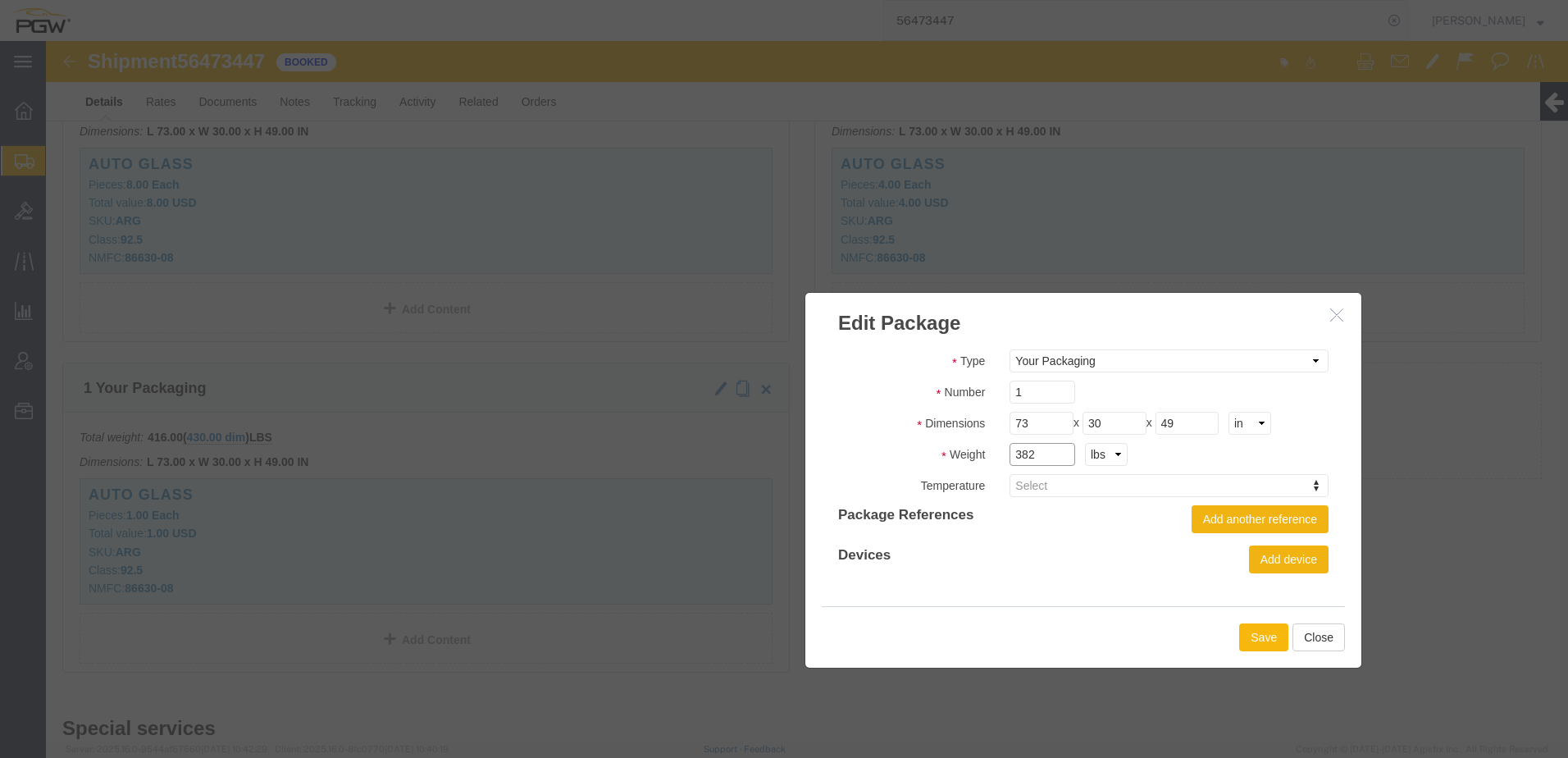
type input "382"
click button "Save"
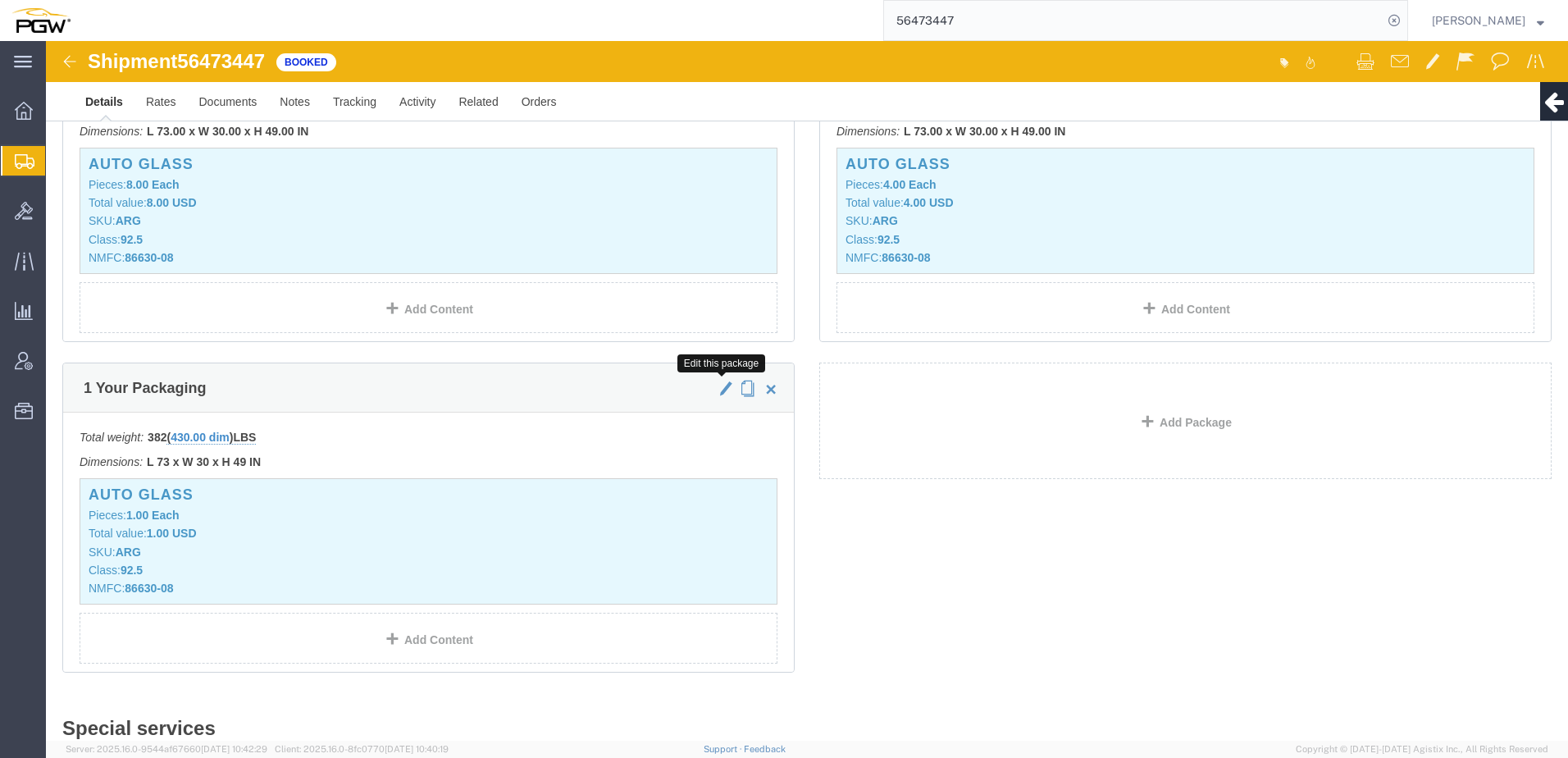
click span "button"
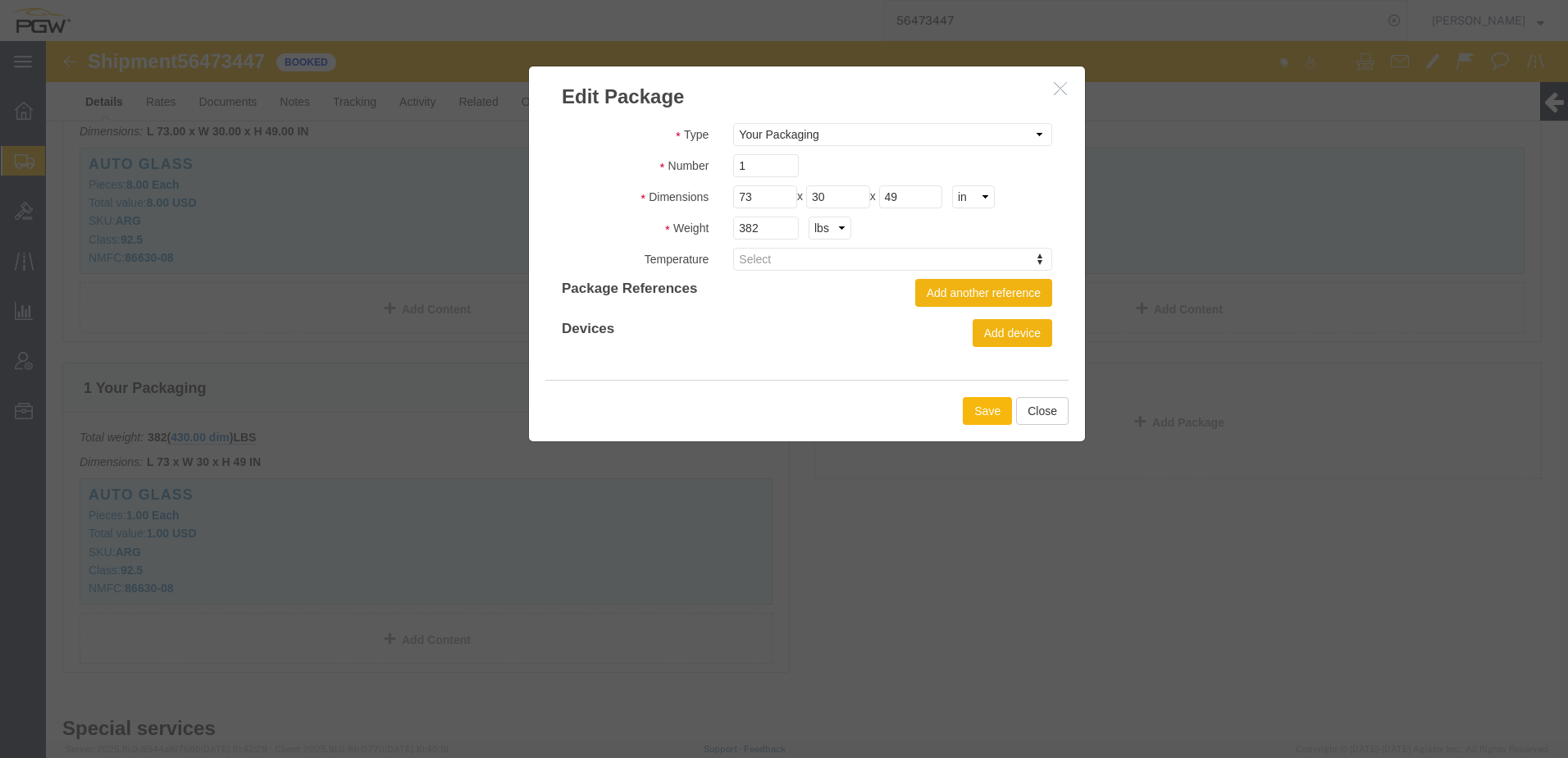
click button "Save"
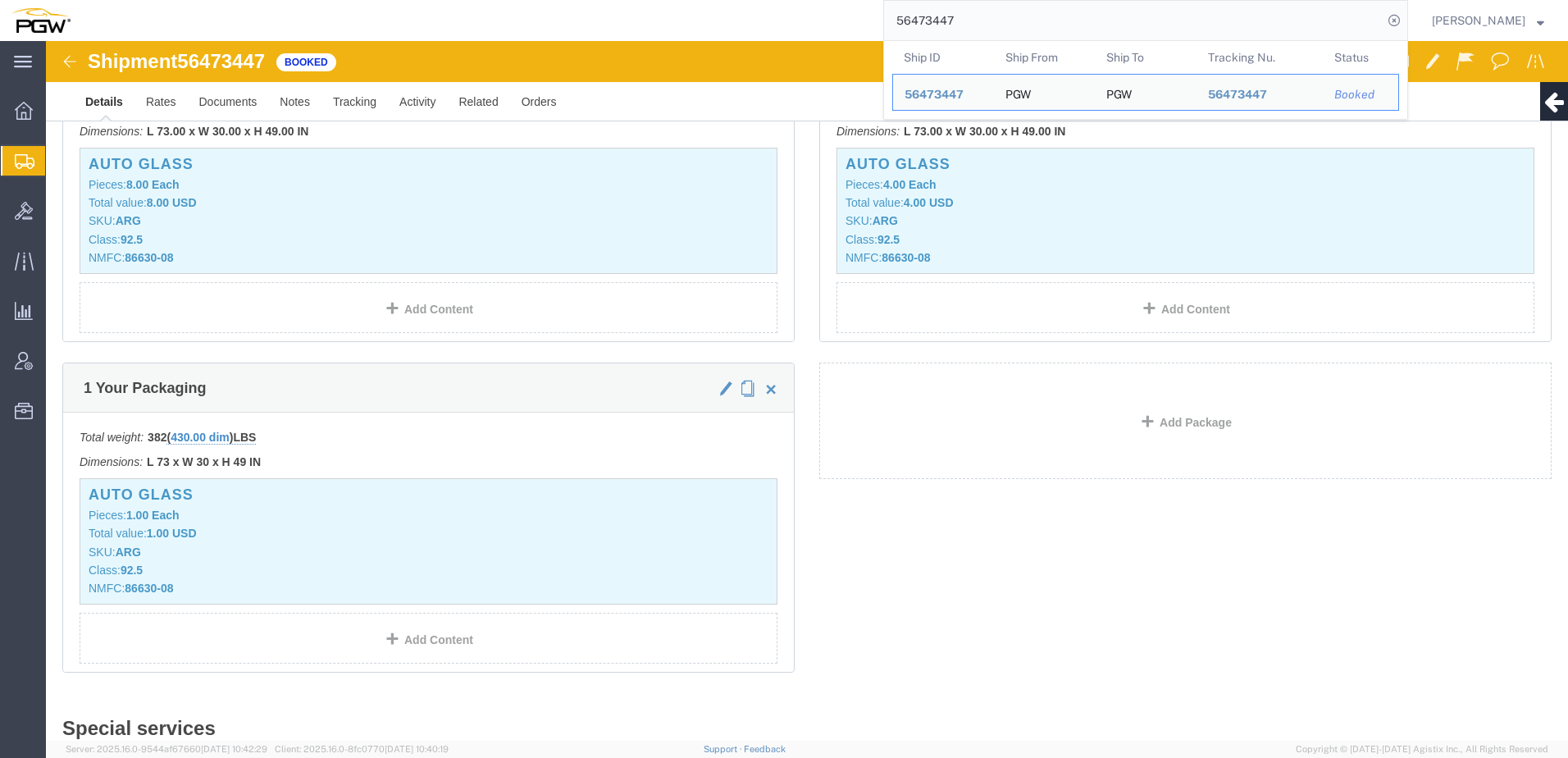
drag, startPoint x: 999, startPoint y: 33, endPoint x: 240, endPoint y: 24, distance: 759.1
click at [240, 24] on div "56473447 Ship ID Ship From Ship To Tracking Nu. Status Ship ID 56473447 Ship Fr…" at bounding box center [745, 21] width 1326 height 41
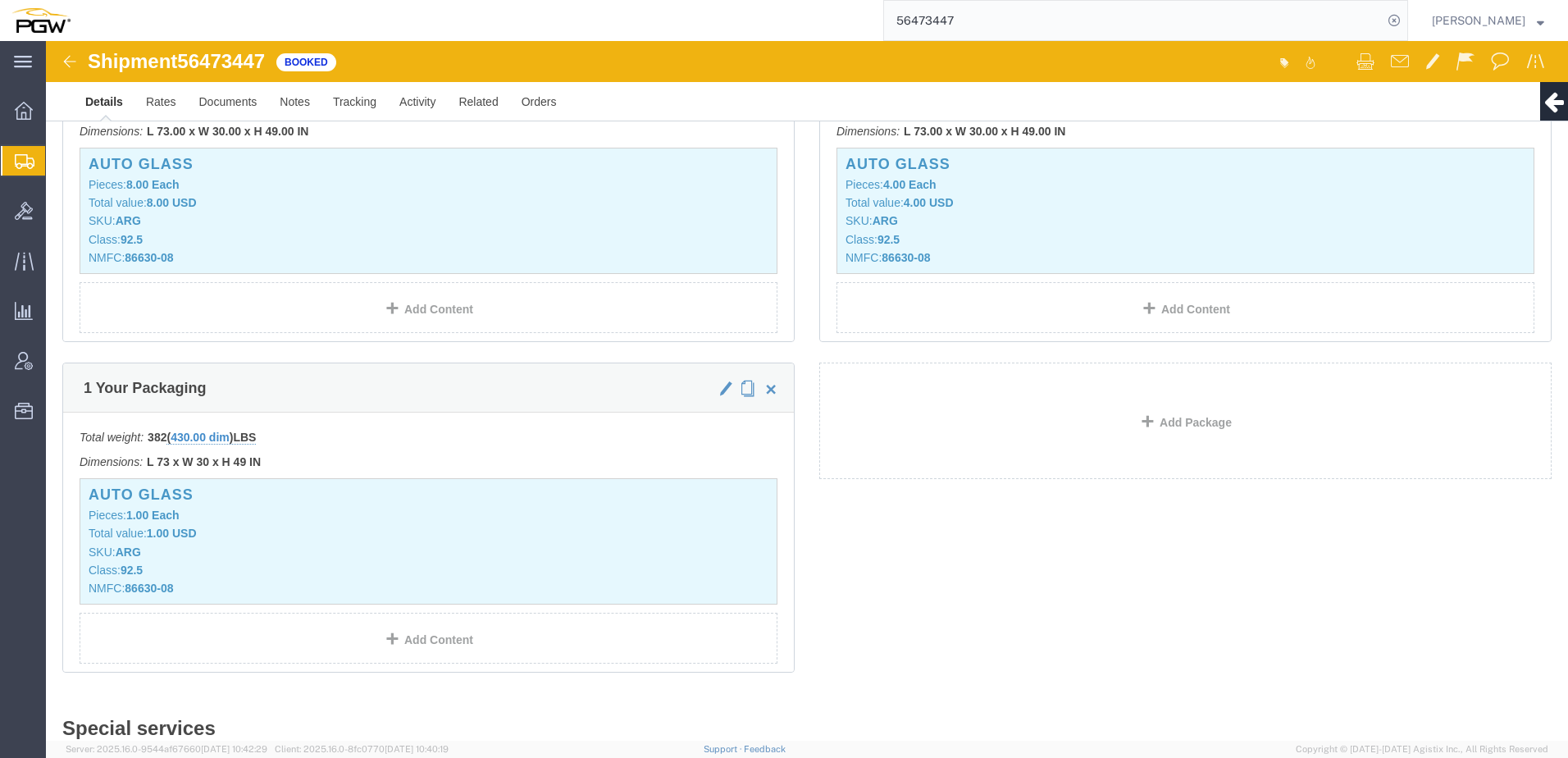
paste input "269983"
type input "56269983"
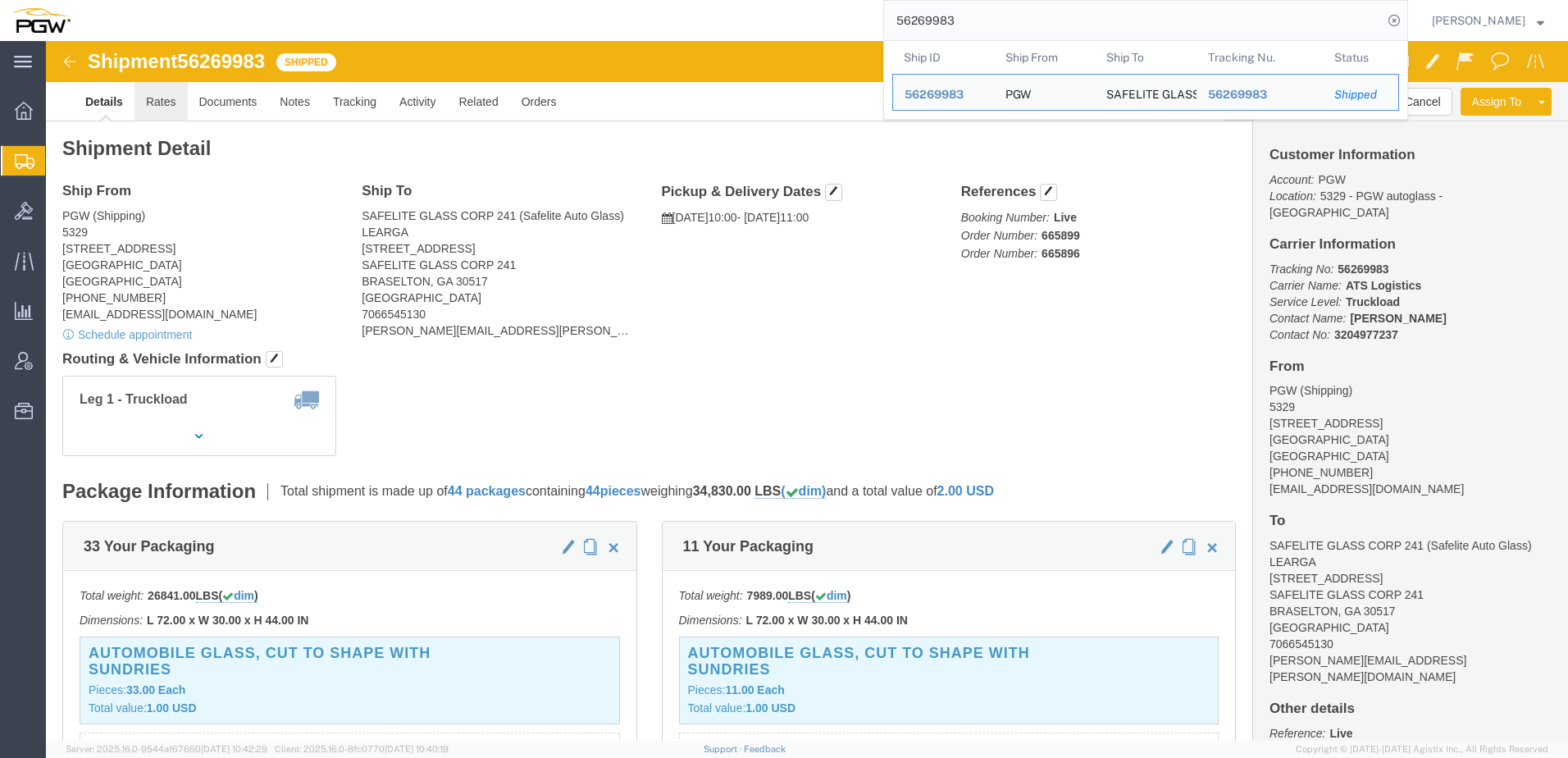
click link "Rates"
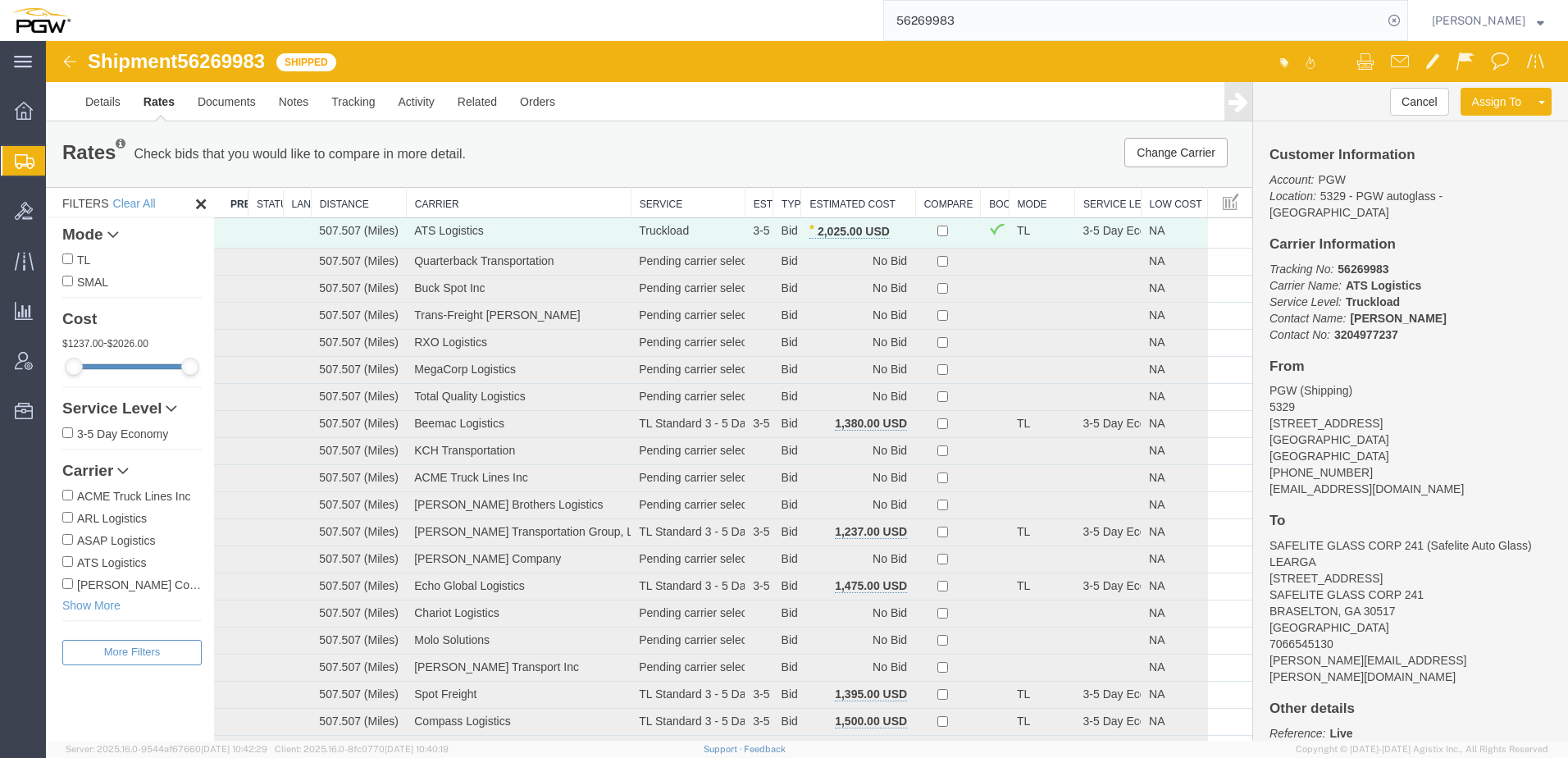
click at [833, 207] on th "Estimated Cost" at bounding box center [859, 202] width 114 height 31
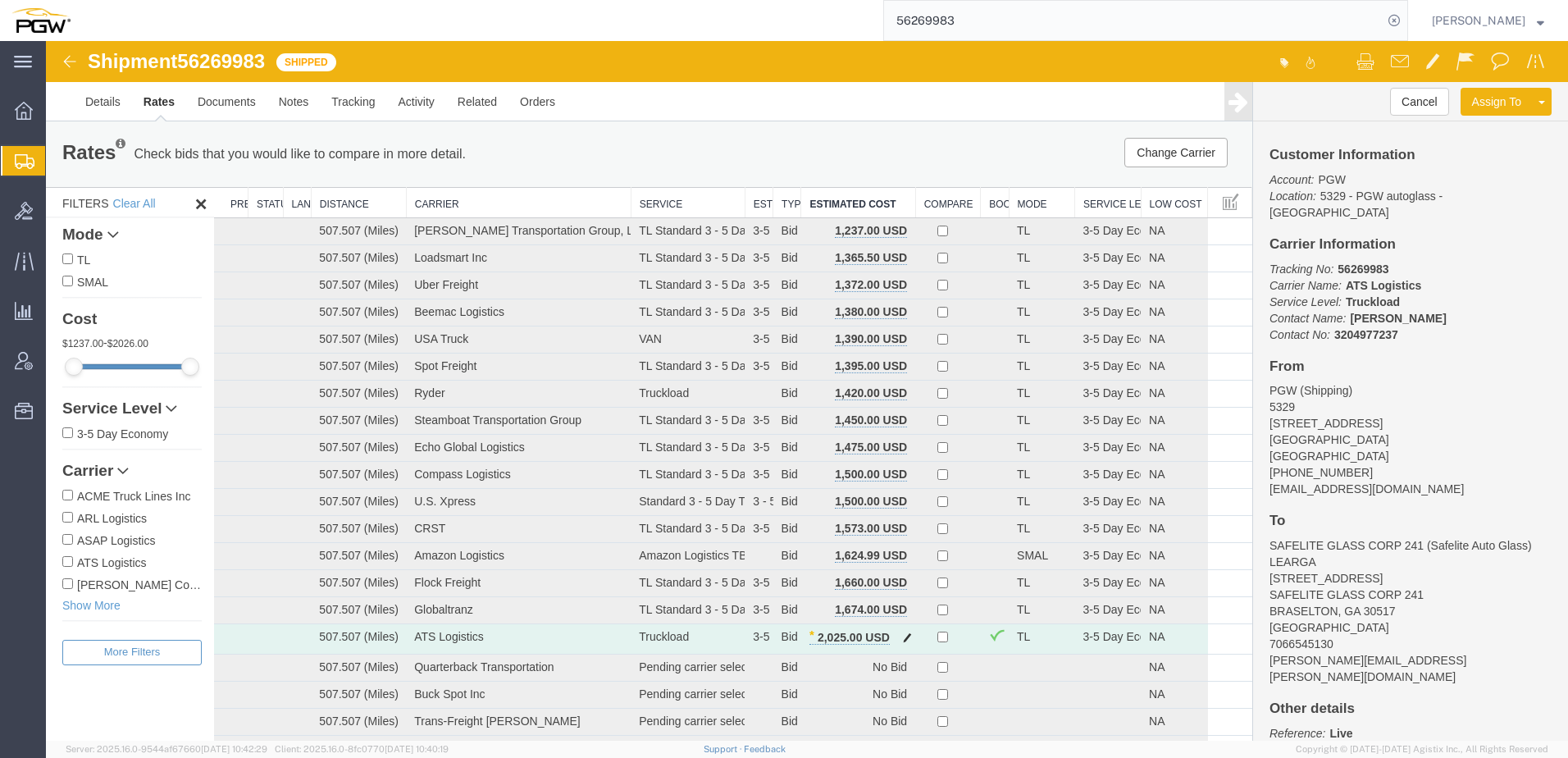
click at [903, 640] on span "button" at bounding box center [907, 638] width 9 height 12
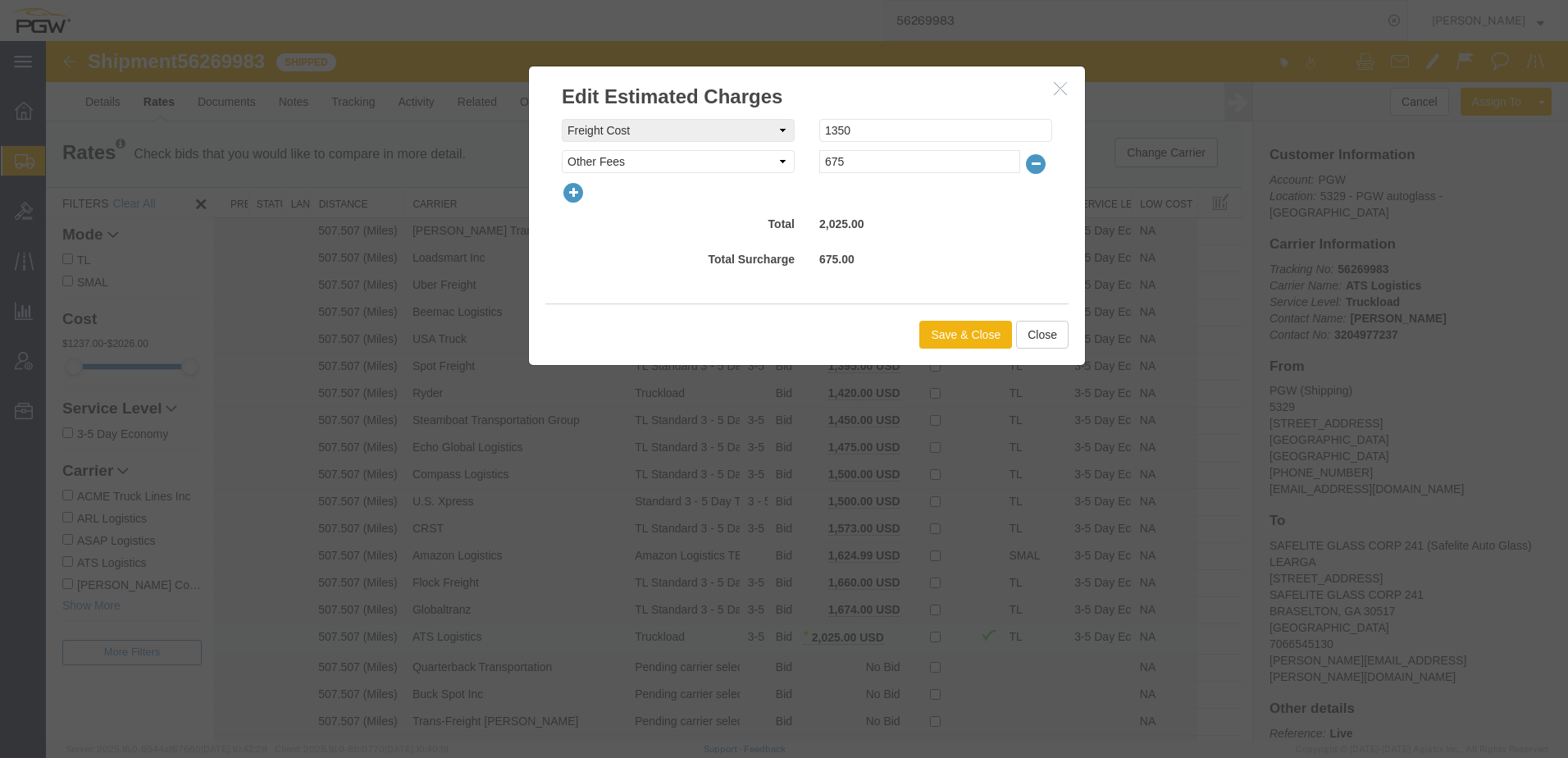
click at [1057, 97] on button "button" at bounding box center [1062, 89] width 21 height 21
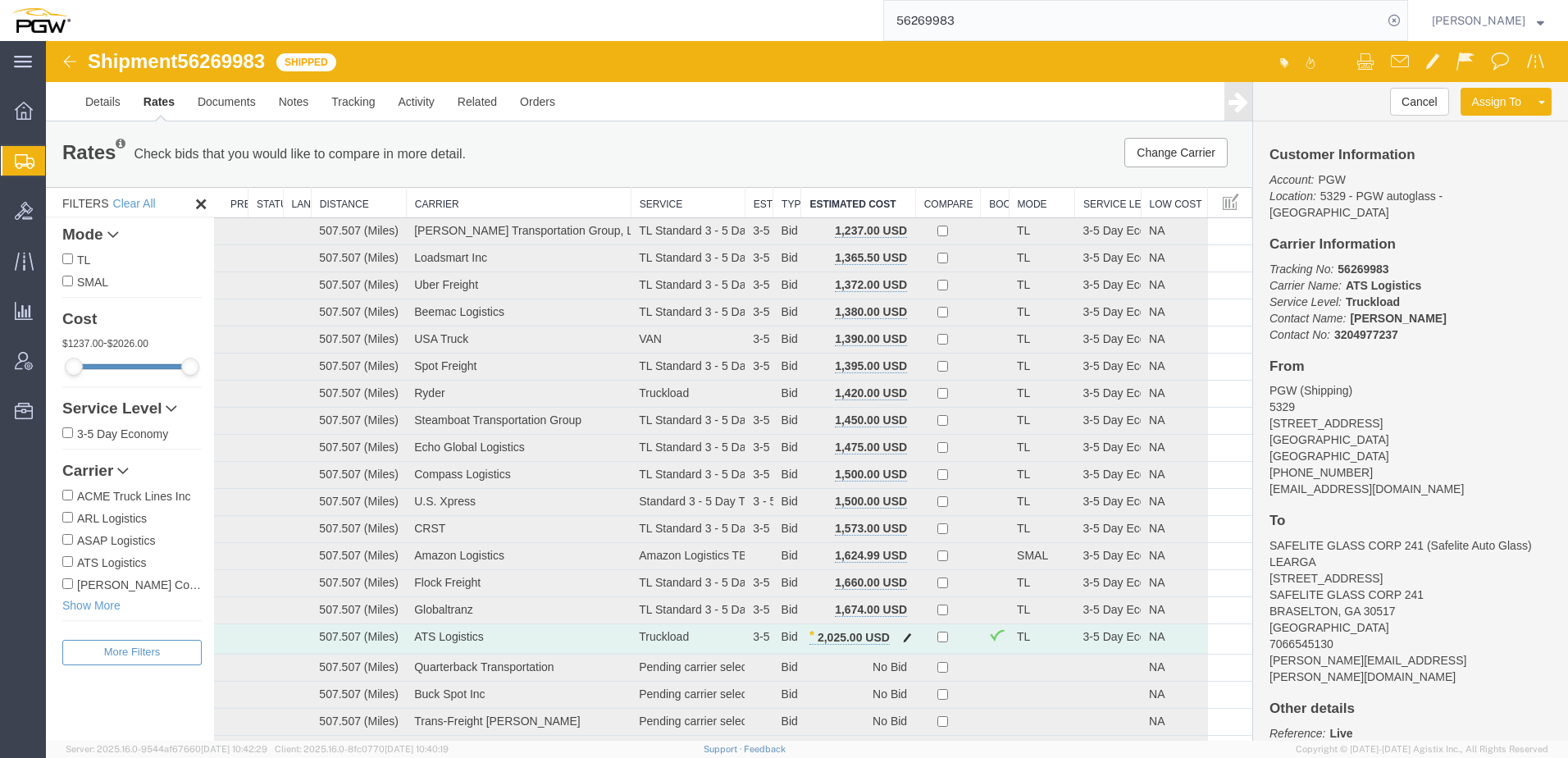
click at [903, 641] on span "button" at bounding box center [907, 638] width 9 height 12
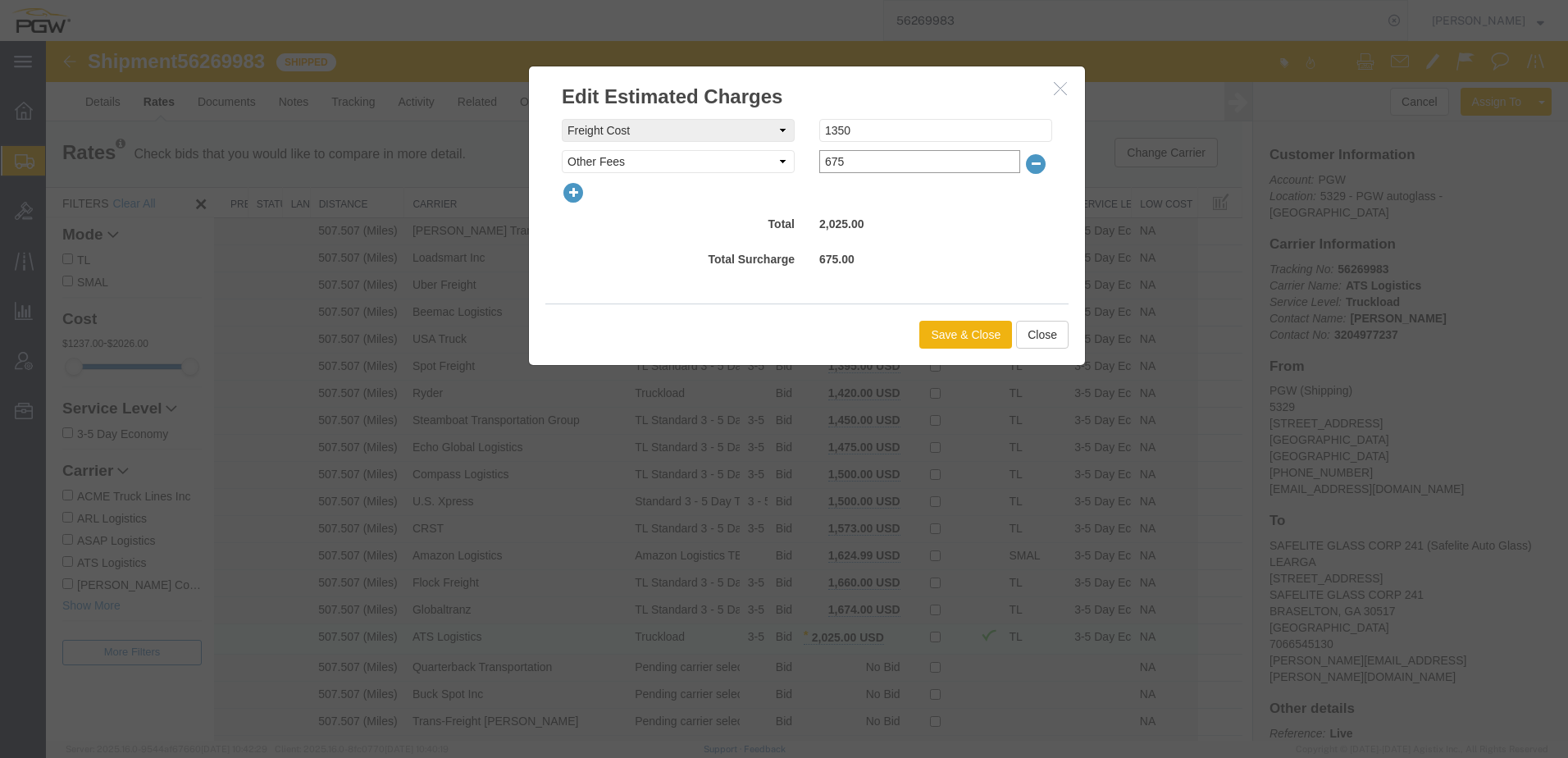
drag, startPoint x: 902, startPoint y: 159, endPoint x: 476, endPoint y: 158, distance: 426.0
click at [476, 158] on div "Edit Estimated Charges freightCost Select AES Filing Accessorial Delivery Charg…" at bounding box center [807, 391] width 1523 height 700
type input "925"
click at [947, 342] on button "Save & Close" at bounding box center [966, 335] width 93 height 28
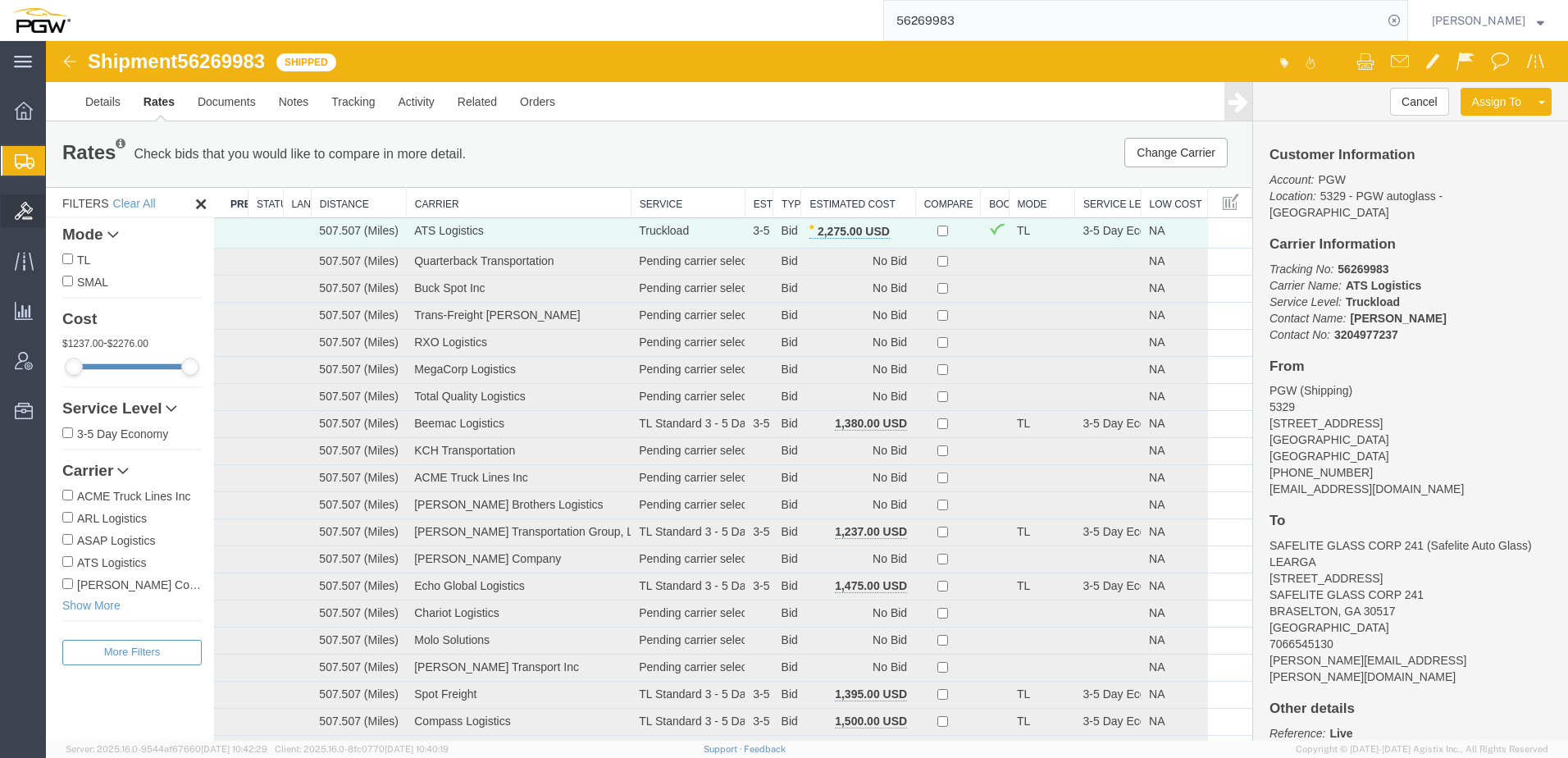
click at [56, 216] on span "Bids" at bounding box center [51, 210] width 12 height 33
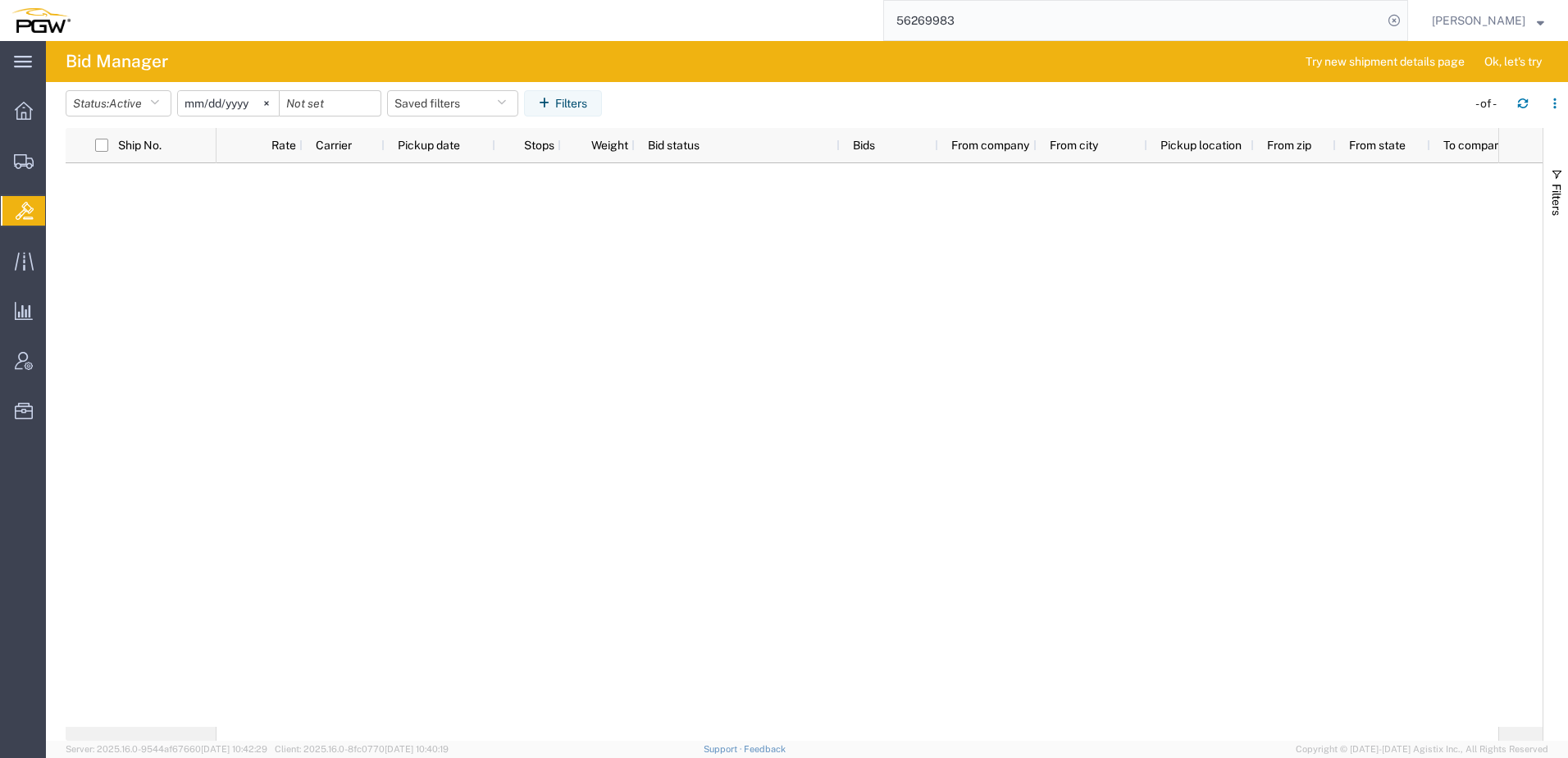
click at [532, 275] on div at bounding box center [857, 444] width 1282 height 564
click at [150, 92] on button "Status: Active" at bounding box center [117, 103] width 106 height 27
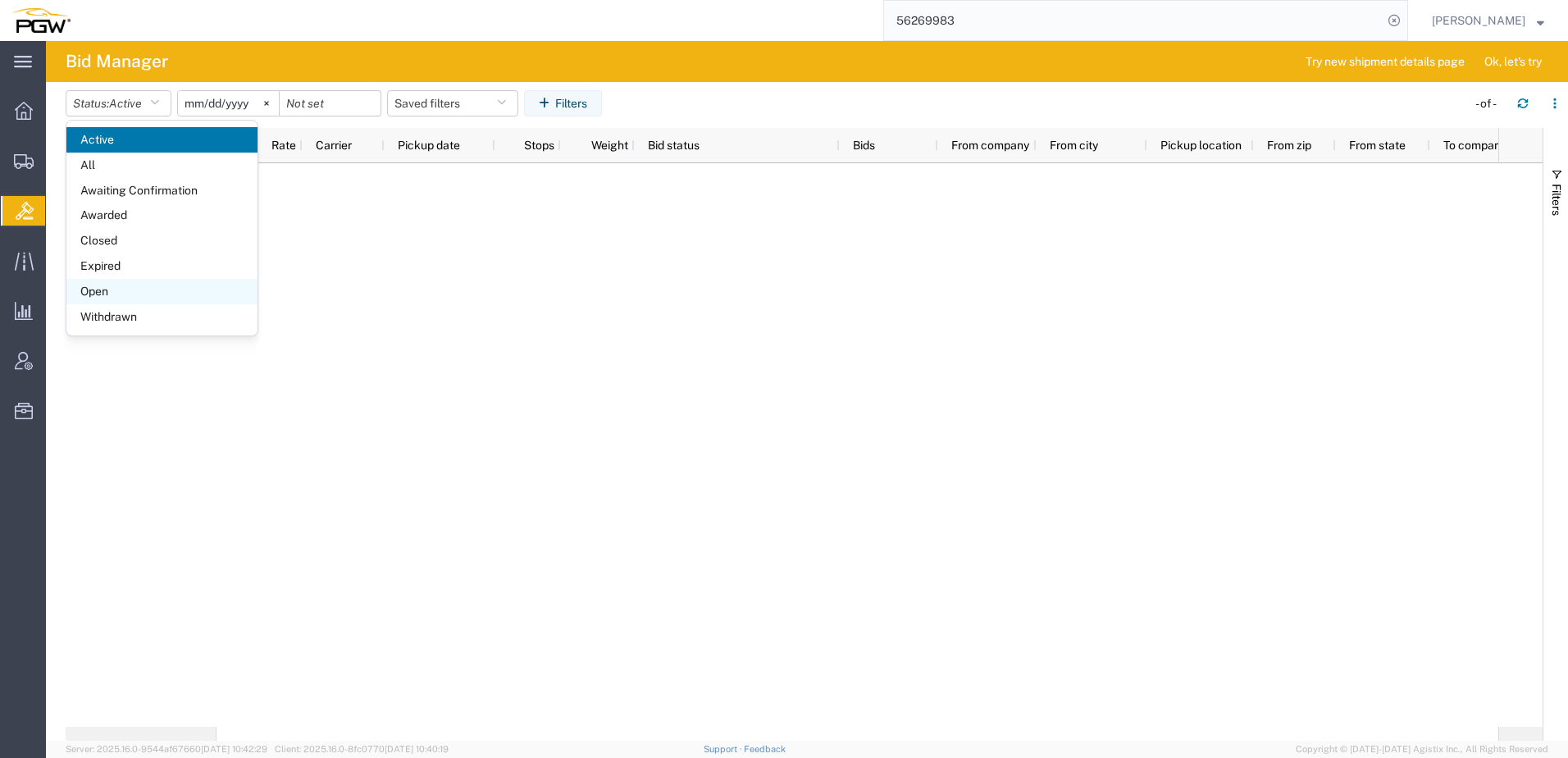
click at [100, 293] on span "Open" at bounding box center [162, 292] width 191 height 26
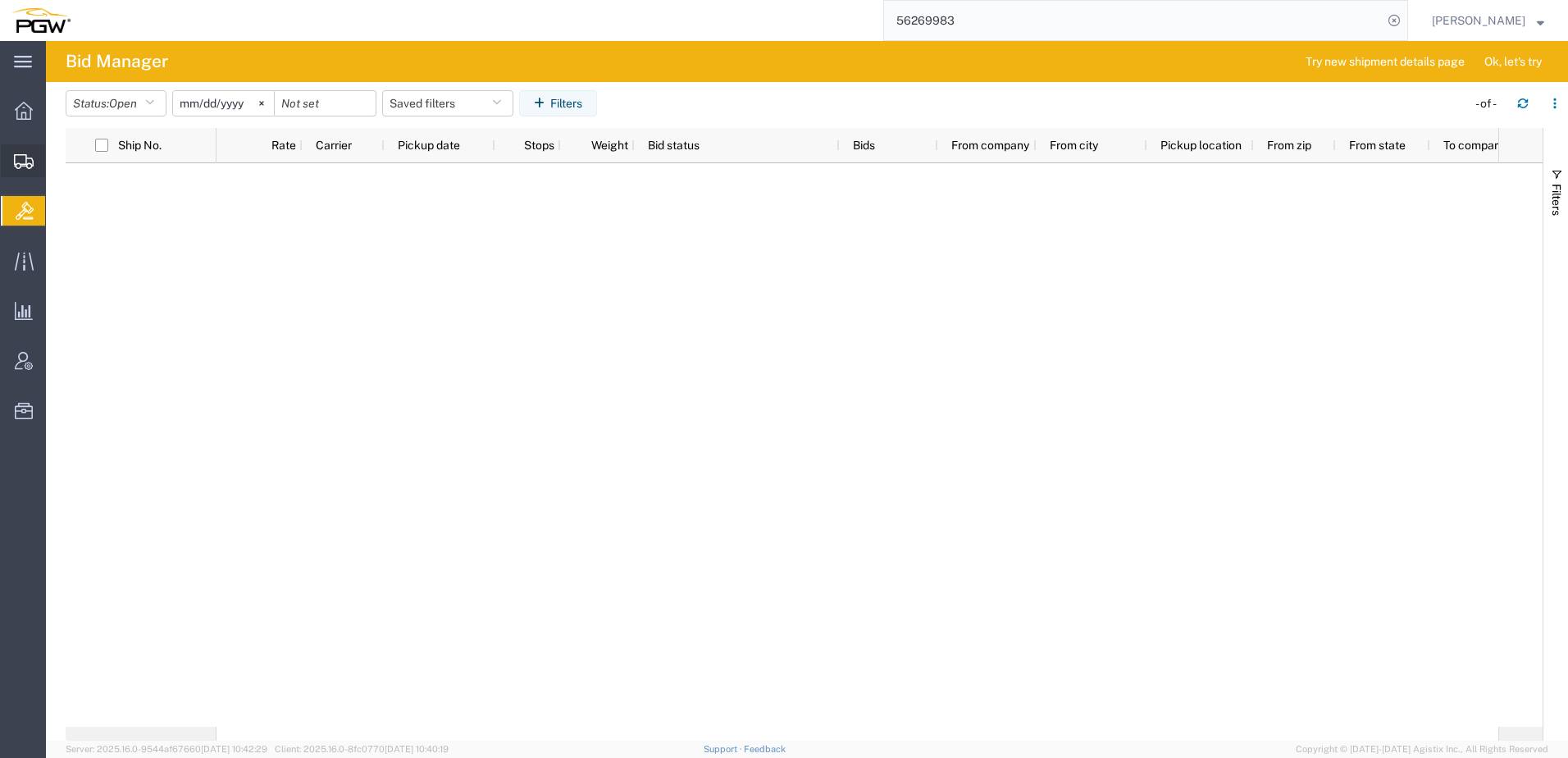
click at [20, 168] on icon at bounding box center [24, 161] width 20 height 15
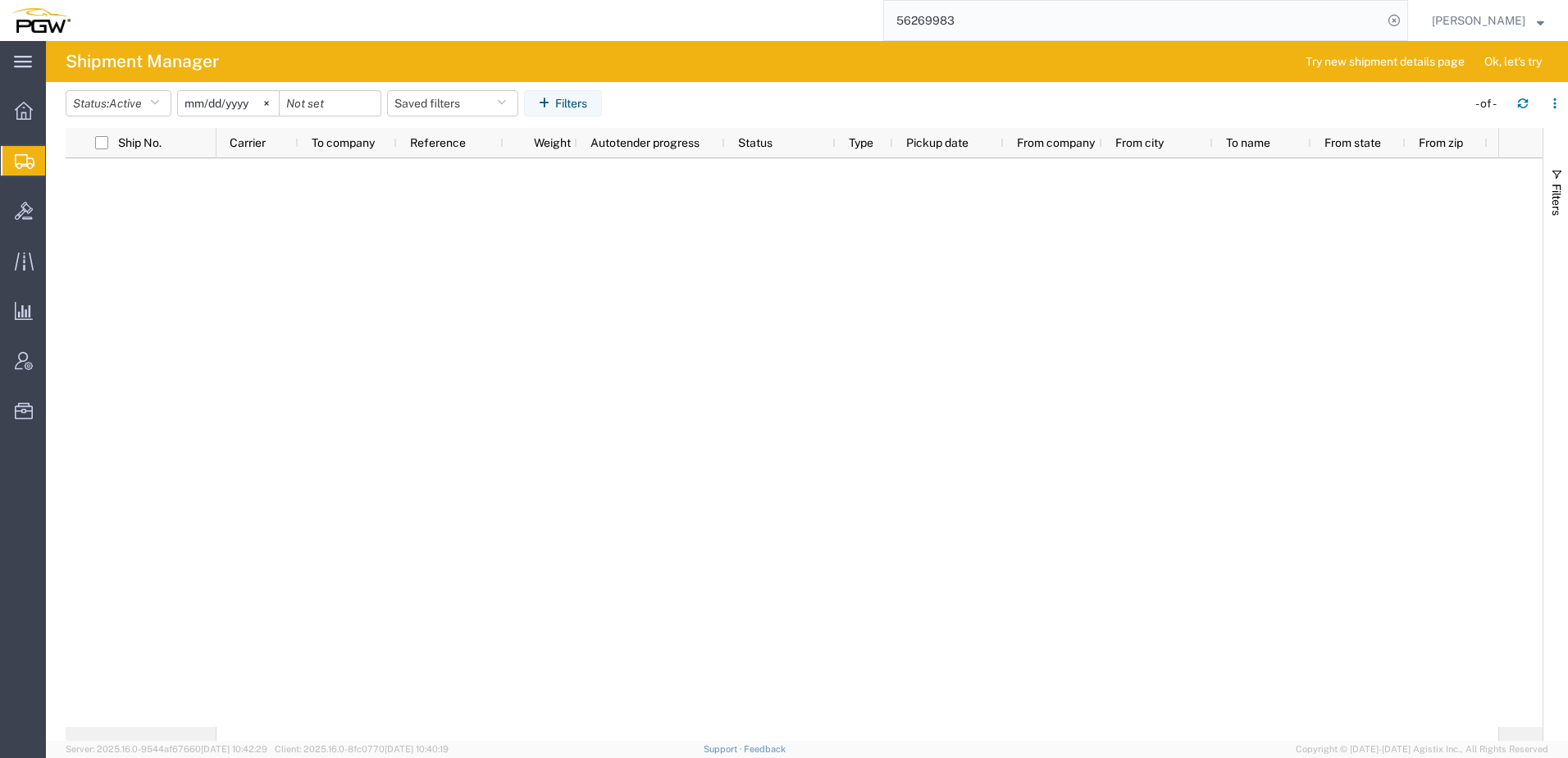
click at [0, 0] on span "Shipment Manager" at bounding box center [0, 0] width 0 height 0
click at [111, 106] on button "Status: Active" at bounding box center [117, 103] width 106 height 27
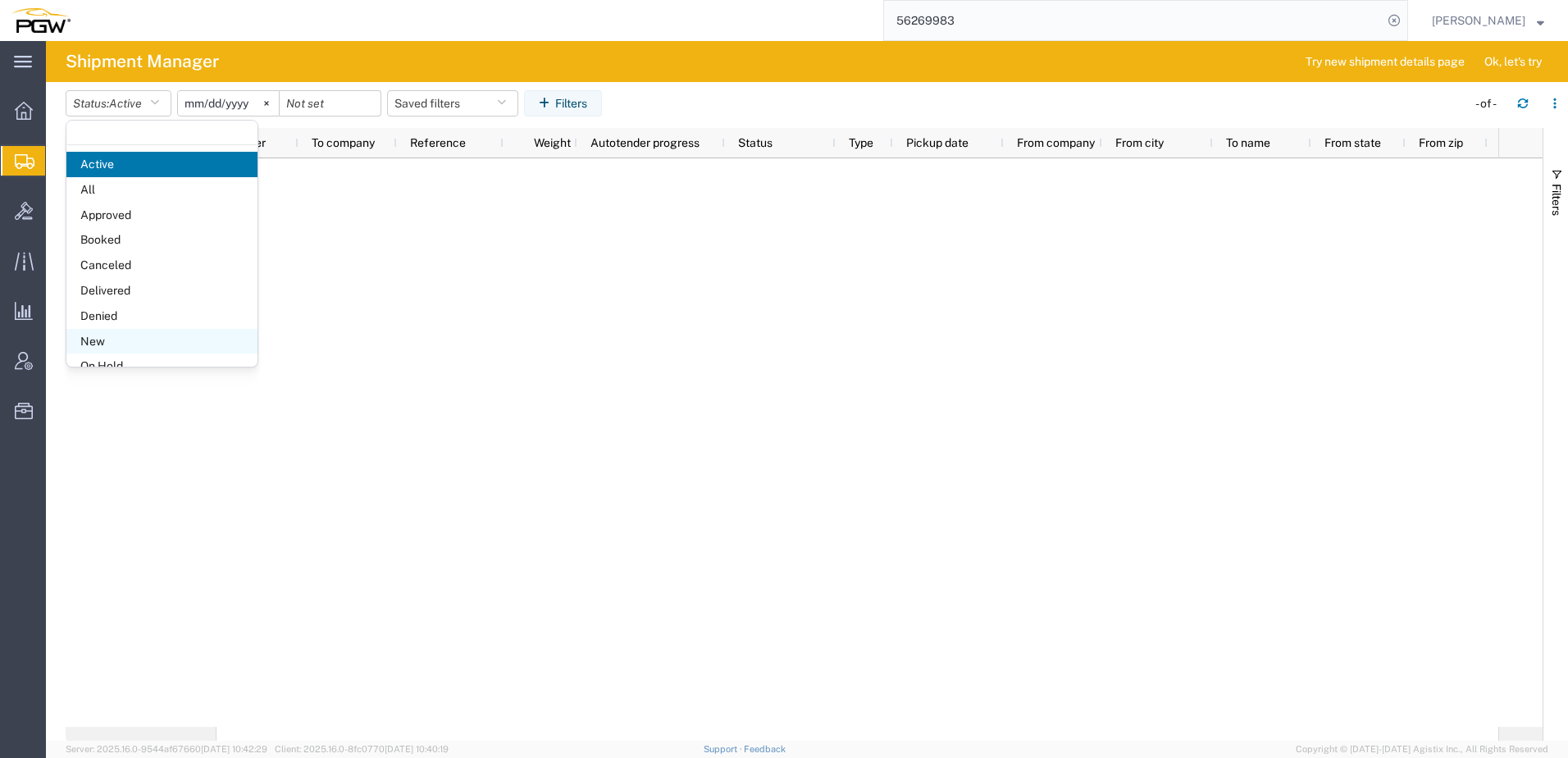
click at [90, 333] on span "New" at bounding box center [162, 341] width 191 height 26
